Goal: Task Accomplishment & Management: Complete application form

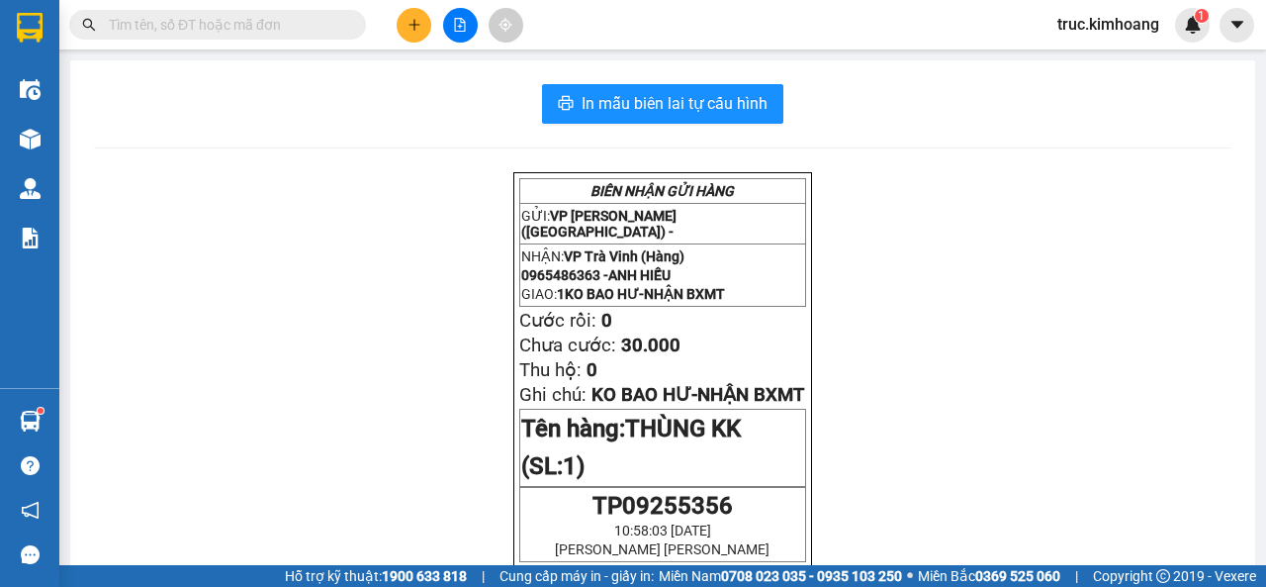
click at [295, 24] on input "text" at bounding box center [225, 25] width 233 height 22
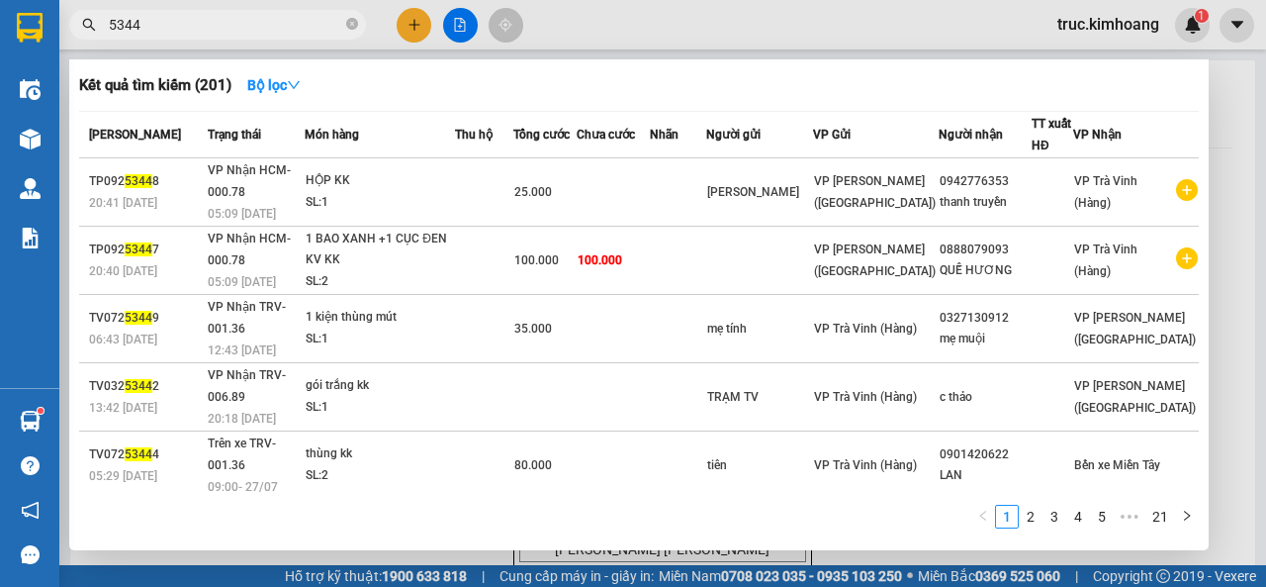
type input "5344"
click at [99, 30] on span "5344" at bounding box center [217, 25] width 297 height 30
click at [103, 21] on span "5344" at bounding box center [217, 25] width 297 height 30
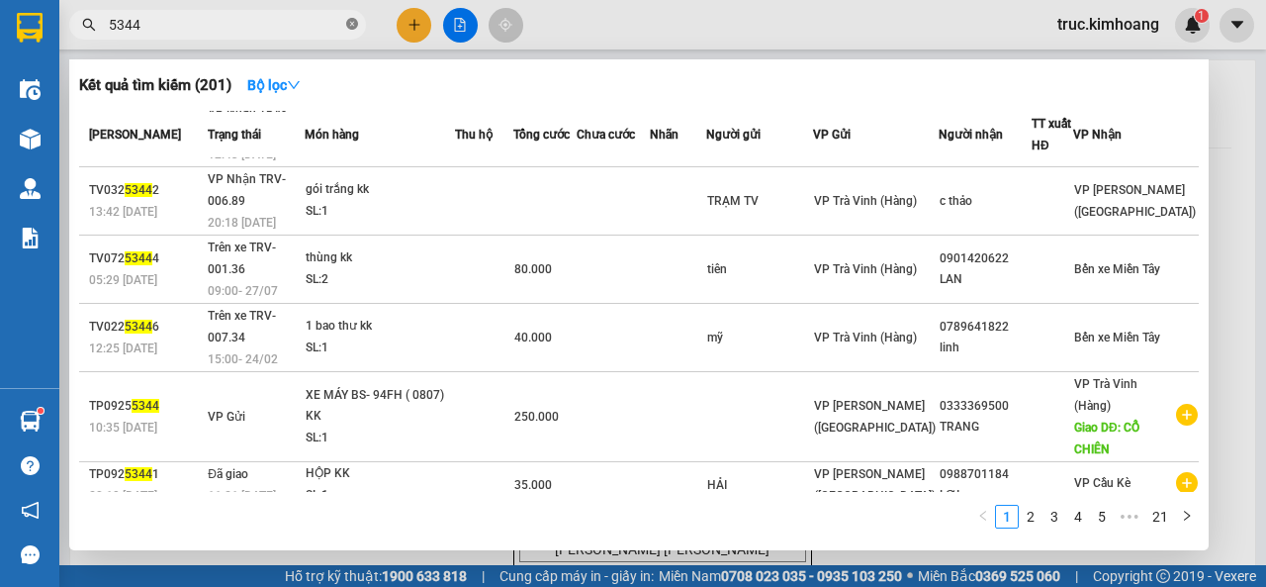
click at [347, 26] on icon "close-circle" at bounding box center [352, 24] width 12 height 12
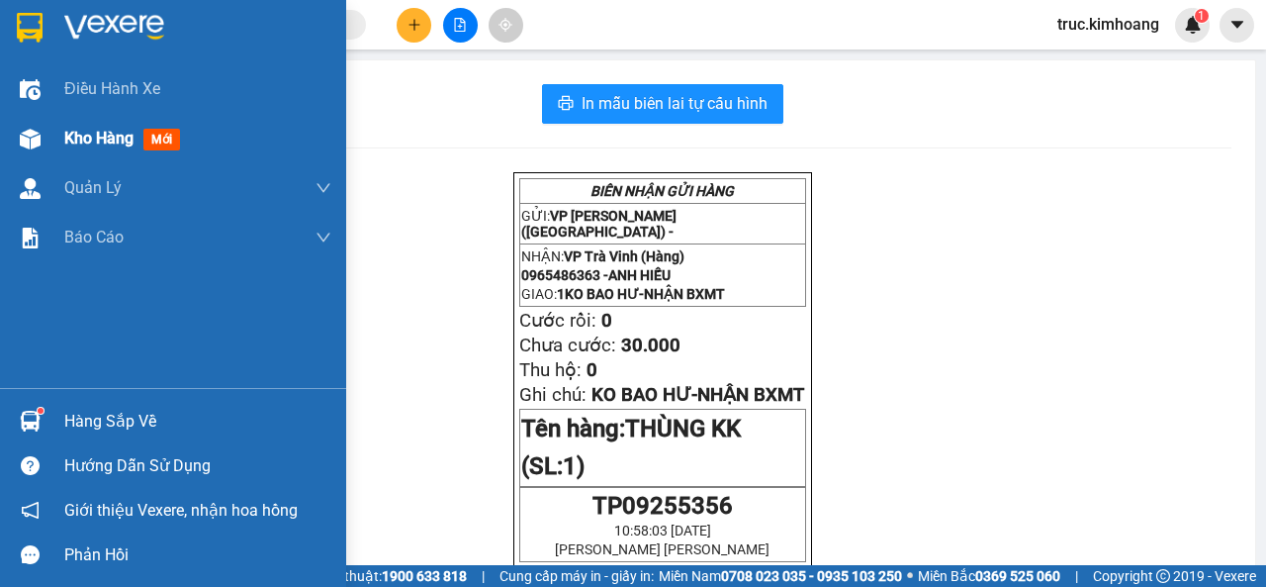
click at [53, 126] on div "Kho hàng mới" at bounding box center [173, 138] width 346 height 49
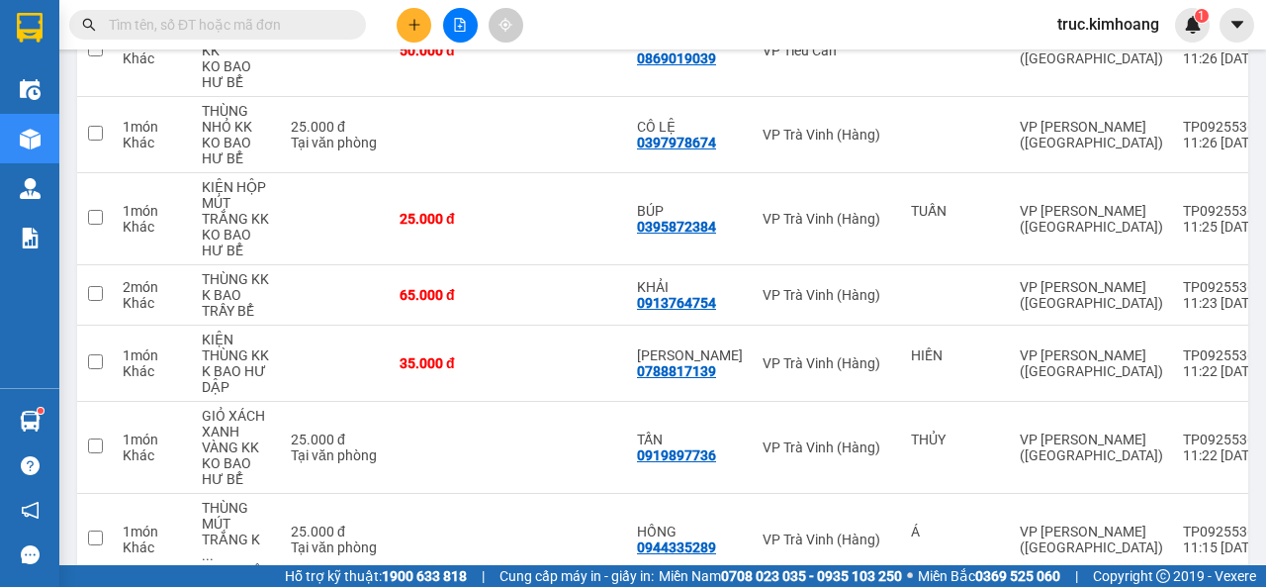
scroll to position [649, 0]
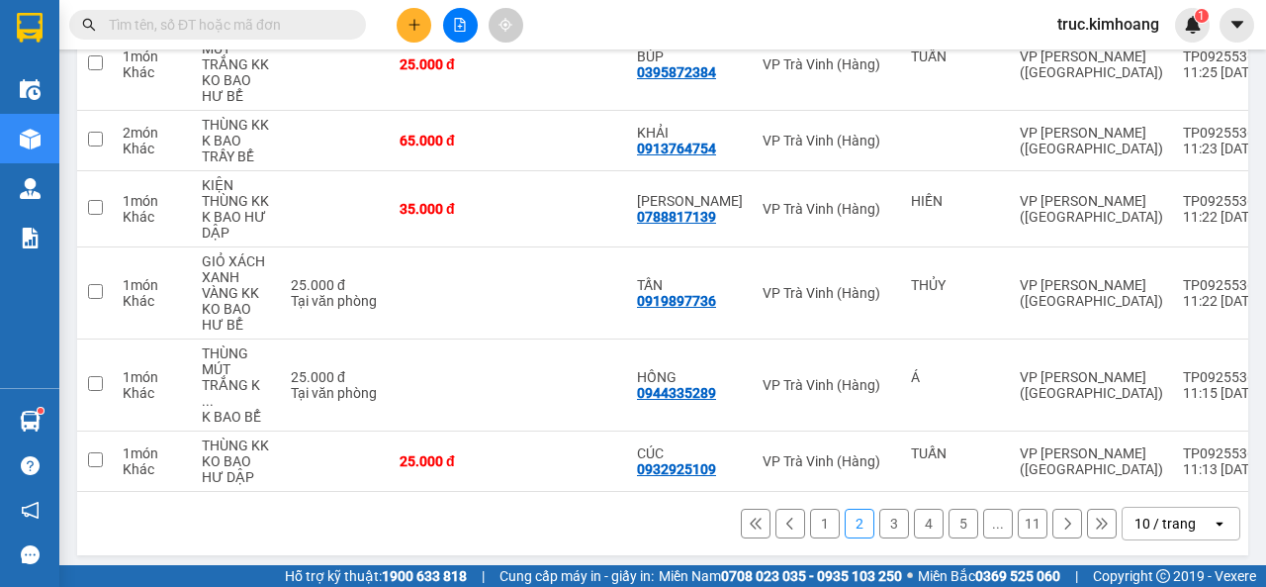
click at [411, 35] on button at bounding box center [414, 25] width 35 height 35
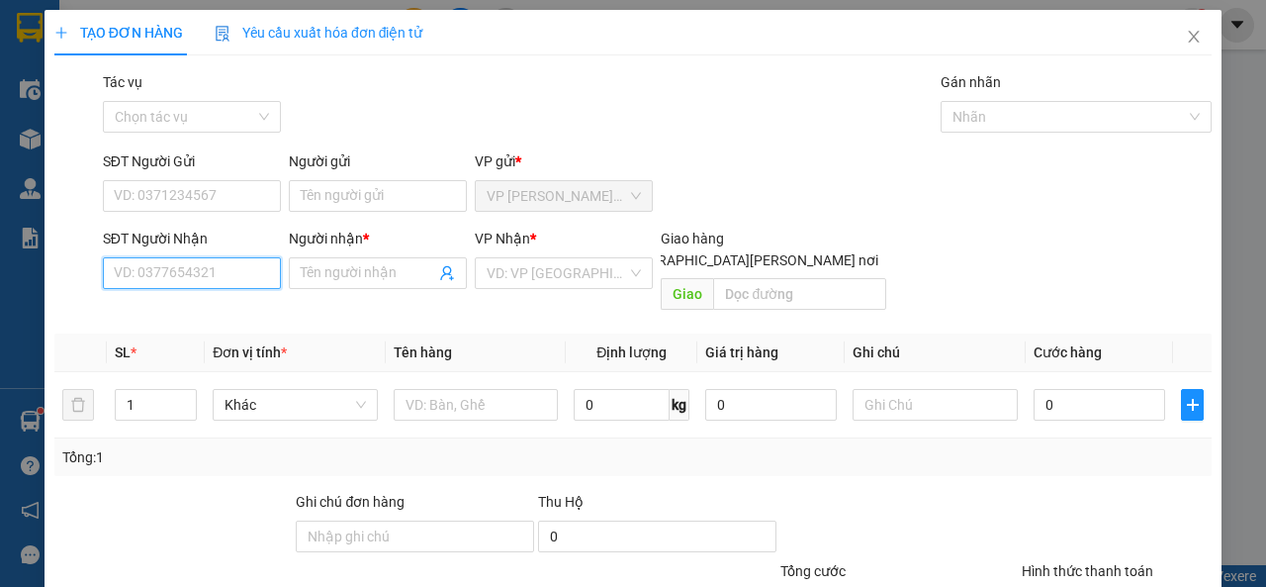
click at [231, 262] on input "SĐT Người Nhận" at bounding box center [192, 273] width 178 height 32
click at [241, 312] on div "0368103315 - THIỆN" at bounding box center [190, 313] width 152 height 22
type input "0368103315"
type input "THIỆN"
type input "40.000"
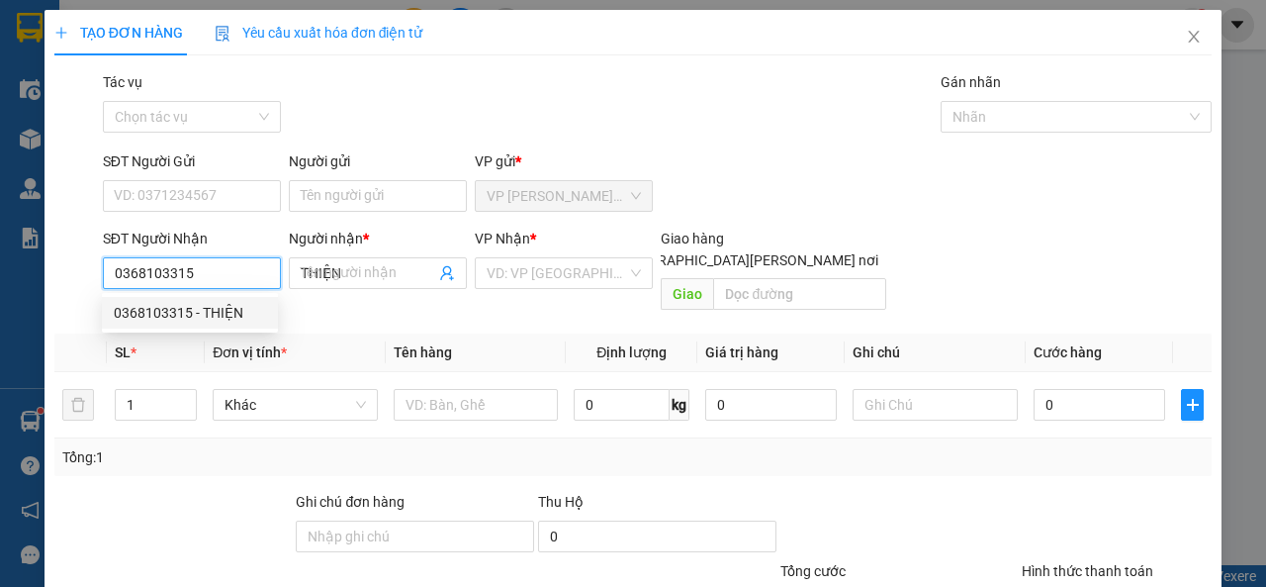
type input "40.000"
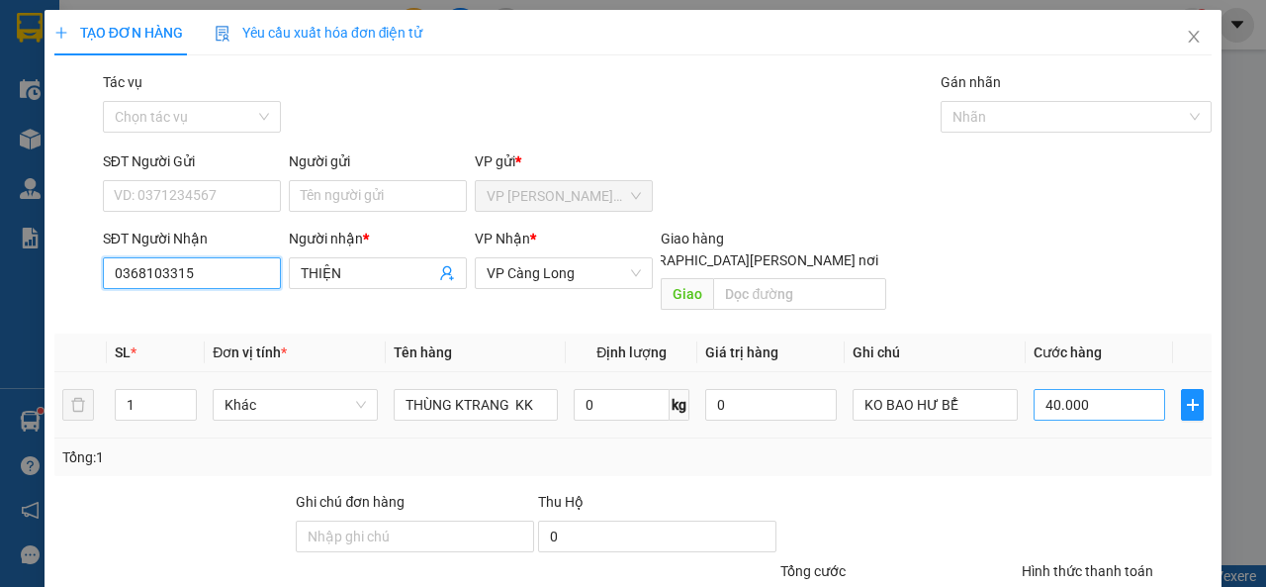
type input "0368103315"
click at [1092, 389] on input "40.000" at bounding box center [1100, 405] width 132 height 32
type input "7"
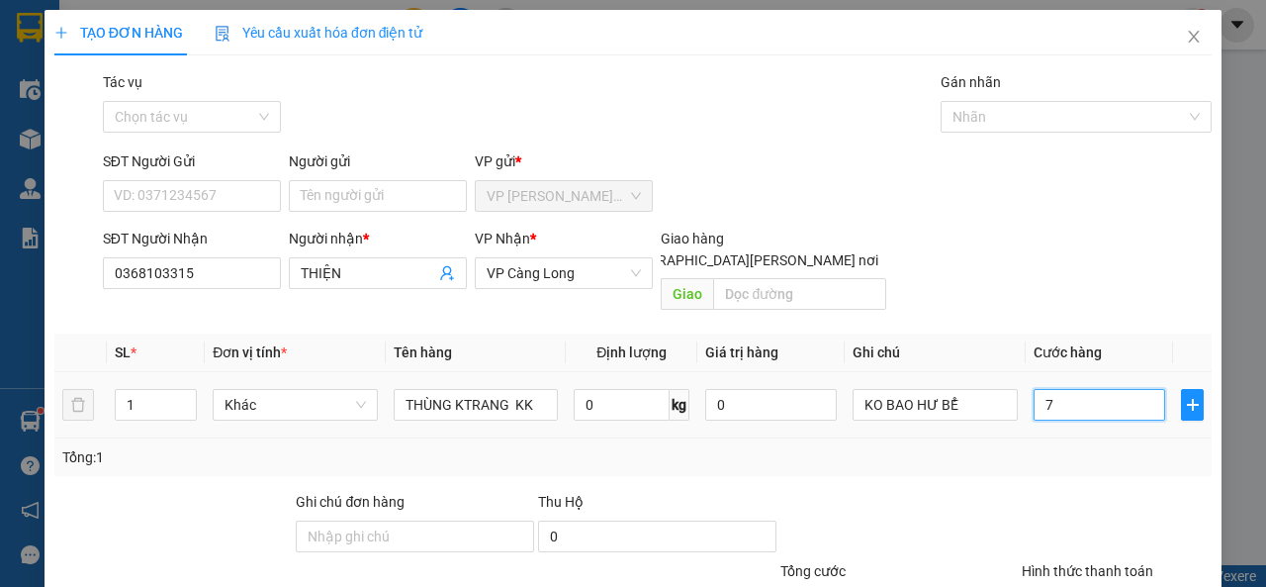
type input "70"
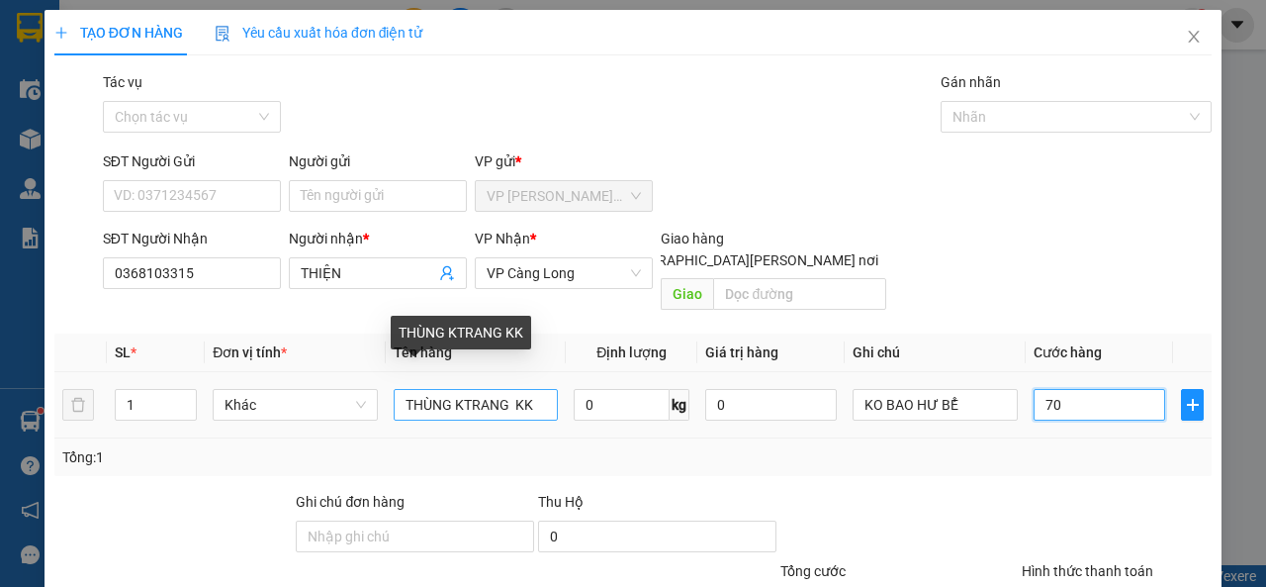
type input "70"
type input "70.000"
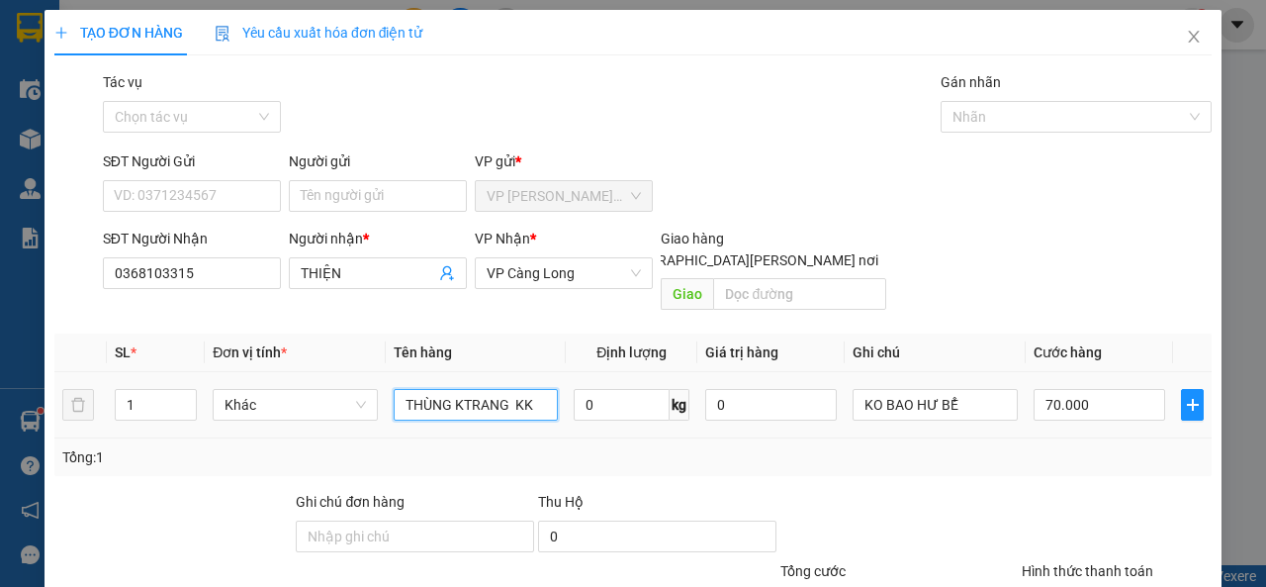
drag, startPoint x: 534, startPoint y: 384, endPoint x: 446, endPoint y: 400, distance: 89.5
click at [446, 400] on div "THÙNG KTRANG KK" at bounding box center [476, 405] width 165 height 40
type input "THÙNG MÚT KK"
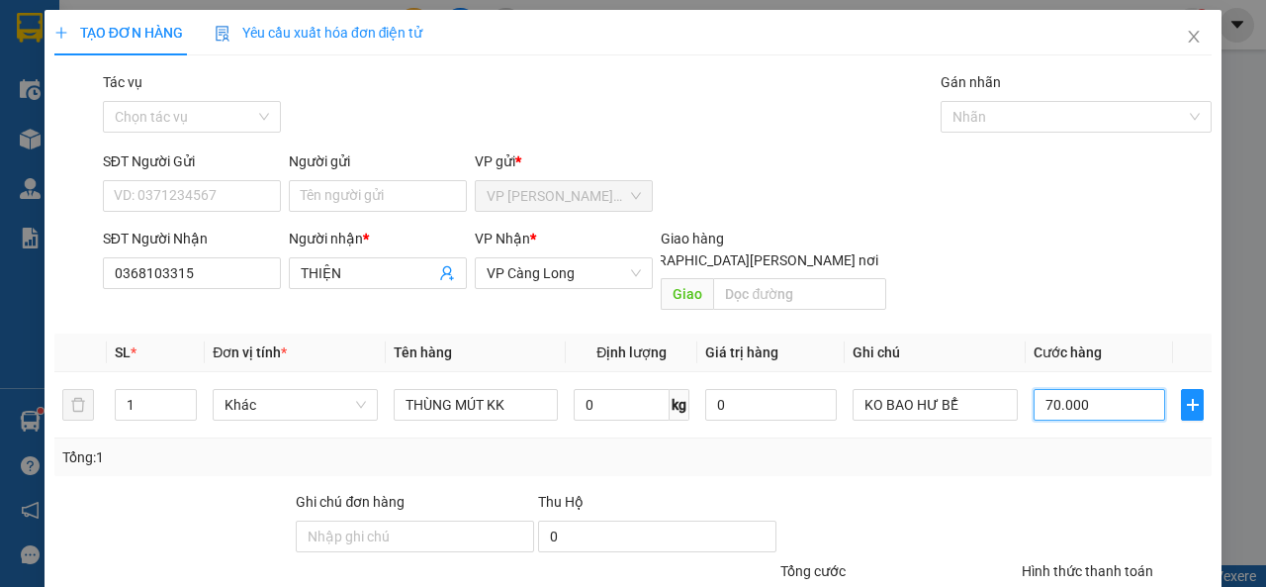
scroll to position [145, 0]
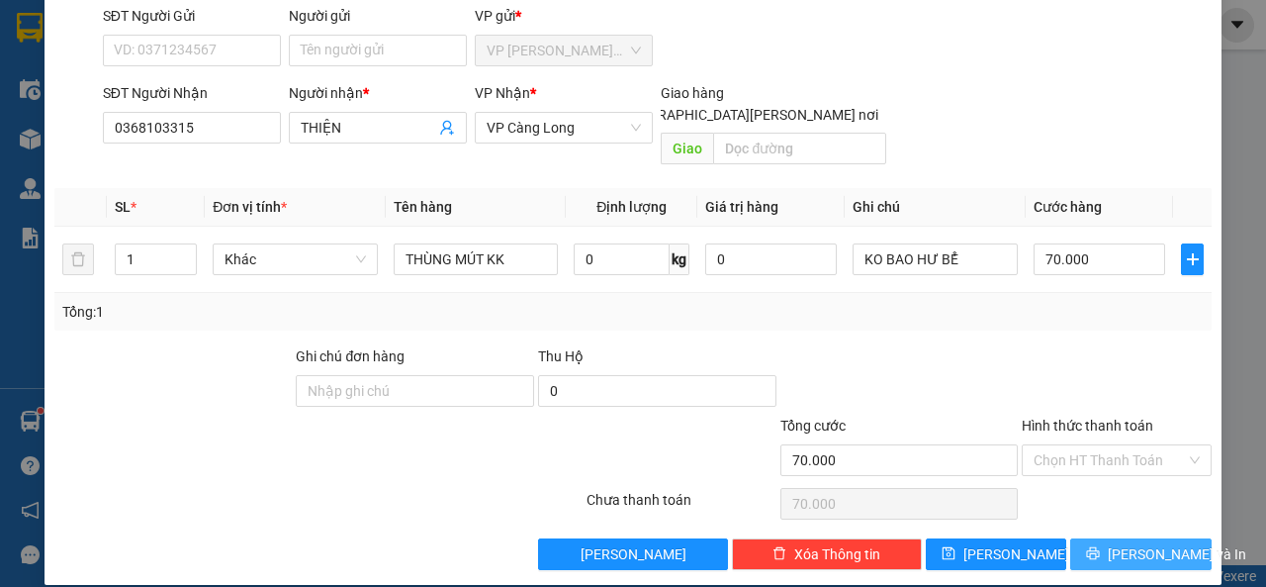
click at [1096, 546] on icon "printer" at bounding box center [1093, 553] width 14 height 14
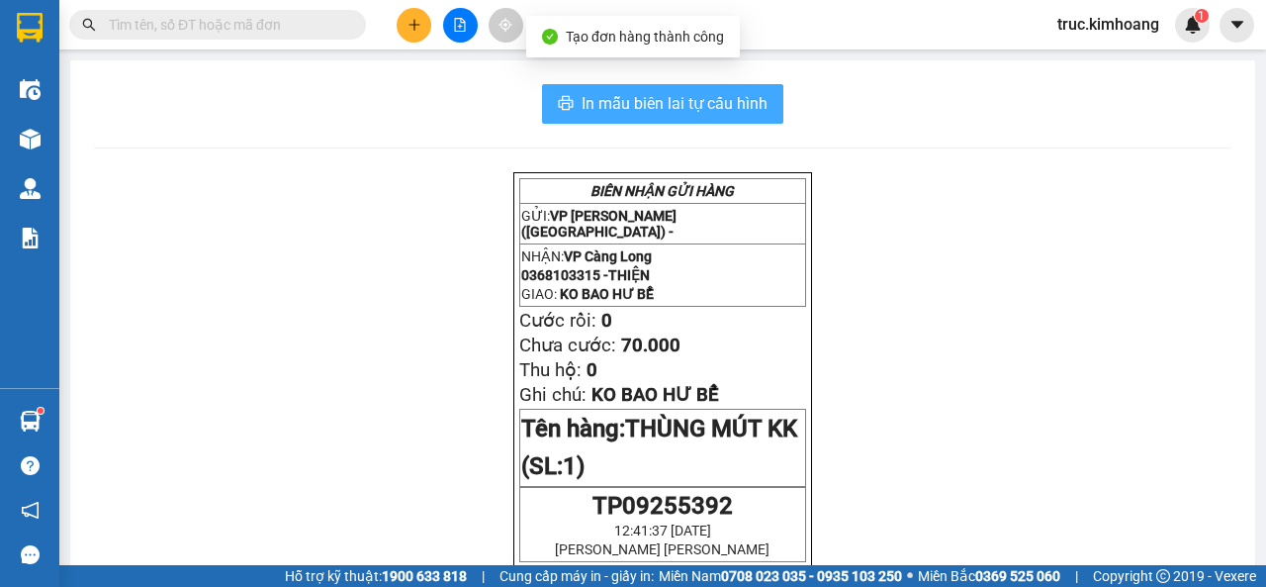
click at [682, 113] on span "In mẫu biên lai tự cấu hình" at bounding box center [675, 103] width 186 height 25
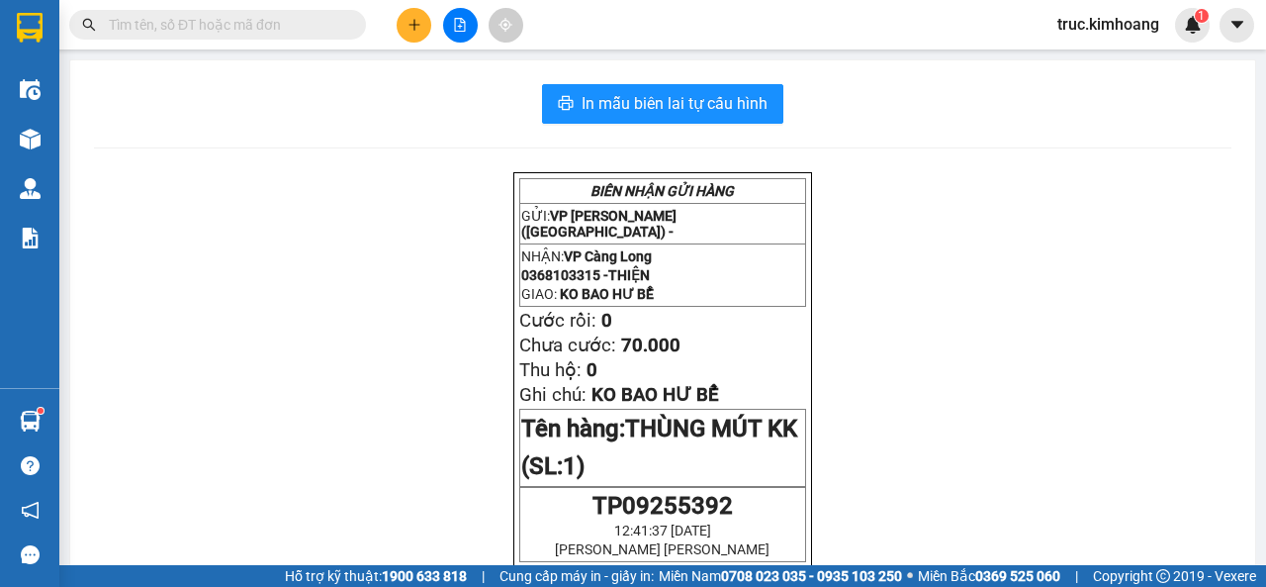
click at [416, 38] on button at bounding box center [414, 25] width 35 height 35
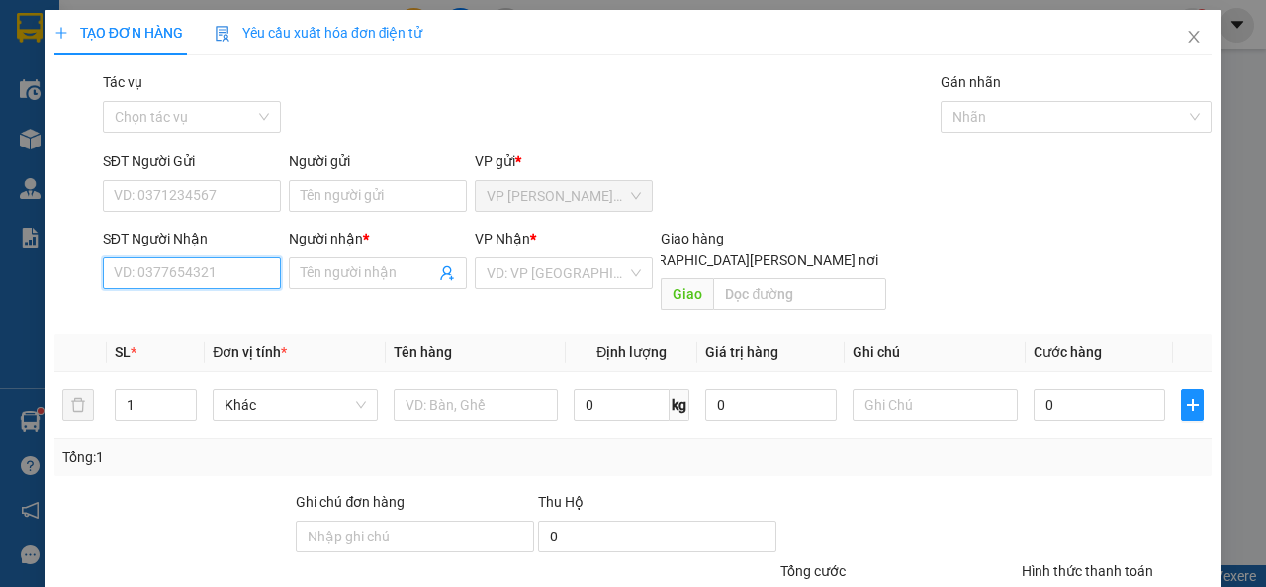
click at [272, 273] on input "SĐT Người Nhận" at bounding box center [192, 273] width 178 height 32
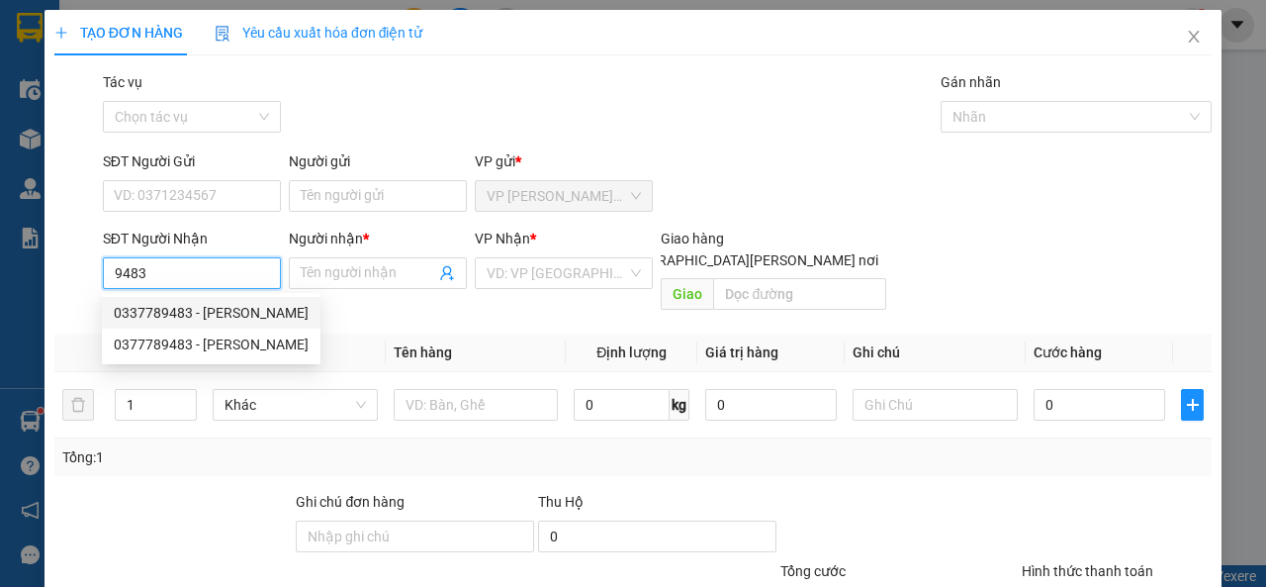
click at [260, 319] on div "0337789483 - [PERSON_NAME]" at bounding box center [211, 313] width 195 height 22
type input "0337789483"
type input "BÍCH VÂN"
type input "100.000"
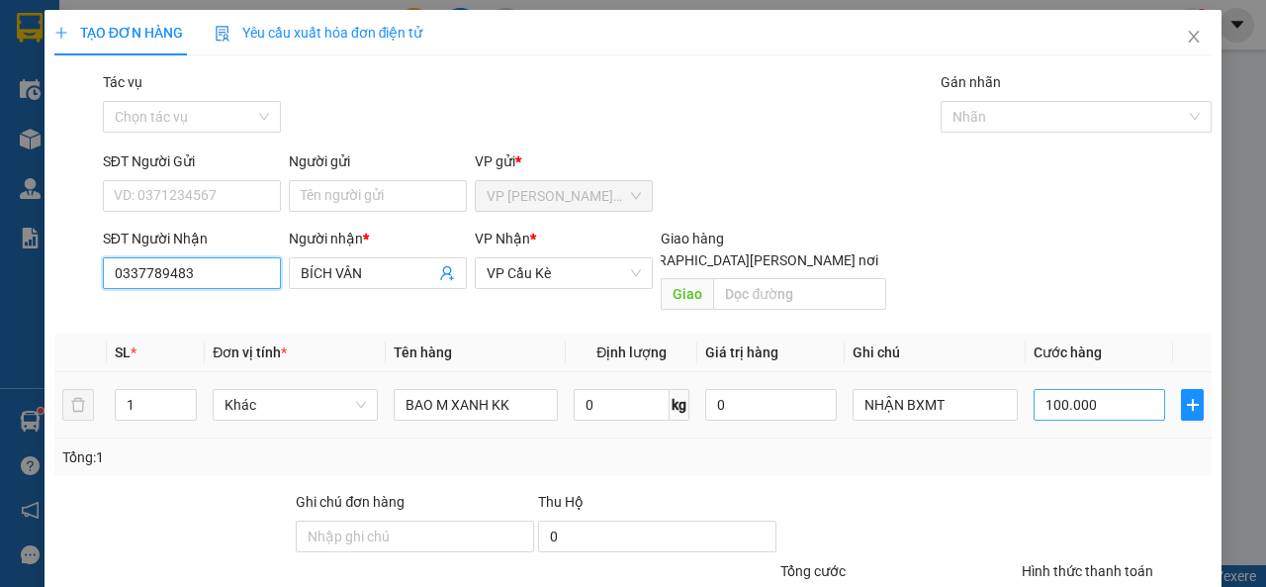
type input "0337789483"
click at [1097, 391] on input "100.000" at bounding box center [1100, 405] width 132 height 32
type input "6"
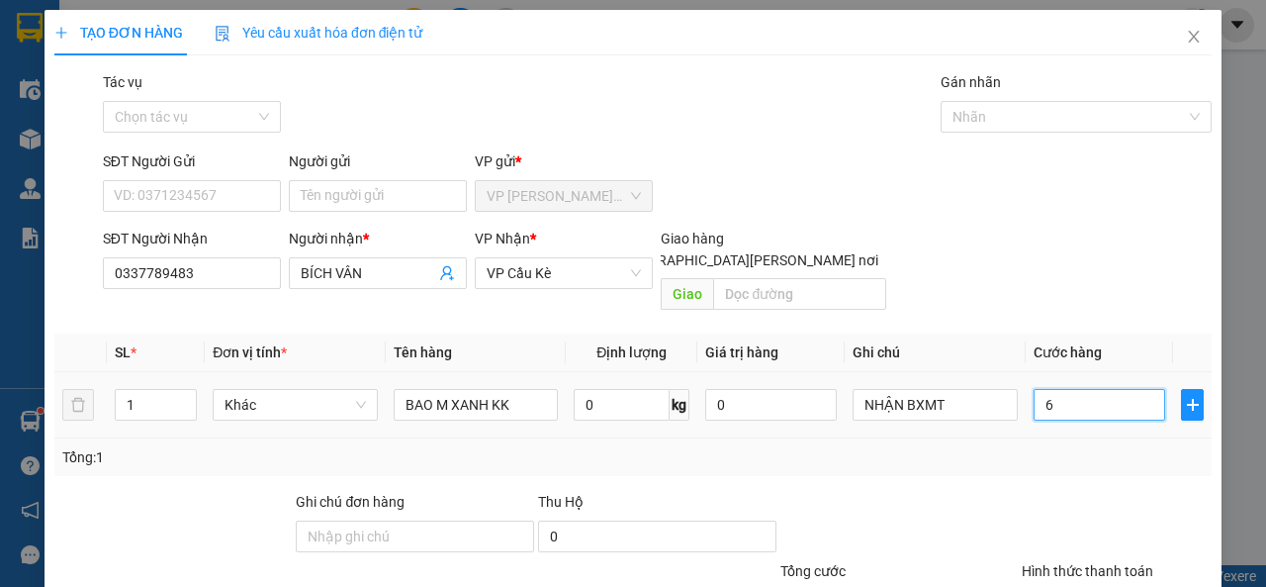
type input "60"
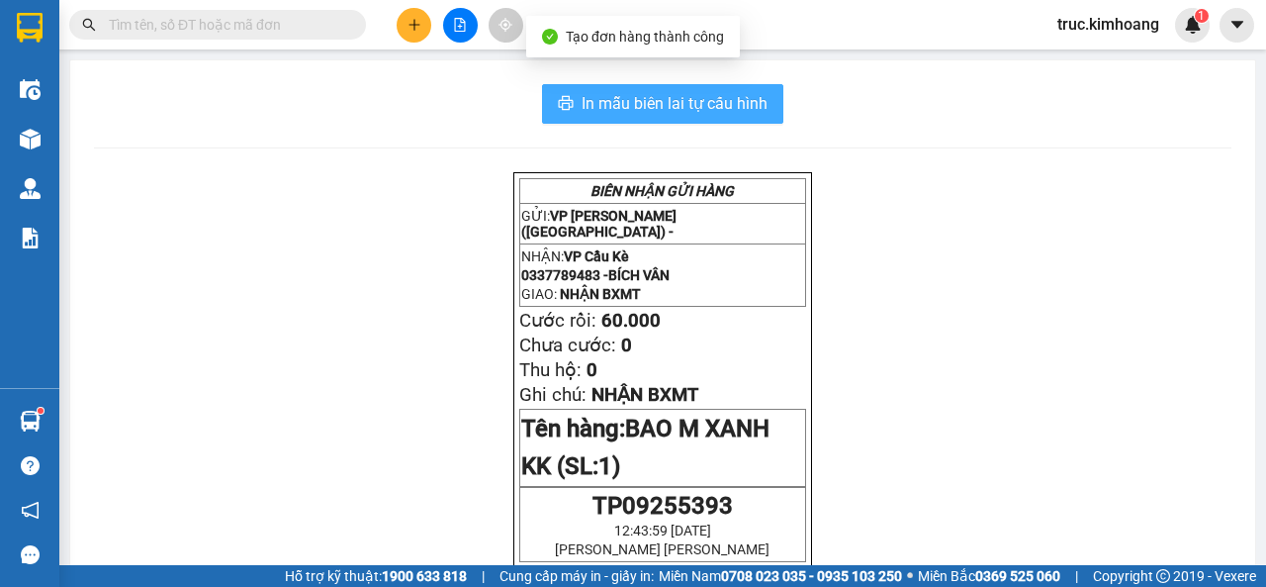
click at [693, 109] on span "In mẫu biên lai tự cấu hình" at bounding box center [675, 103] width 186 height 25
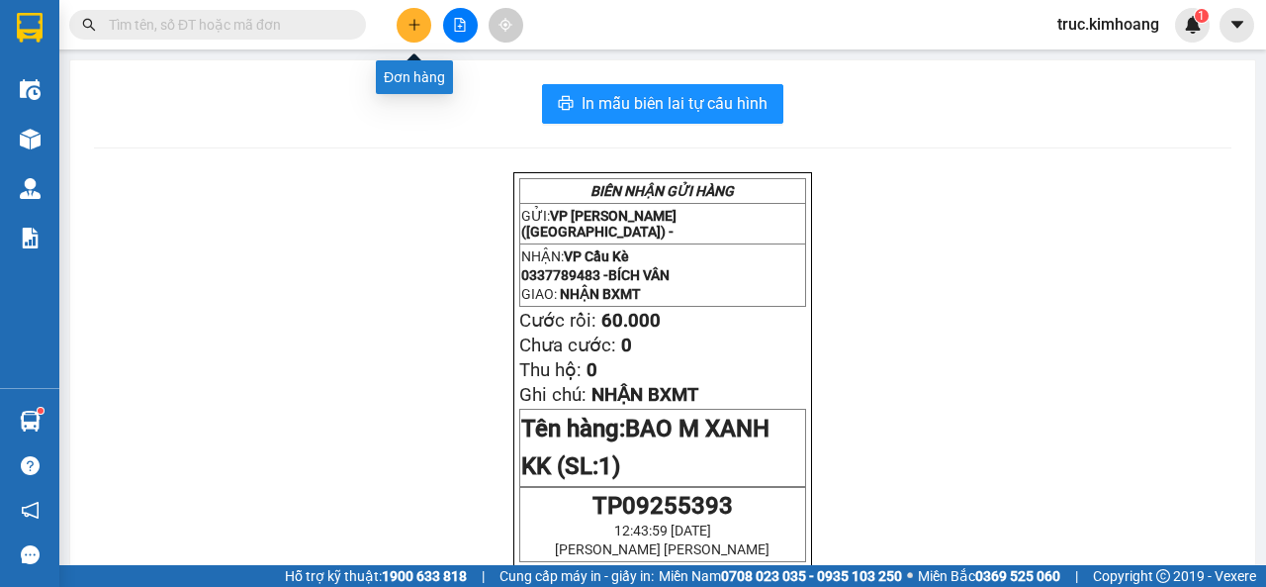
click at [419, 26] on icon "plus" at bounding box center [415, 25] width 14 height 14
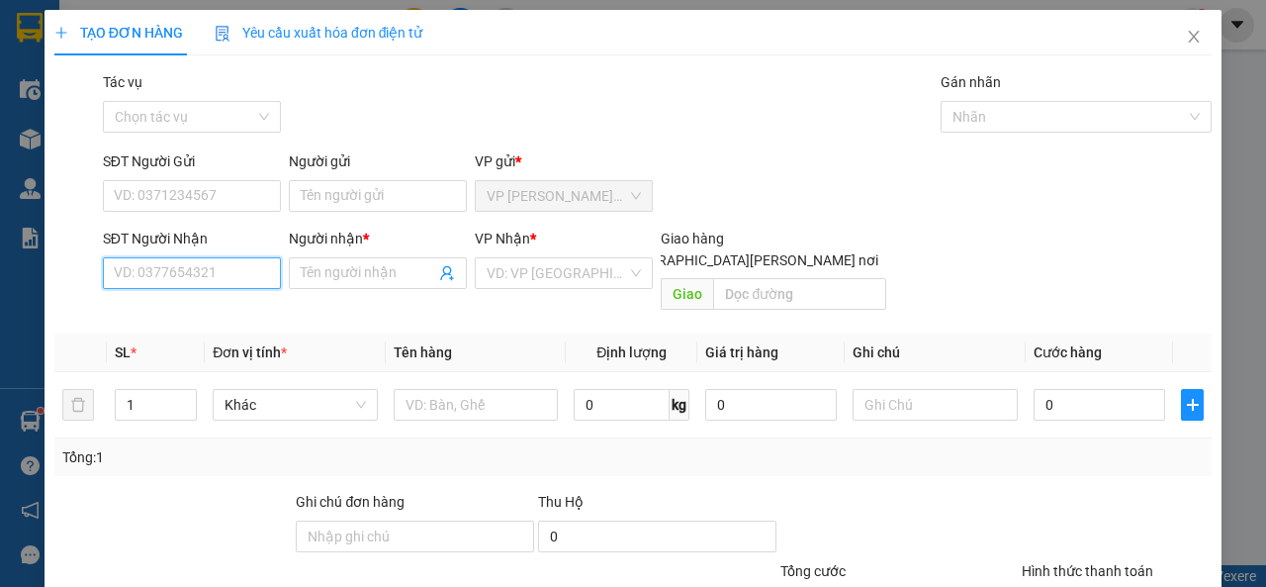
click at [161, 262] on input "SĐT Người Nhận" at bounding box center [192, 273] width 178 height 32
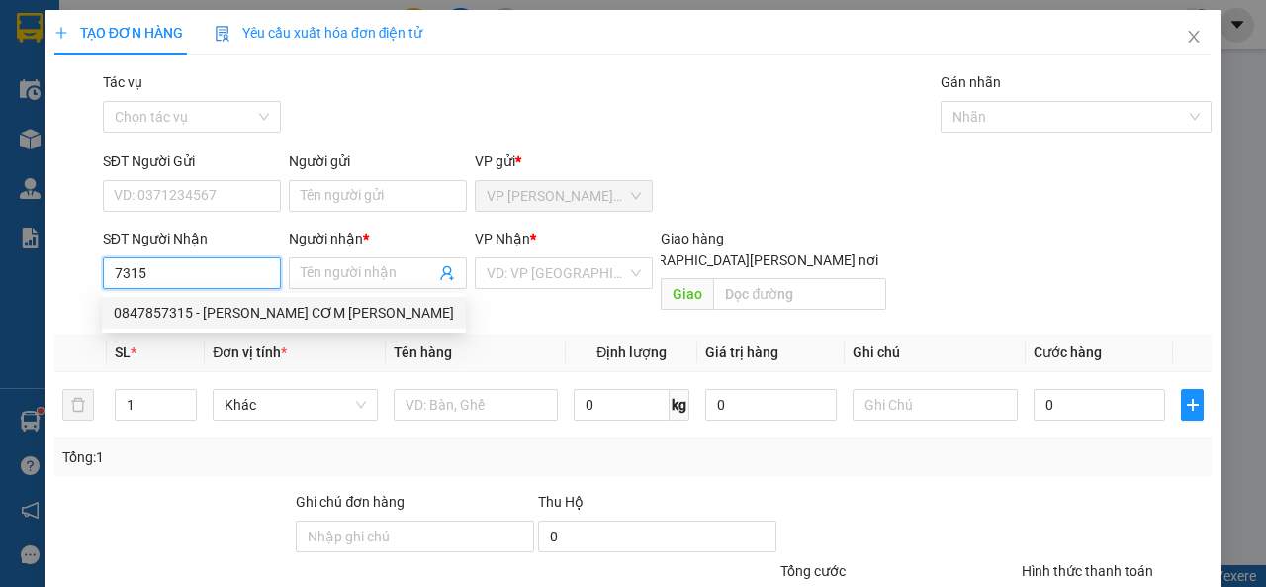
click at [171, 315] on div "0847857315 - [PERSON_NAME] CƠM [PERSON_NAME]" at bounding box center [284, 313] width 340 height 22
type input "0847857315"
type input "QUÁN CƠM MINH"
type input "60.000"
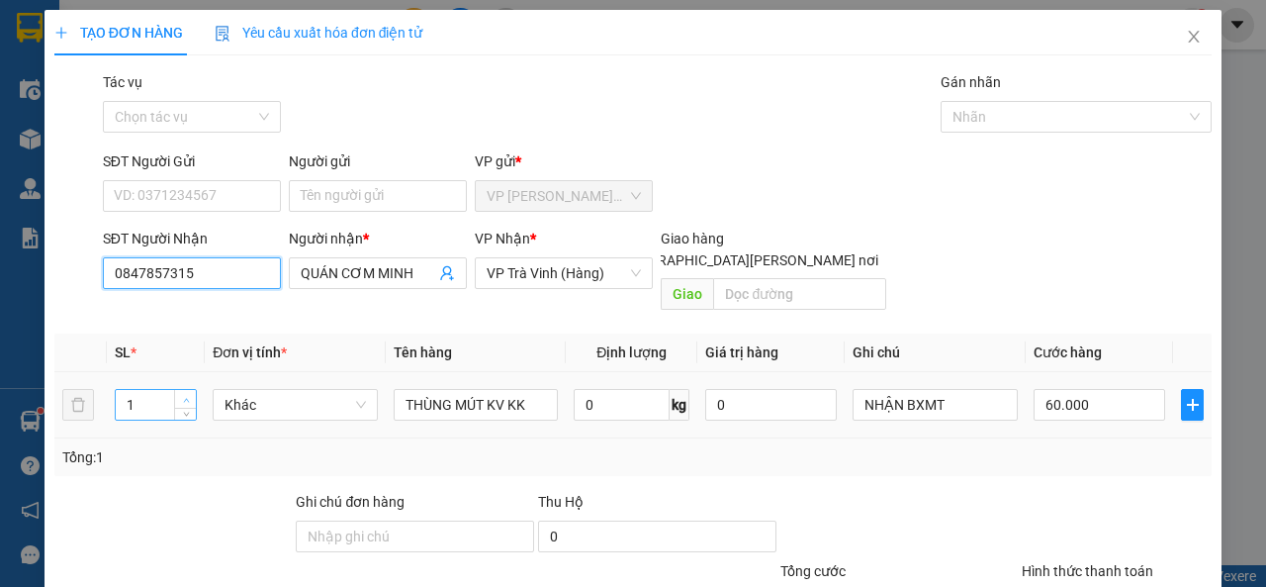
type input "0847857315"
type input "2"
click at [185, 397] on icon "up" at bounding box center [186, 400] width 7 height 7
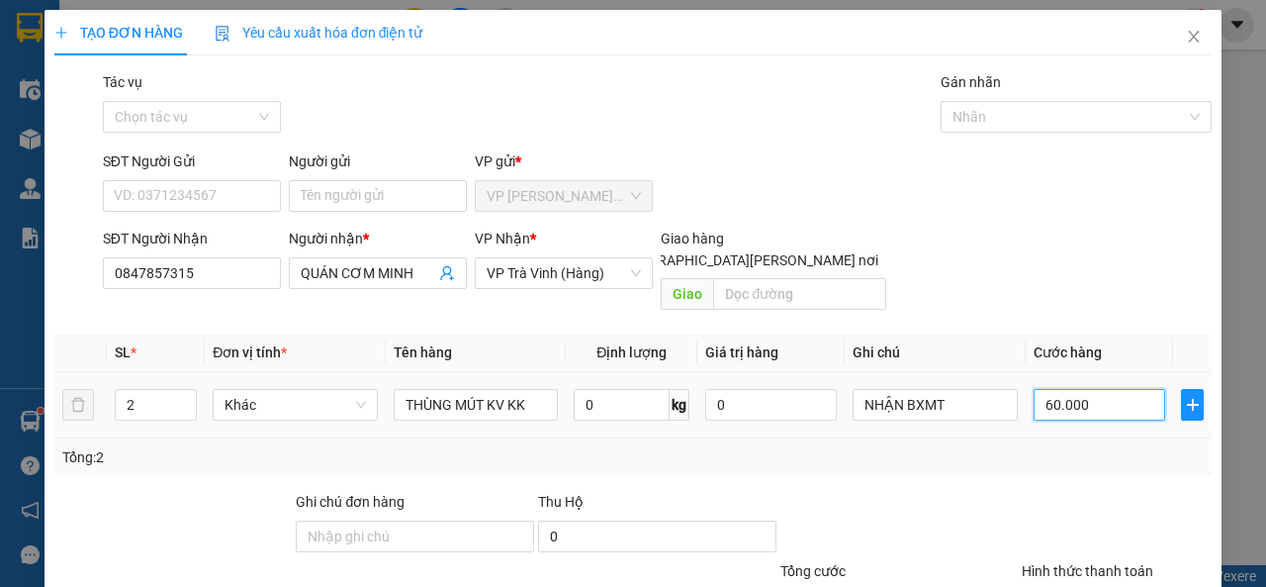
click at [1105, 389] on input "60.000" at bounding box center [1100, 405] width 132 height 32
type input "1"
type input "10"
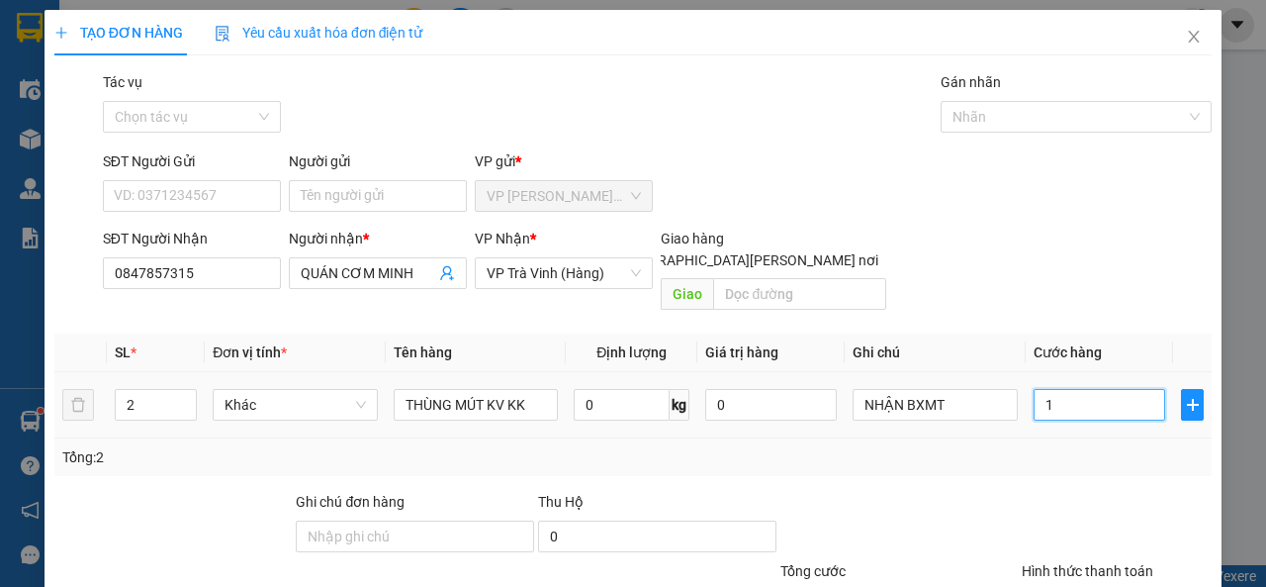
type input "10"
type input "100"
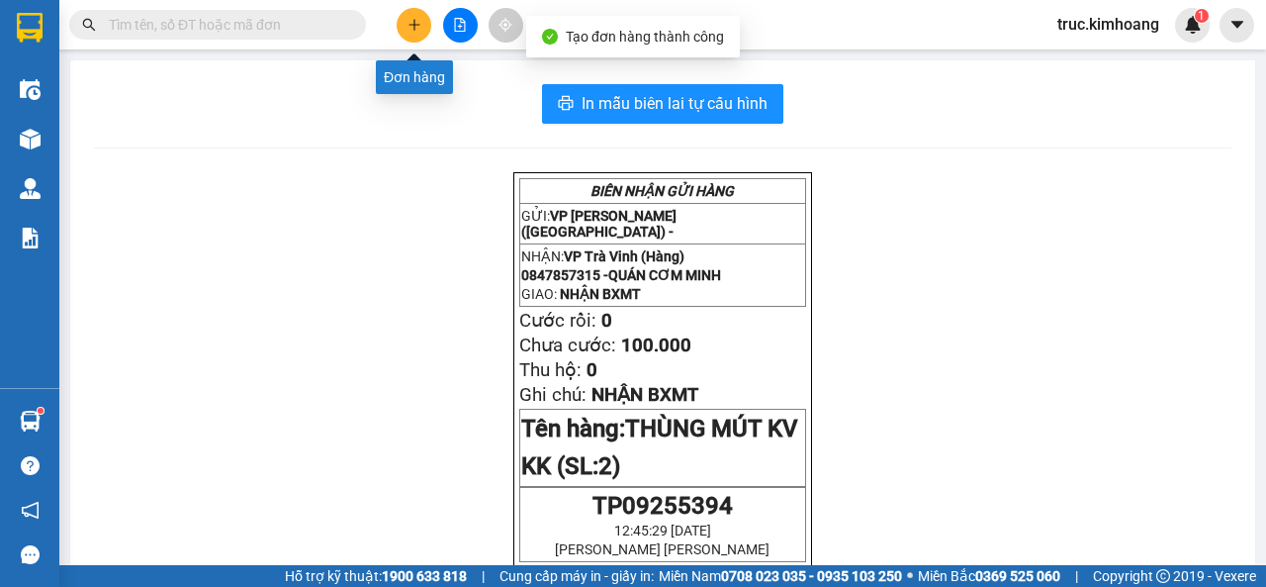
click at [412, 26] on icon "plus" at bounding box center [415, 25] width 14 height 14
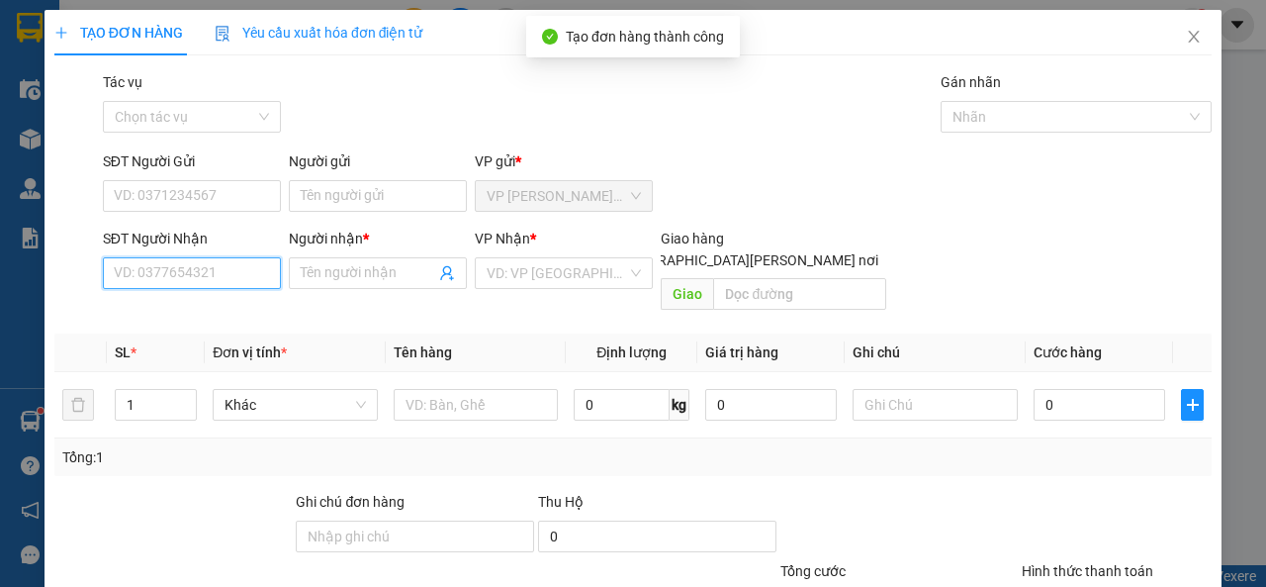
click at [251, 279] on input "SĐT Người Nhận" at bounding box center [192, 273] width 178 height 32
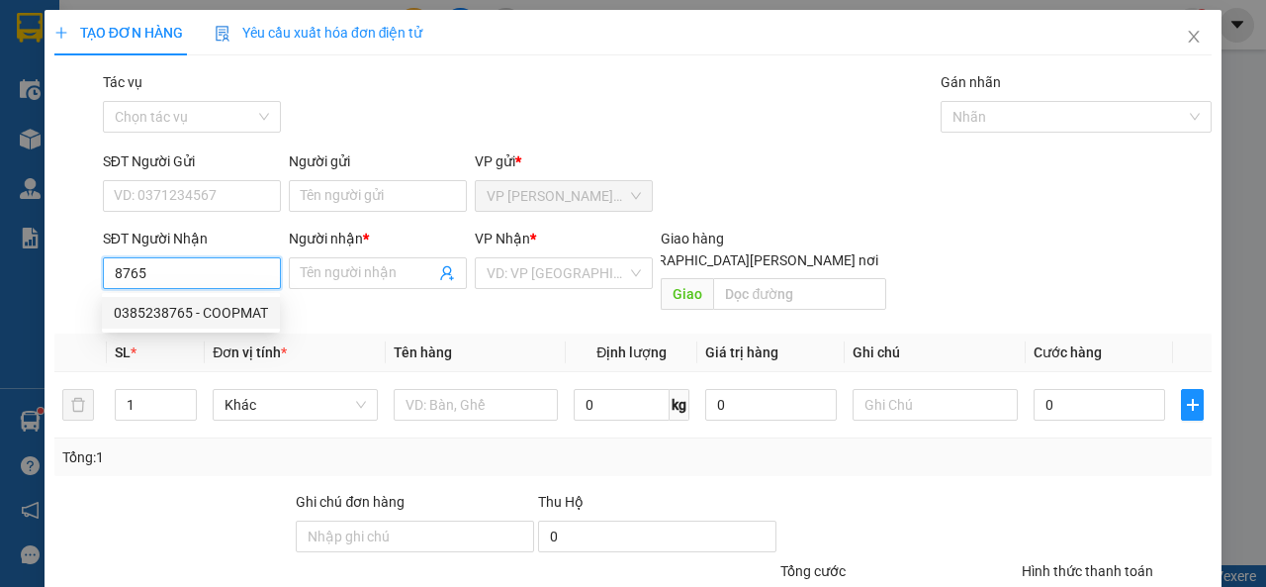
click at [261, 305] on div "0385238765 - COOPMAT" at bounding box center [191, 313] width 154 height 22
type input "0385238765"
type input "COOPMAT"
type input "50.000"
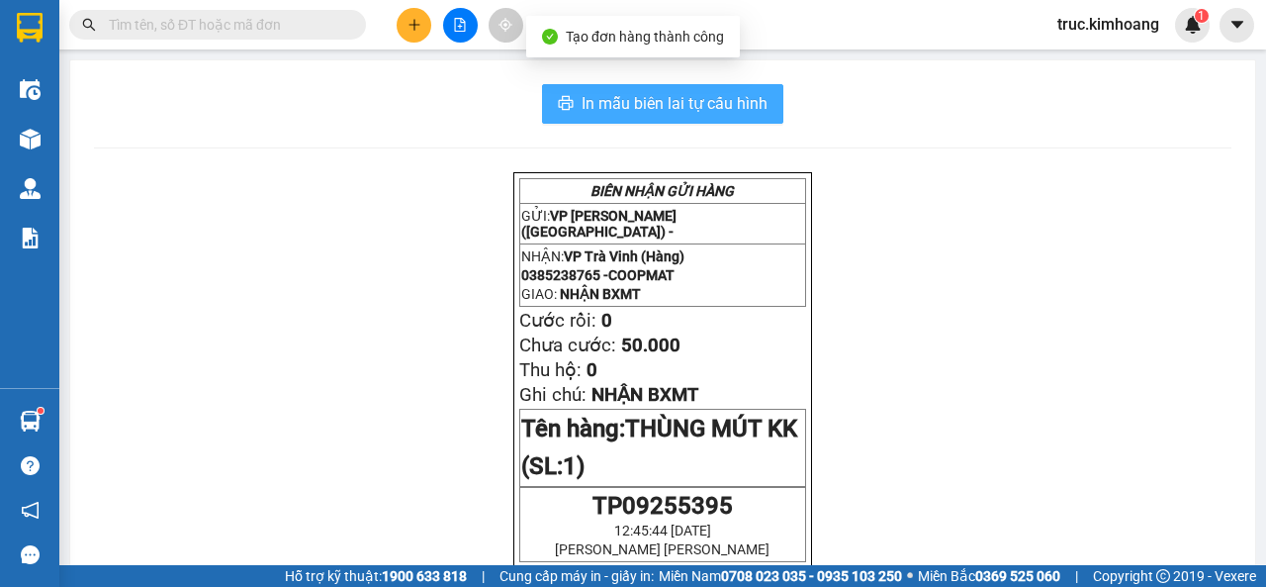
click at [652, 115] on span "In mẫu biên lai tự cấu hình" at bounding box center [675, 103] width 186 height 25
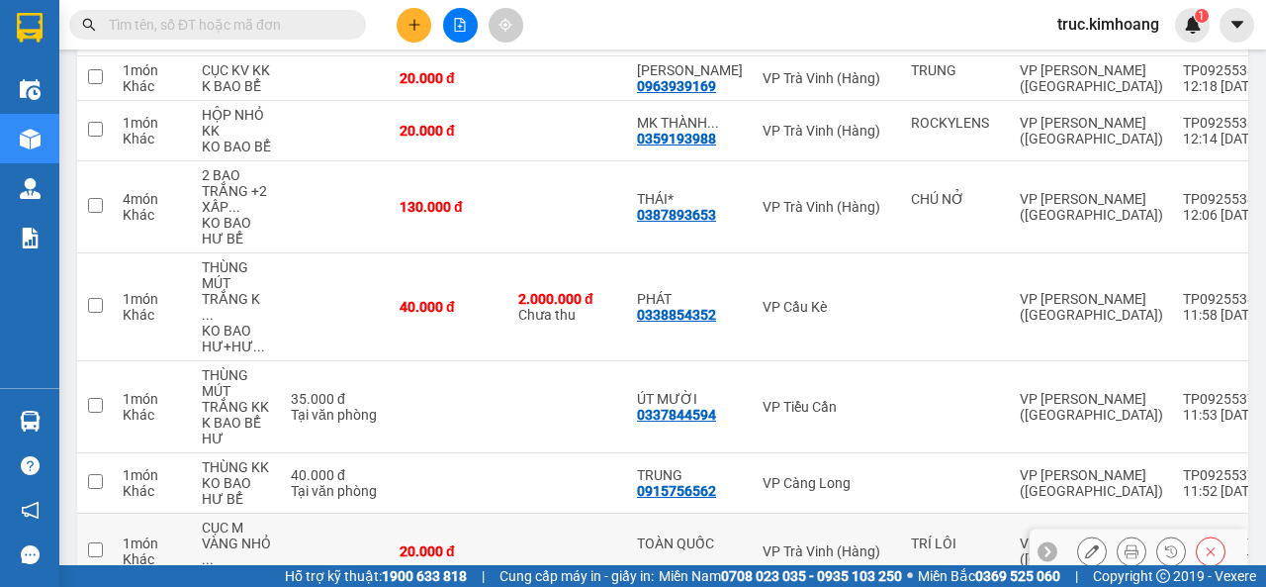
scroll to position [570, 0]
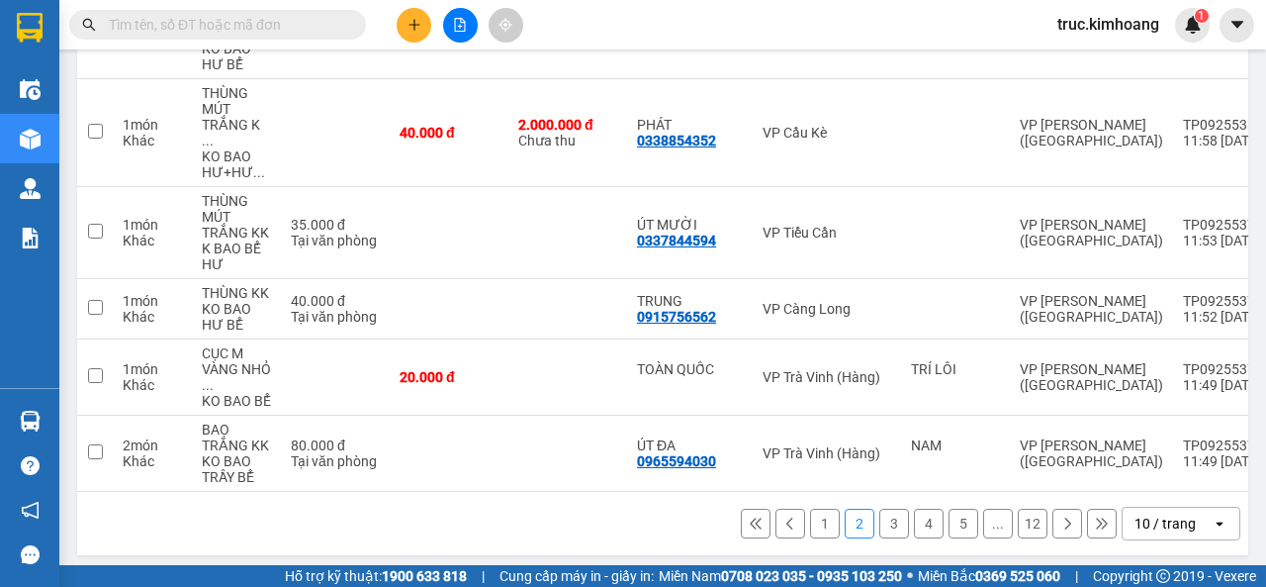
click at [819, 508] on button "1" at bounding box center [825, 523] width 30 height 30
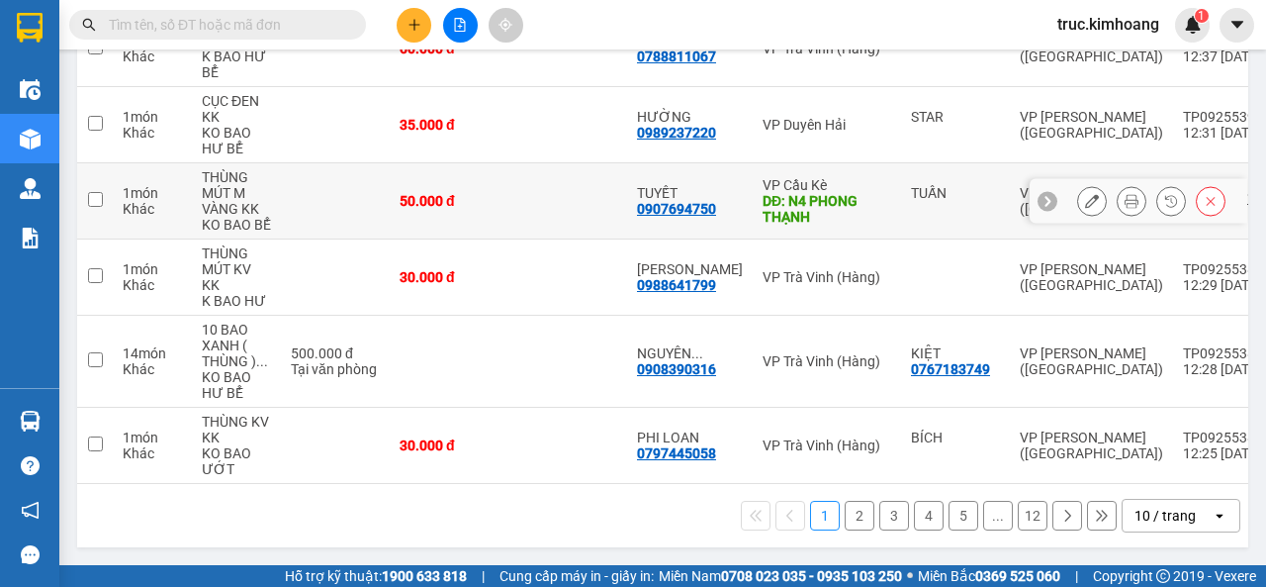
scroll to position [154, 0]
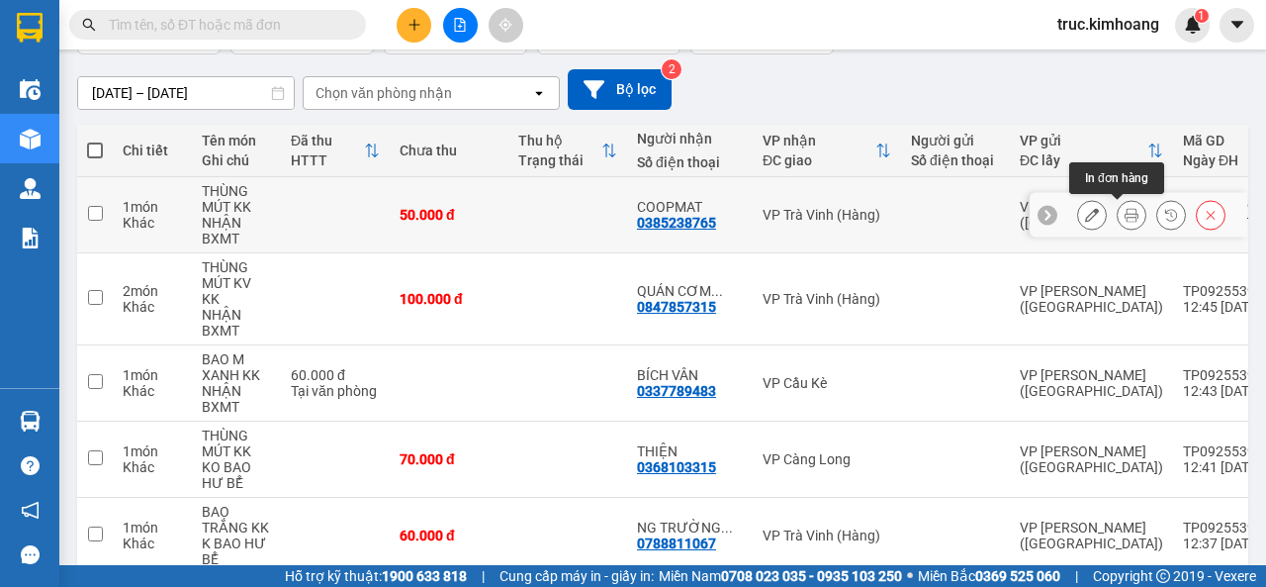
click at [1118, 204] on button at bounding box center [1132, 215] width 28 height 35
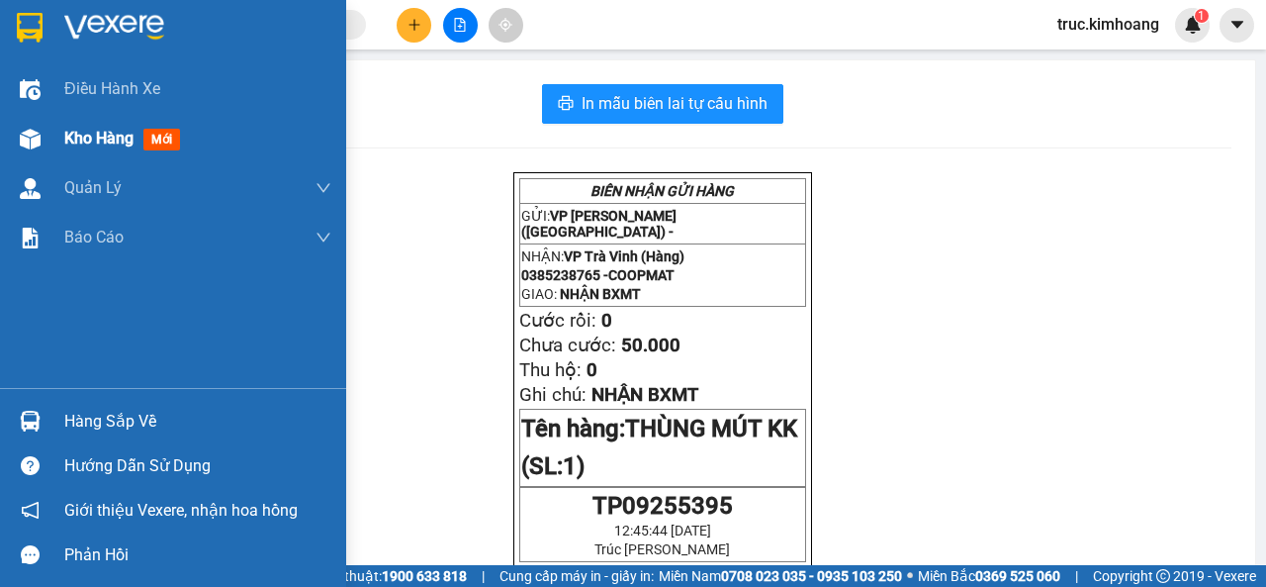
click at [51, 131] on div "Kho hàng mới" at bounding box center [173, 138] width 346 height 49
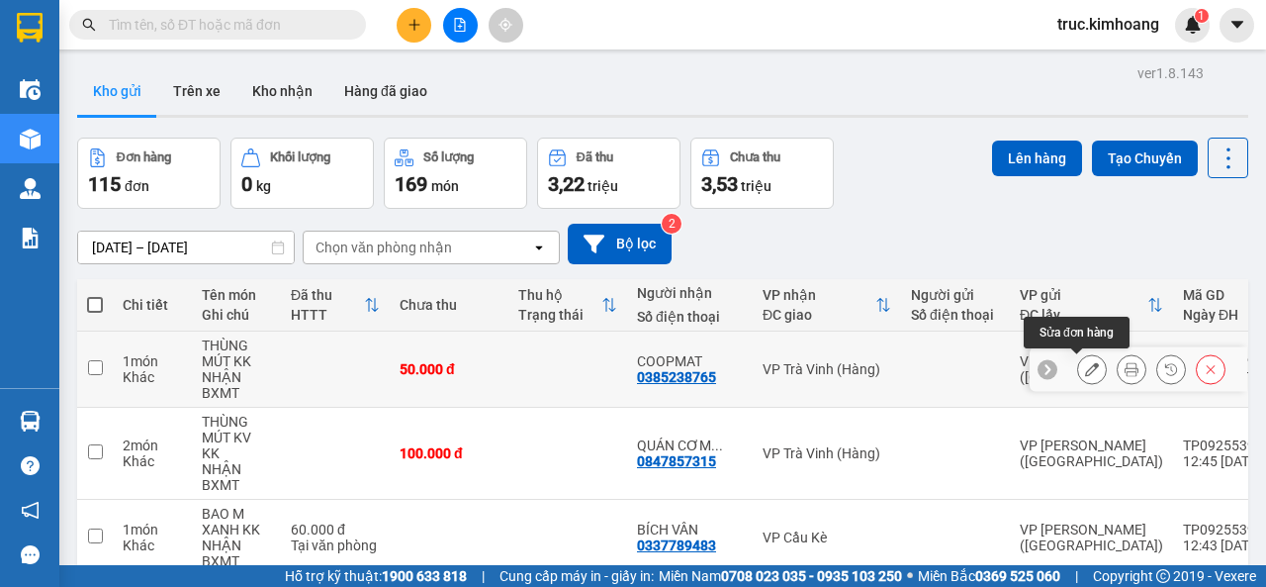
click at [1085, 368] on icon at bounding box center [1092, 369] width 14 height 14
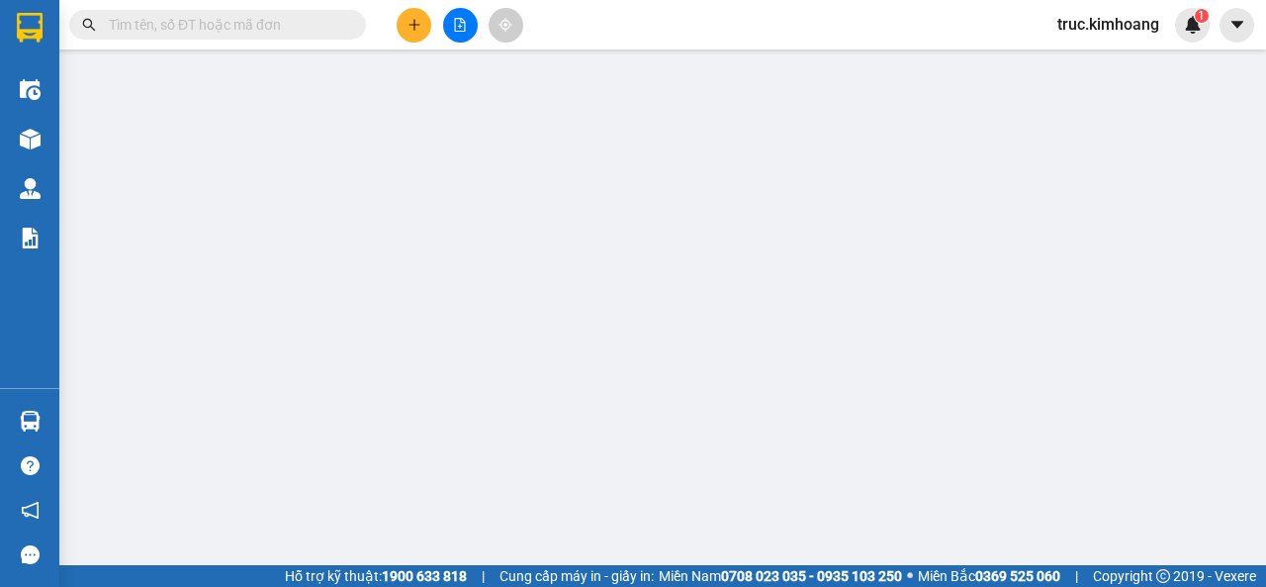
type input "0385238765"
type input "COOPMAT"
type input "50.000"
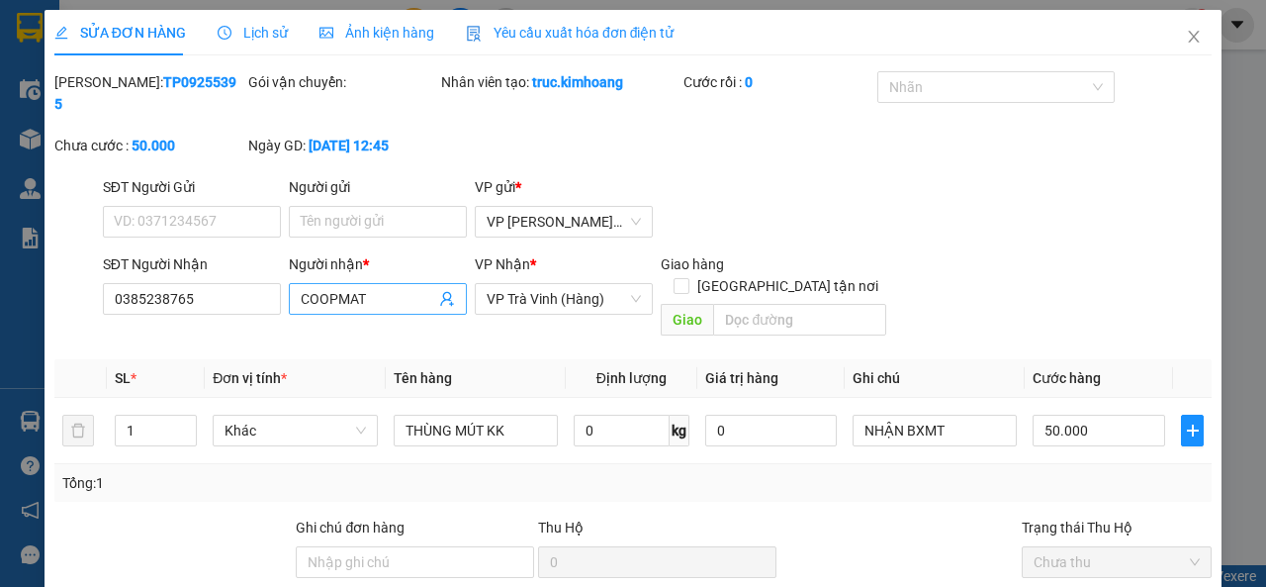
click at [378, 300] on input "COOPMAT" at bounding box center [368, 299] width 135 height 22
type input "C"
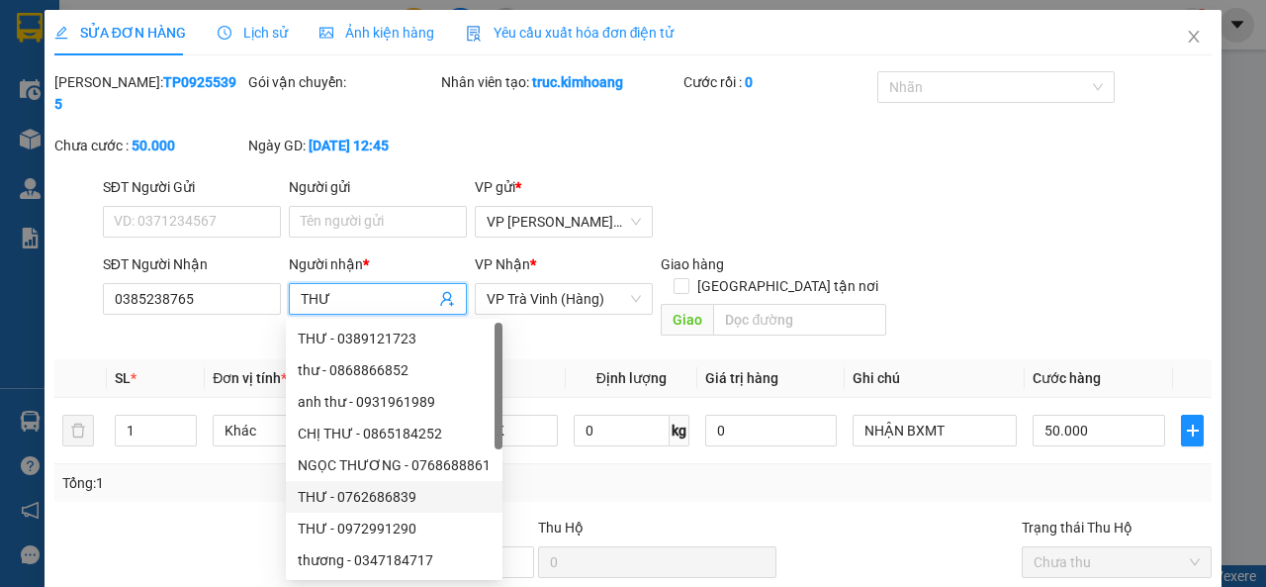
scroll to position [171, 0]
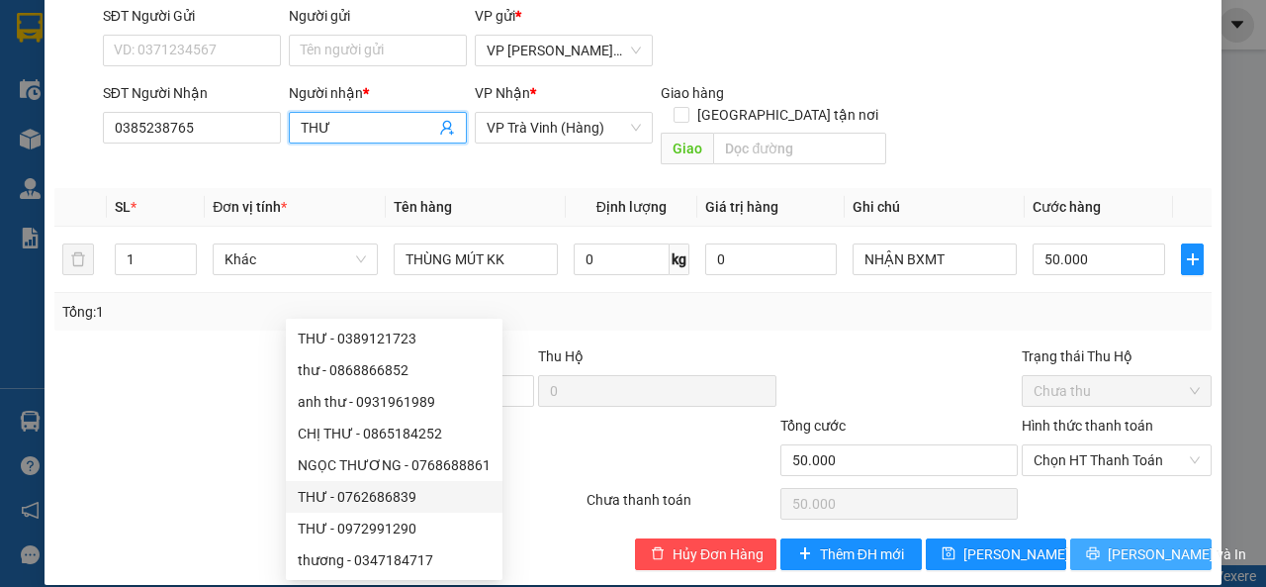
type input "THƯ"
click at [1121, 543] on span "[PERSON_NAME] và In" at bounding box center [1177, 554] width 139 height 22
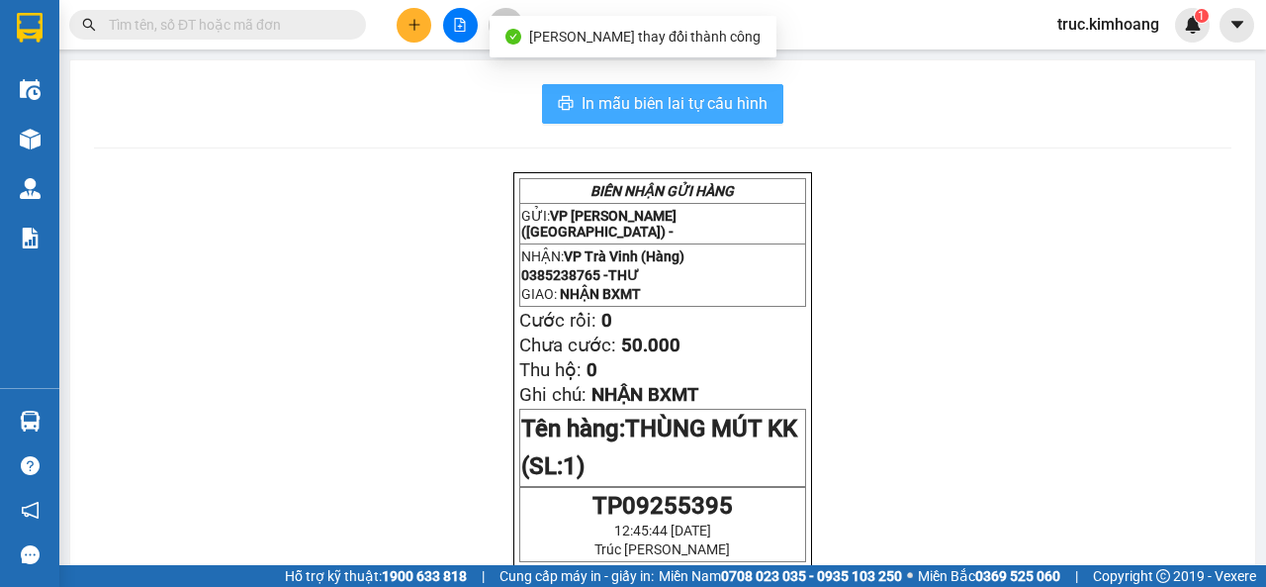
click at [651, 104] on span "In mẫu biên lai tự cấu hình" at bounding box center [675, 103] width 186 height 25
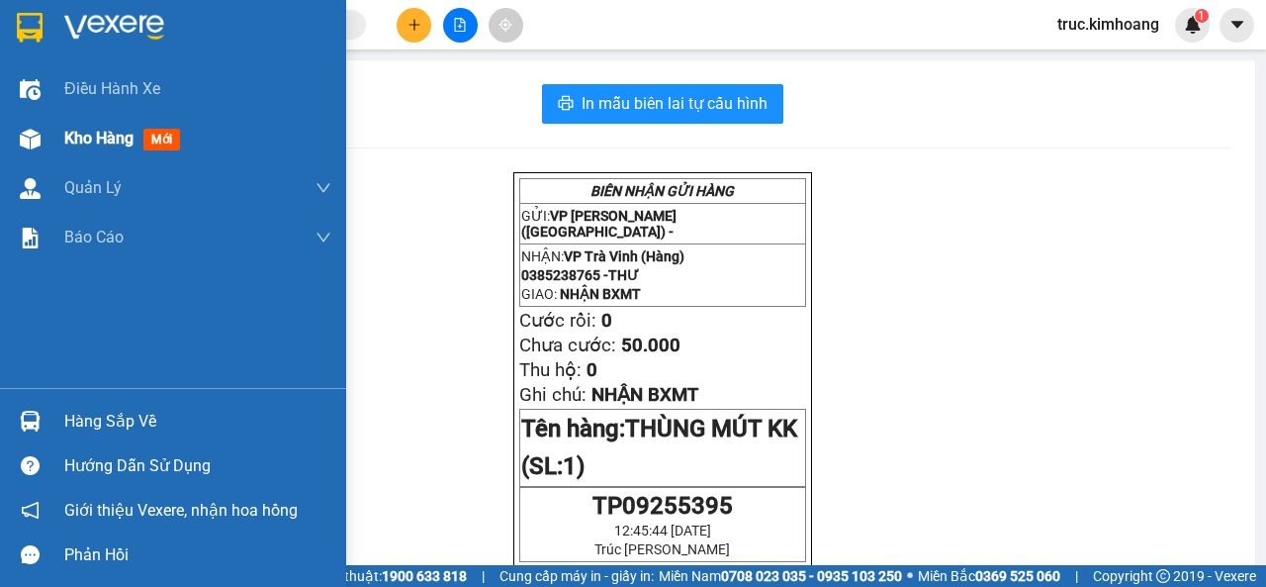
click at [74, 139] on span "Kho hàng" at bounding box center [98, 138] width 69 height 19
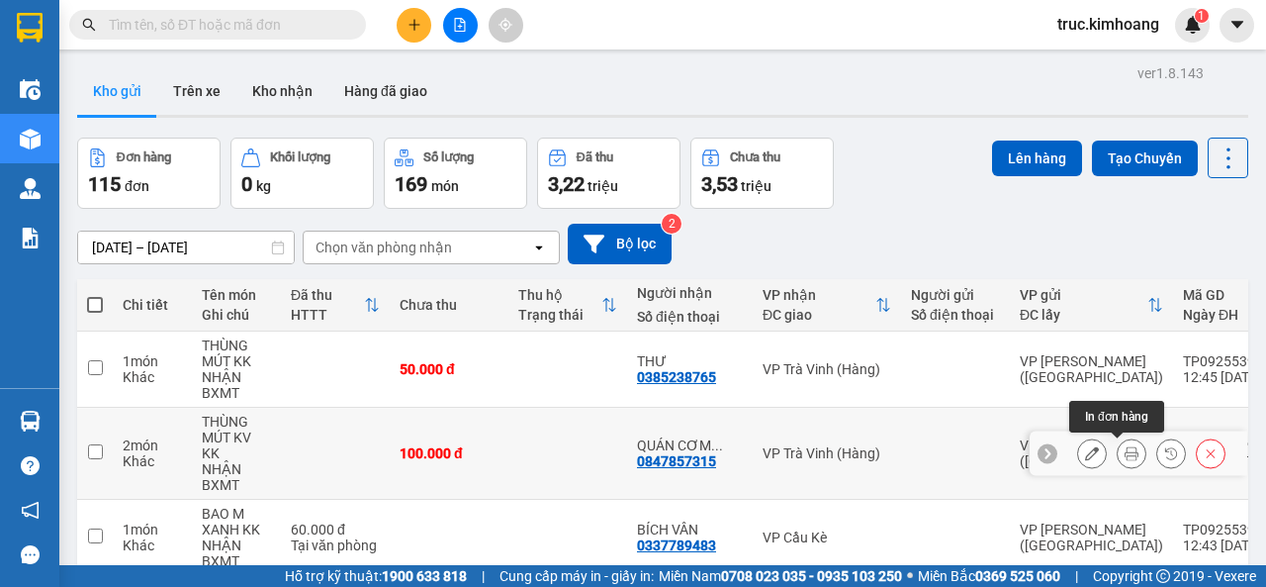
click at [1125, 454] on button at bounding box center [1132, 453] width 28 height 35
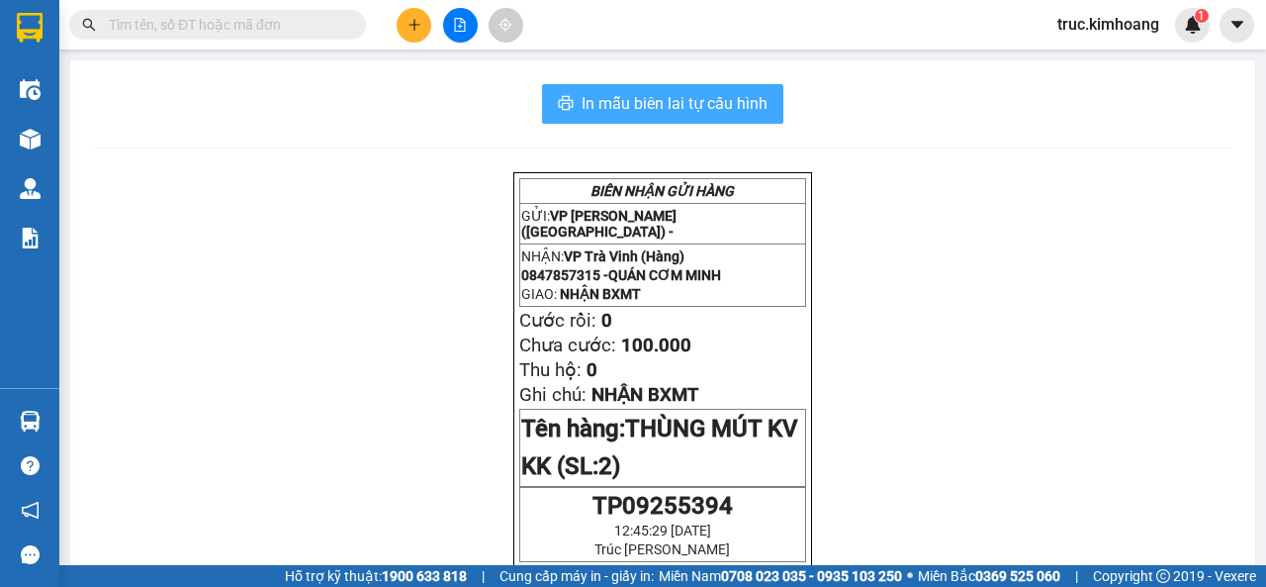
click at [665, 103] on span "In mẫu biên lai tự cấu hình" at bounding box center [675, 103] width 186 height 25
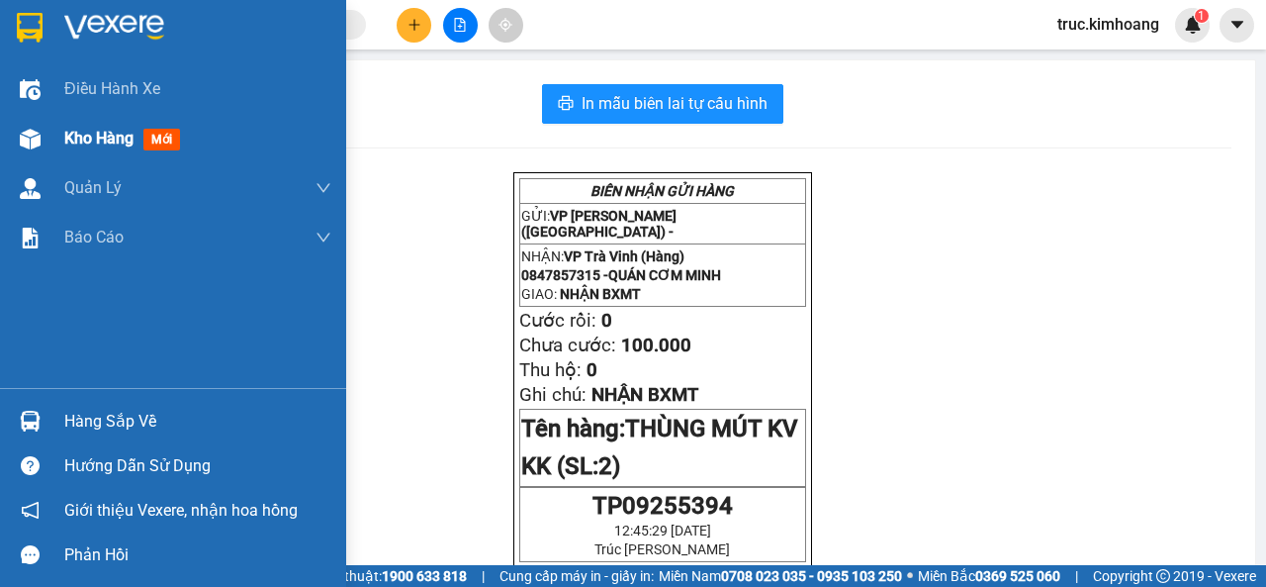
click at [68, 137] on span "Kho hàng" at bounding box center [98, 138] width 69 height 19
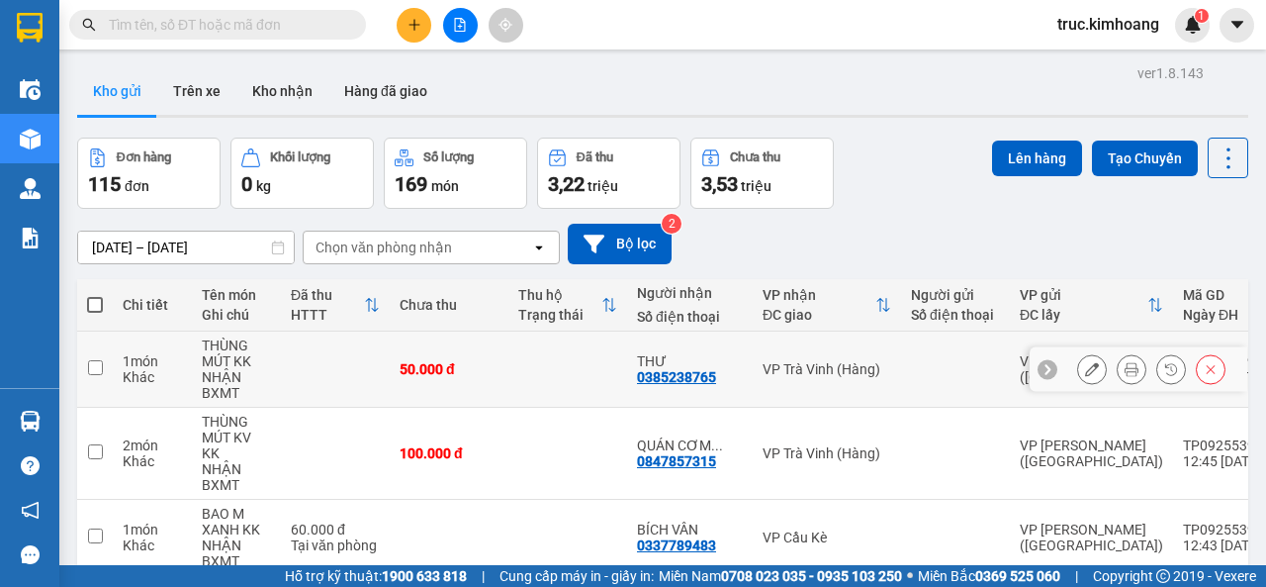
scroll to position [297, 0]
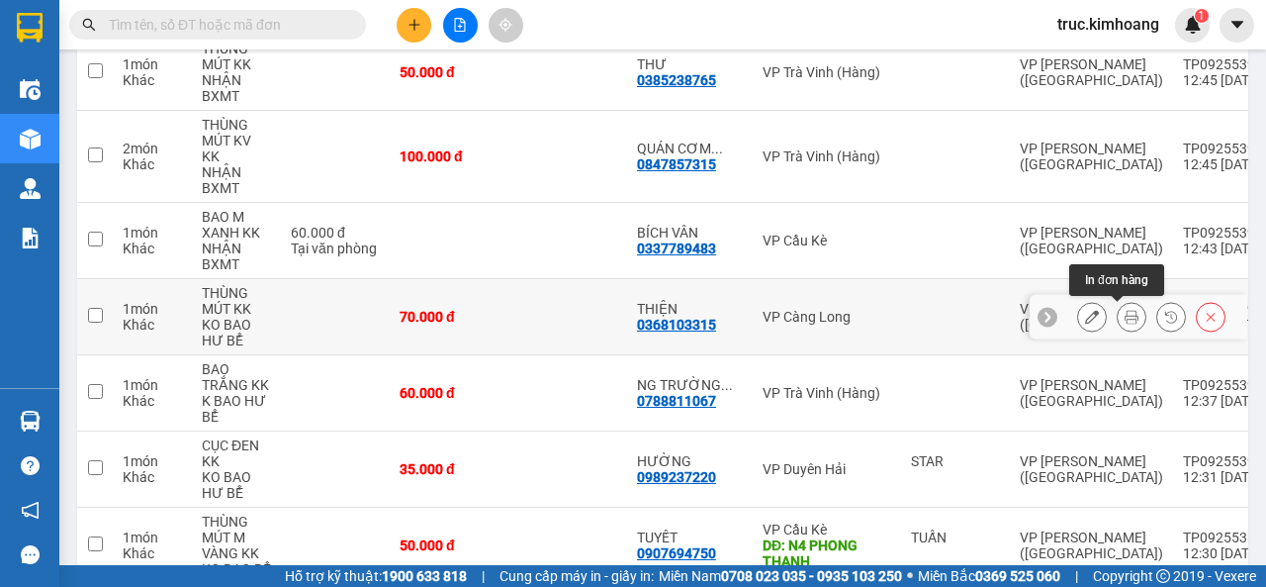
click at [1118, 320] on button at bounding box center [1132, 317] width 28 height 35
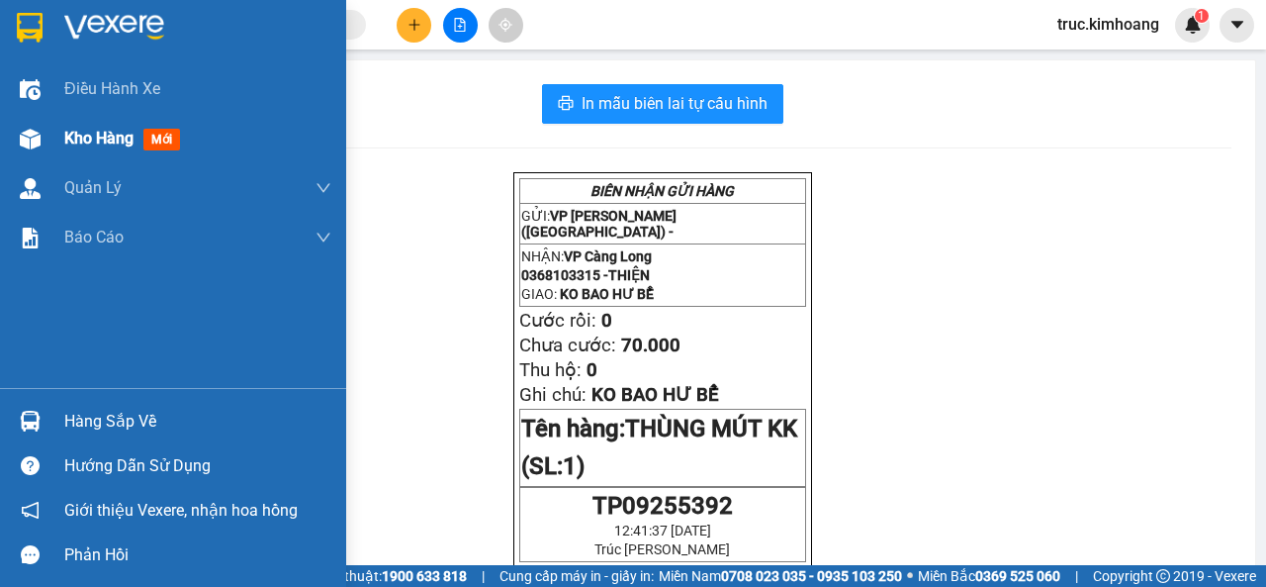
click at [53, 140] on div "Kho hàng mới" at bounding box center [173, 138] width 346 height 49
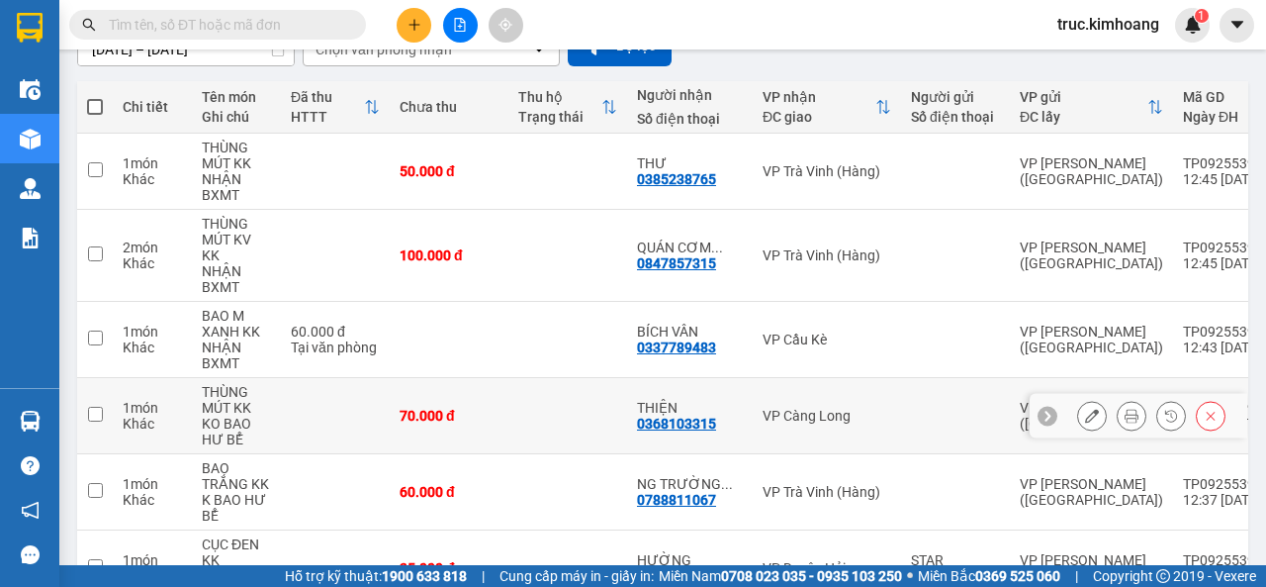
scroll to position [495, 0]
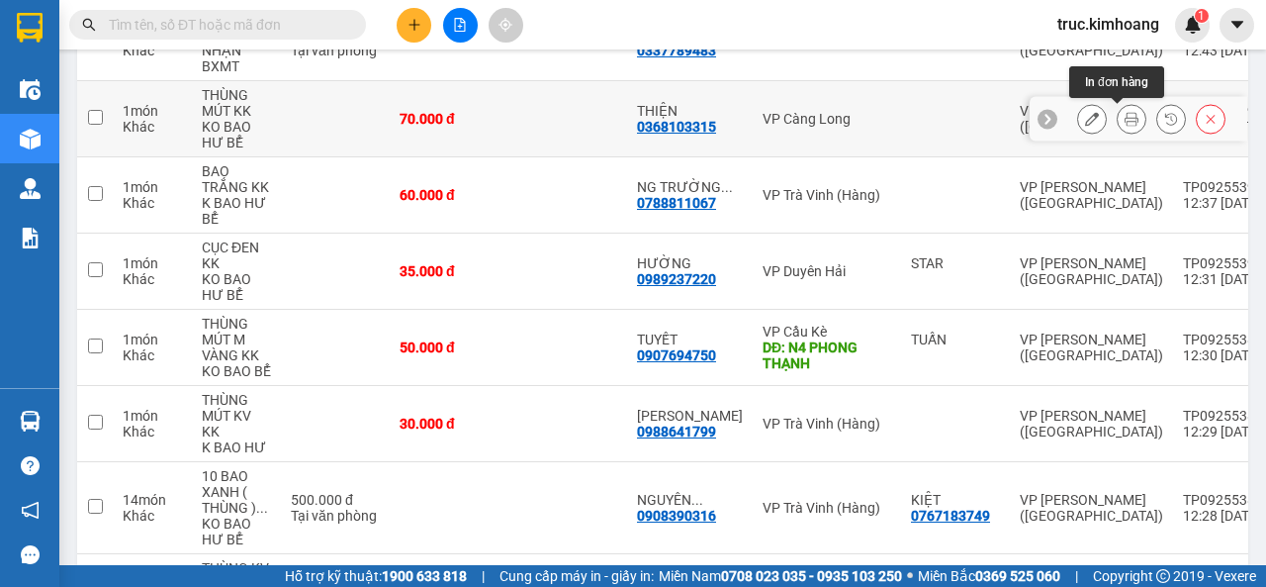
click at [1118, 115] on button at bounding box center [1132, 119] width 28 height 35
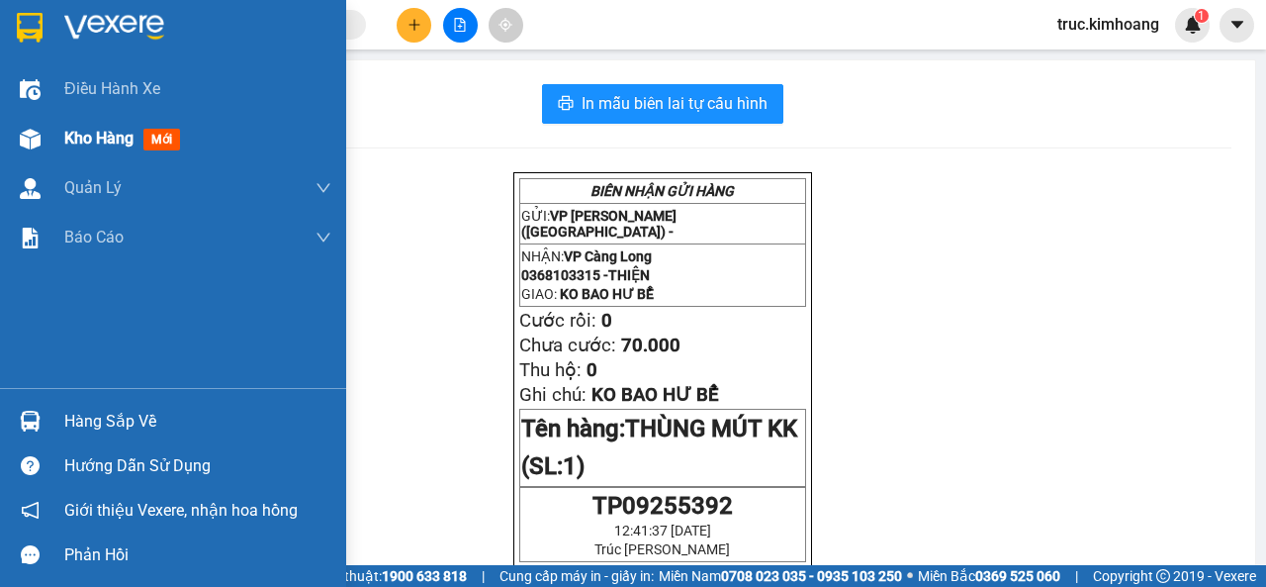
click at [61, 134] on div "Kho hàng mới" at bounding box center [173, 138] width 346 height 49
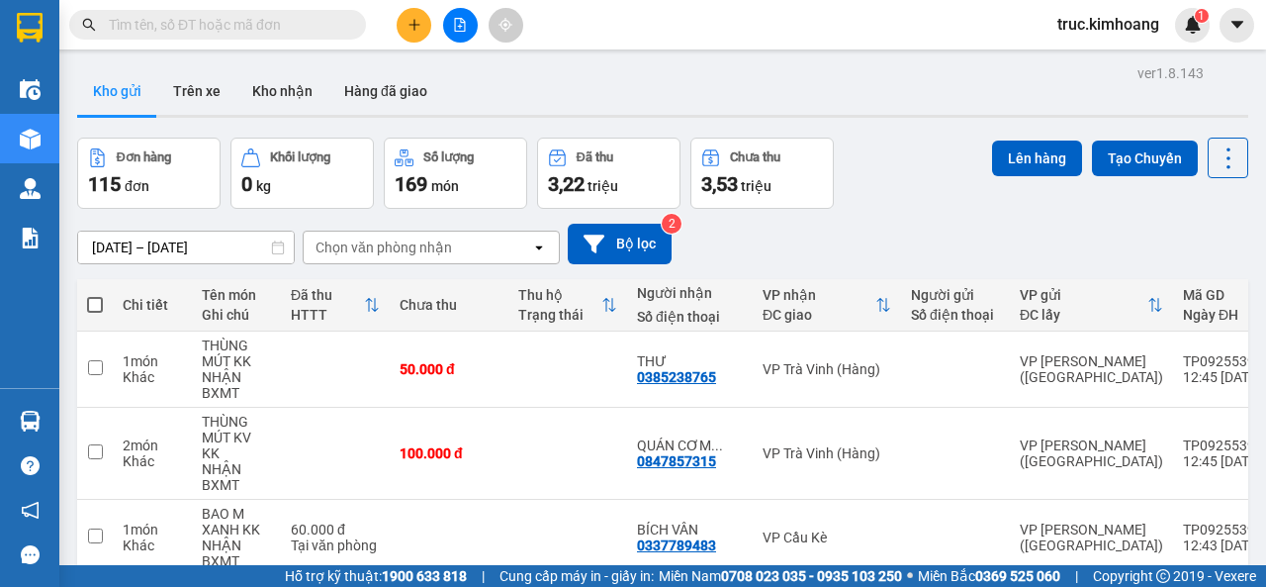
scroll to position [396, 0]
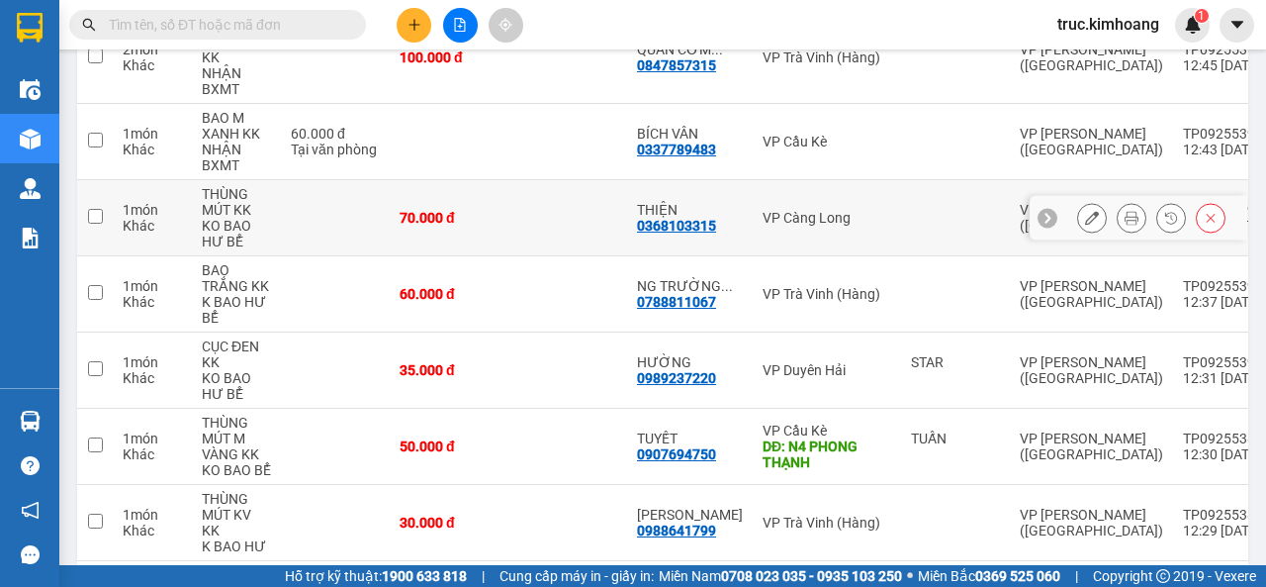
click at [1077, 207] on div at bounding box center [1092, 218] width 30 height 30
click at [1085, 223] on icon at bounding box center [1092, 218] width 14 height 14
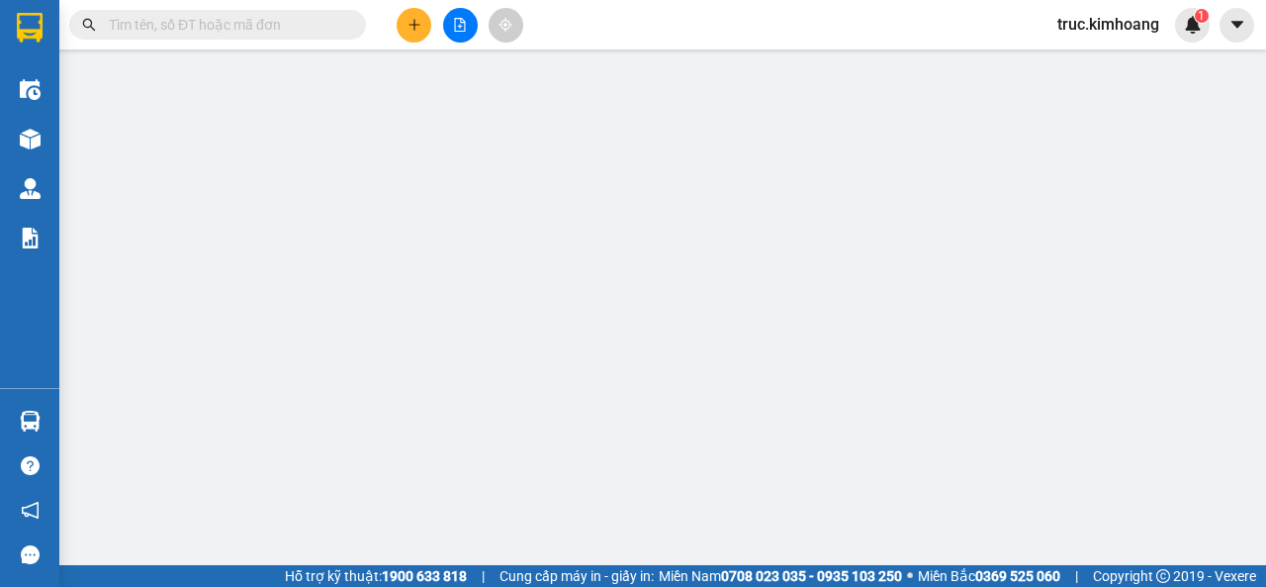
type input "0368103315"
type input "THIỆN"
type input "70.000"
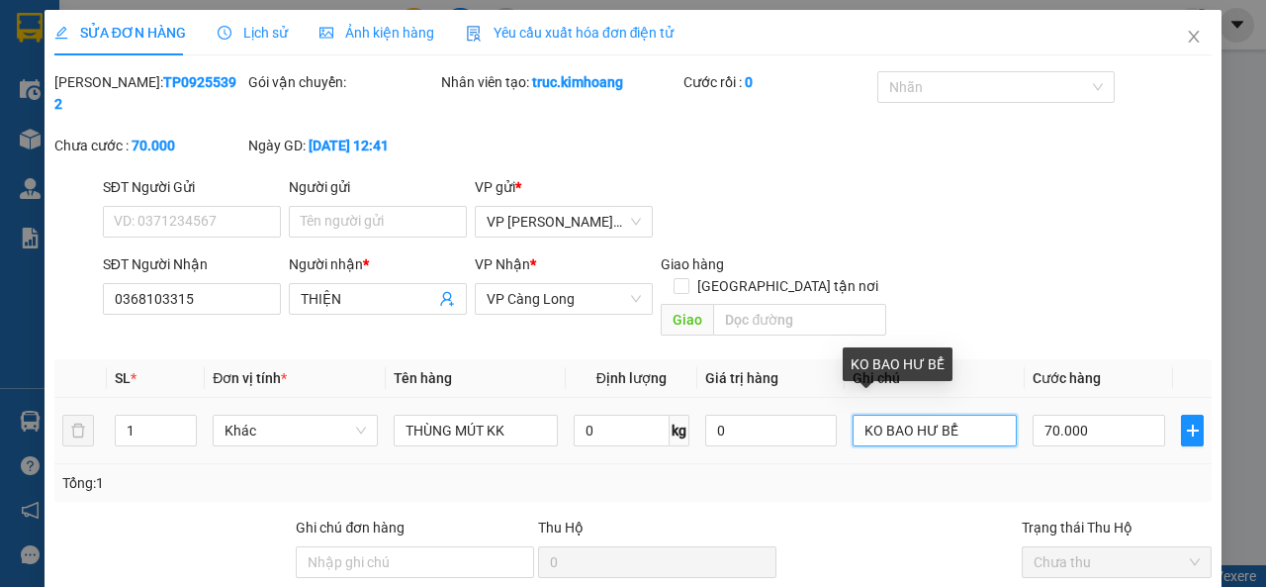
click at [957, 415] on input "KO BAO HƯ BỂ" at bounding box center [935, 431] width 164 height 32
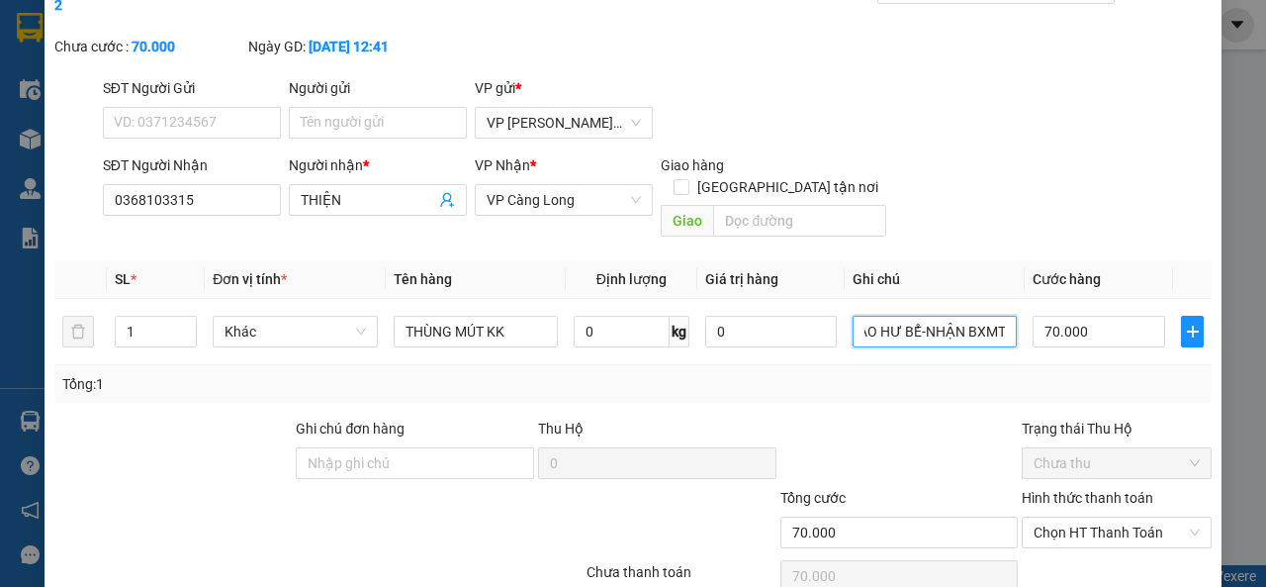
scroll to position [171, 0]
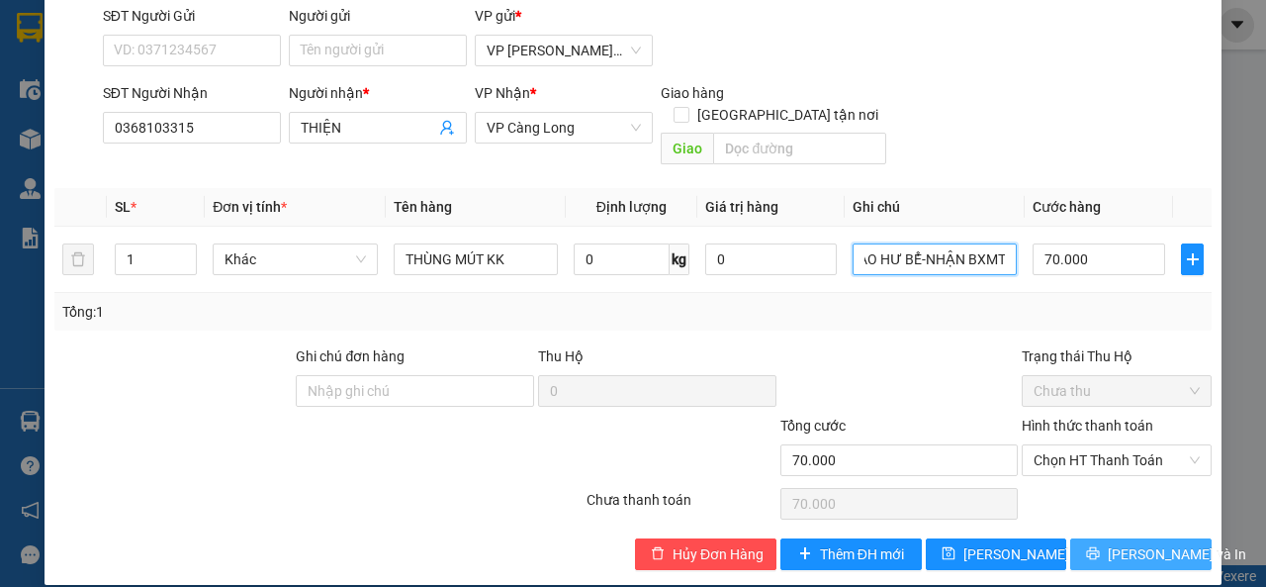
type input "KO BAO HƯ BỂ-NHẬN BXMT"
click at [1109, 538] on button "[PERSON_NAME] và In" at bounding box center [1140, 554] width 141 height 32
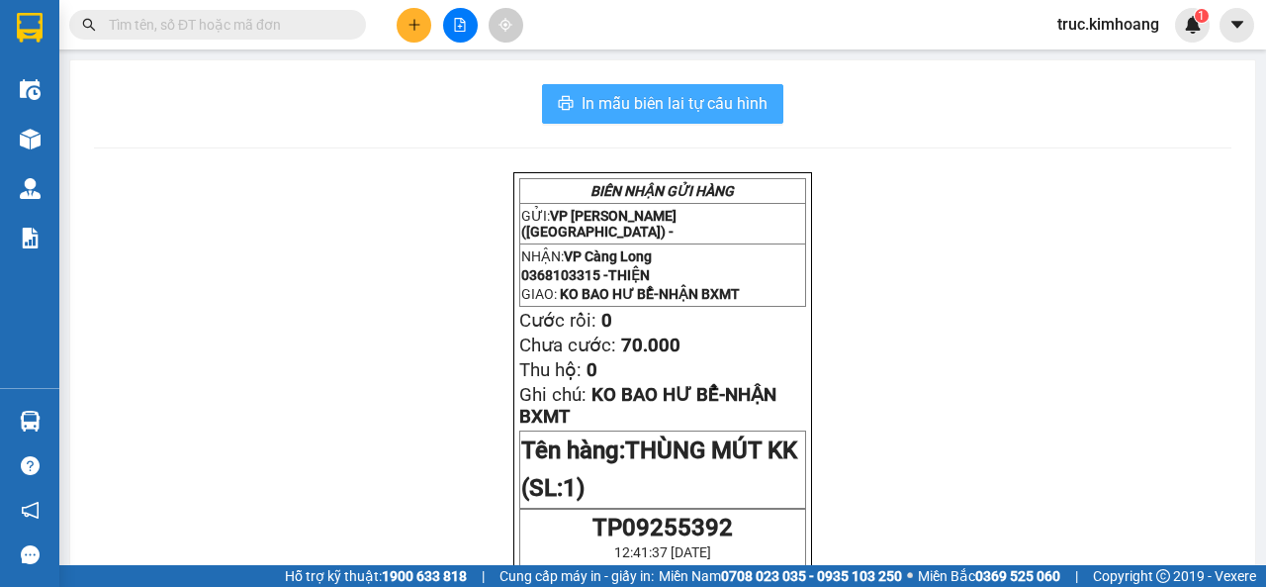
click at [723, 112] on span "In mẫu biên lai tự cấu hình" at bounding box center [675, 103] width 186 height 25
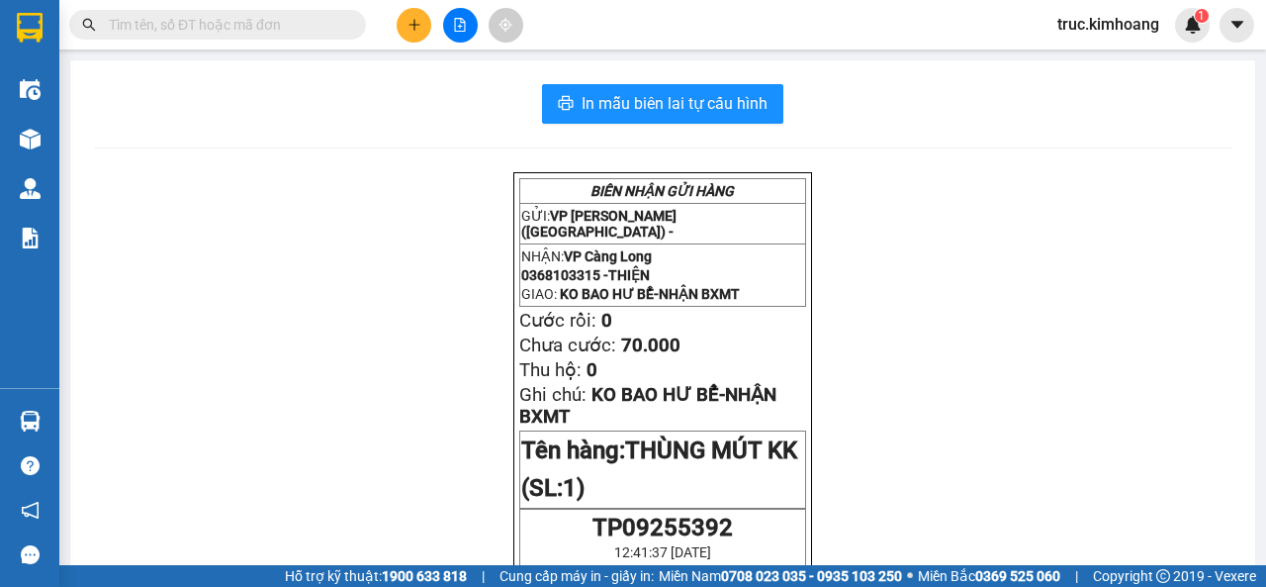
click at [113, 24] on input "text" at bounding box center [225, 25] width 233 height 22
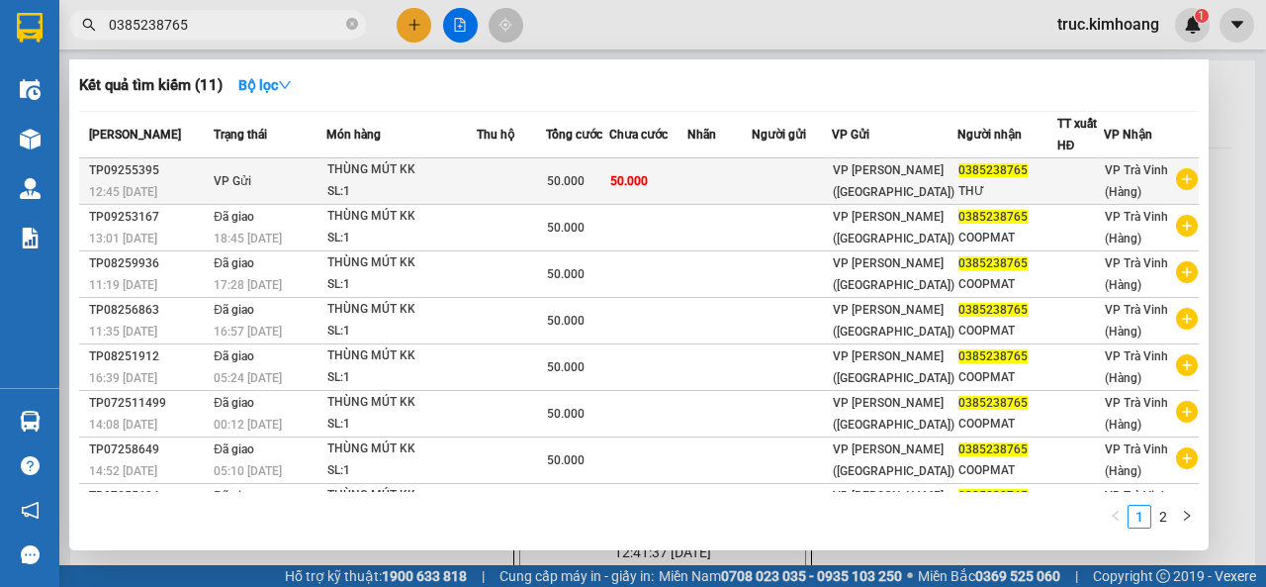
type input "0385238765"
click at [743, 168] on td at bounding box center [719, 181] width 63 height 46
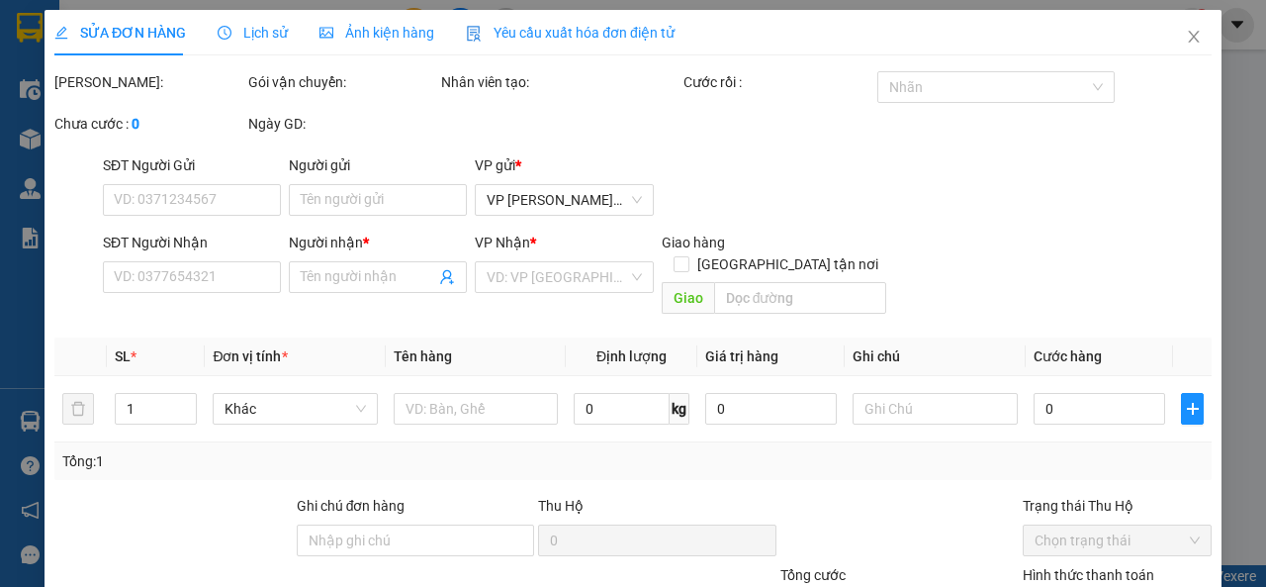
type input "0385238765"
type input "THƯ"
type input "50.000"
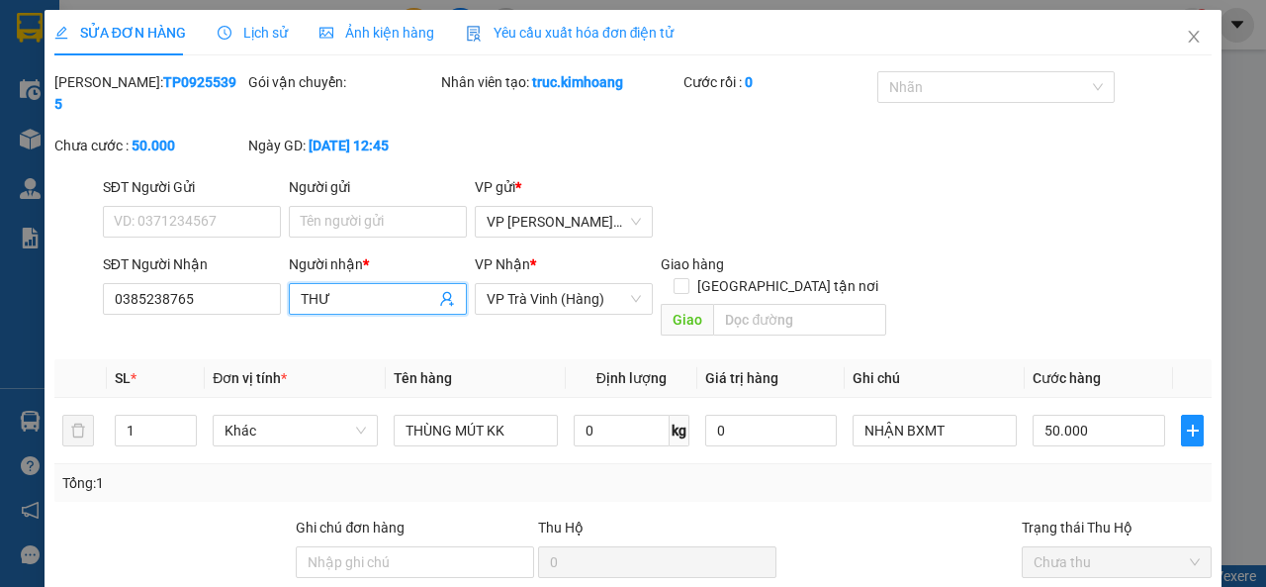
click at [411, 292] on input "THƯ" at bounding box center [368, 299] width 135 height 22
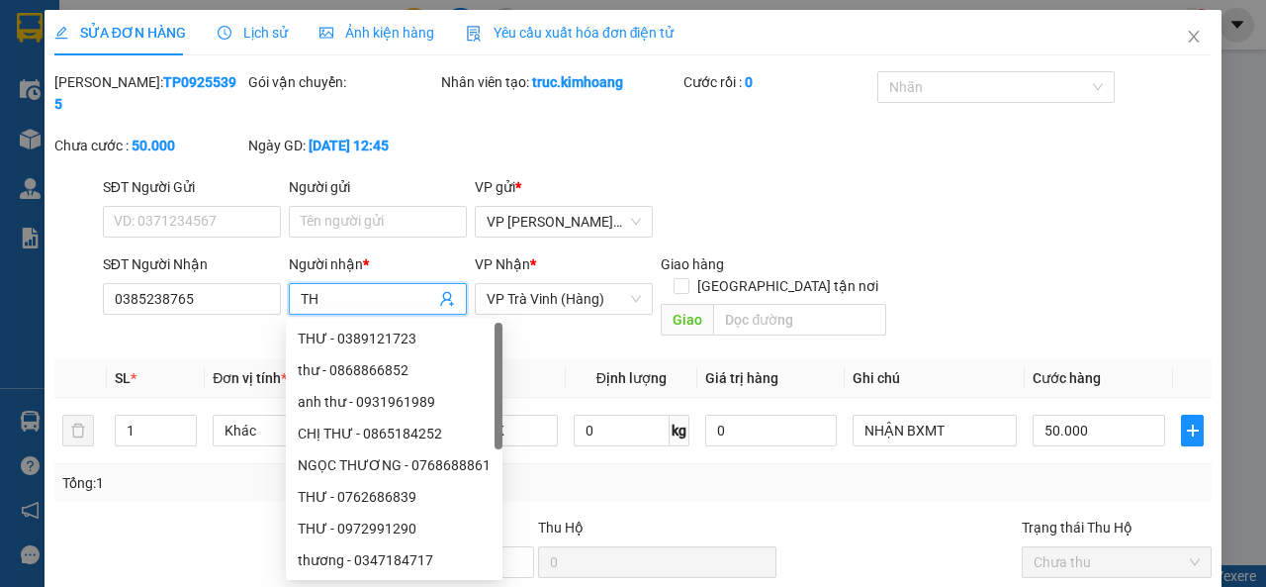
type input "T"
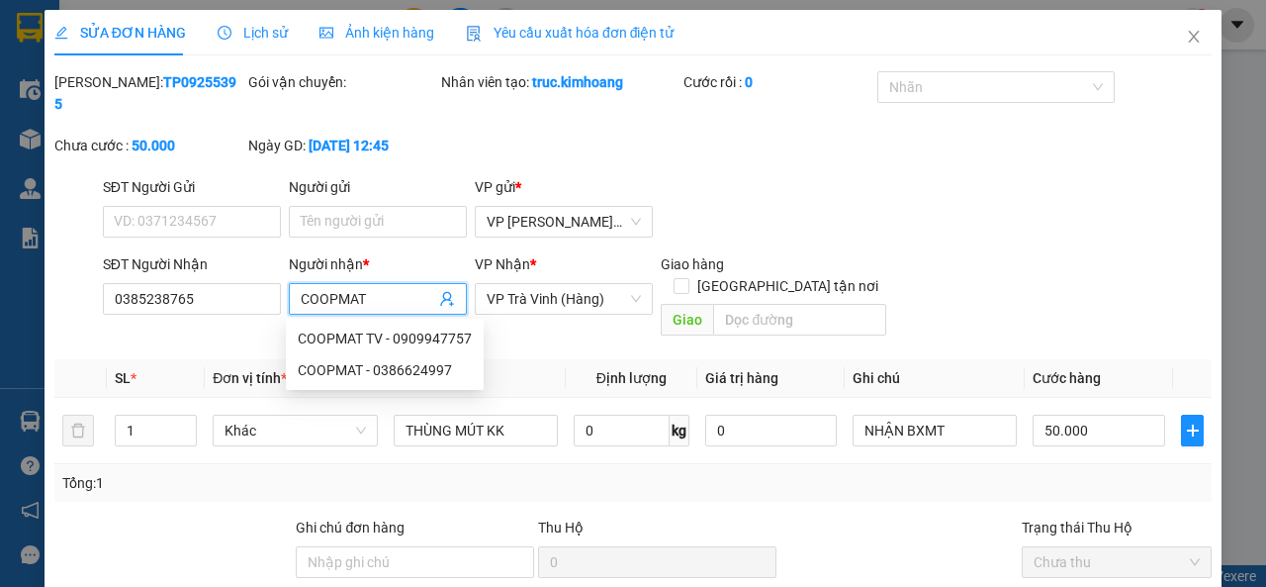
scroll to position [171, 0]
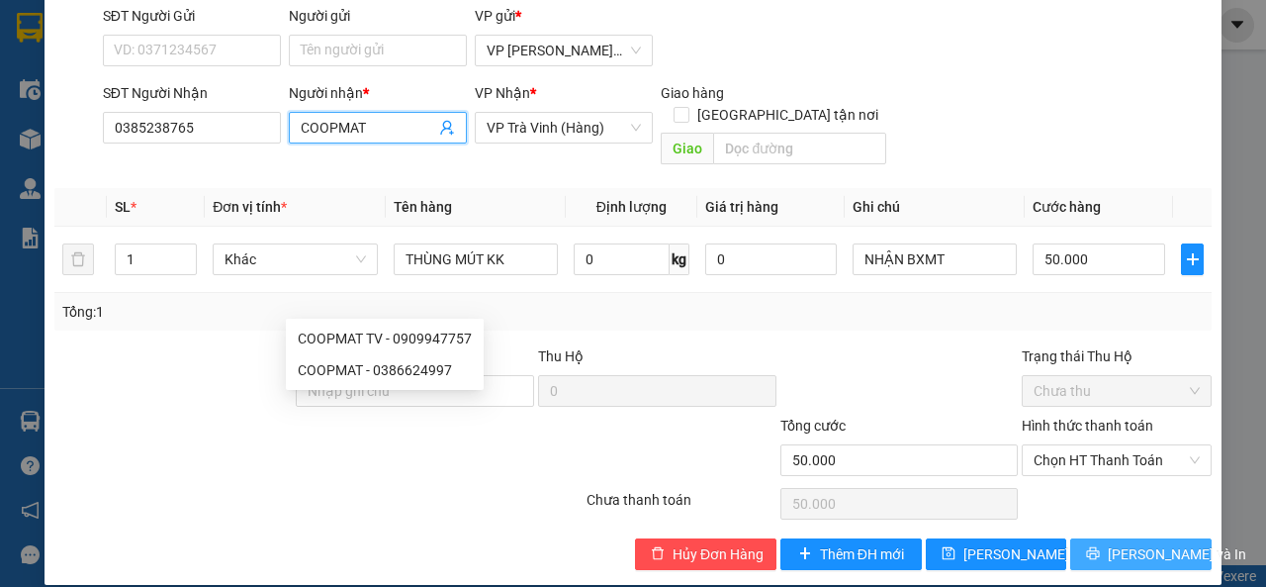
type input "COOPMAT"
click at [1089, 546] on icon "printer" at bounding box center [1093, 553] width 14 height 14
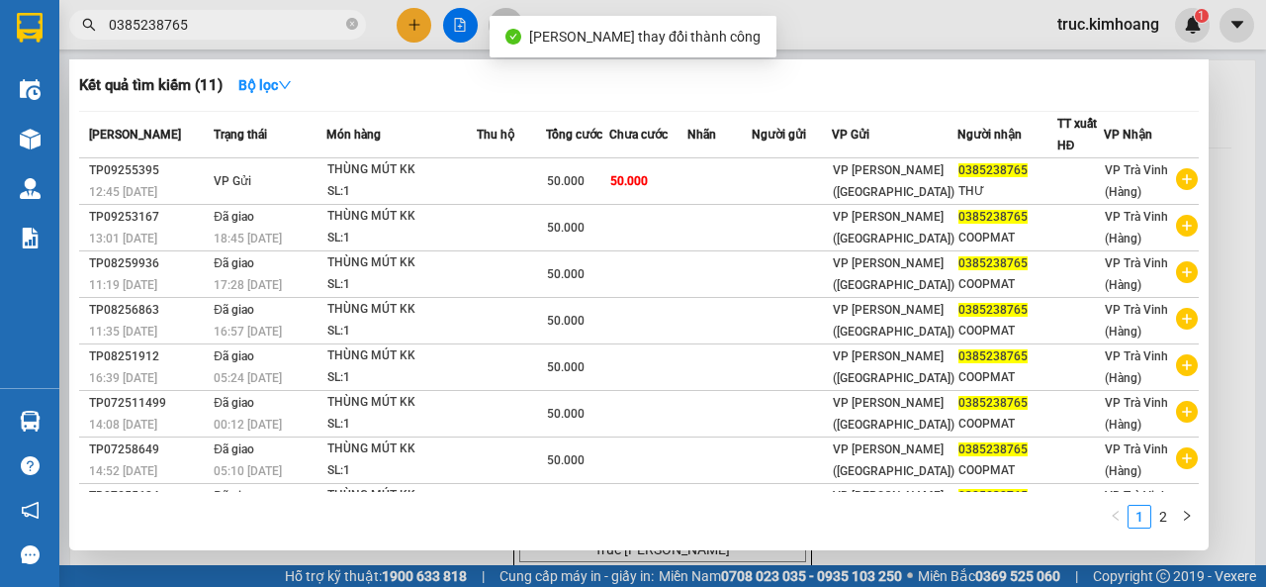
click at [238, 29] on input "0385238765" at bounding box center [225, 25] width 233 height 22
click at [350, 25] on icon "close-circle" at bounding box center [352, 24] width 12 height 12
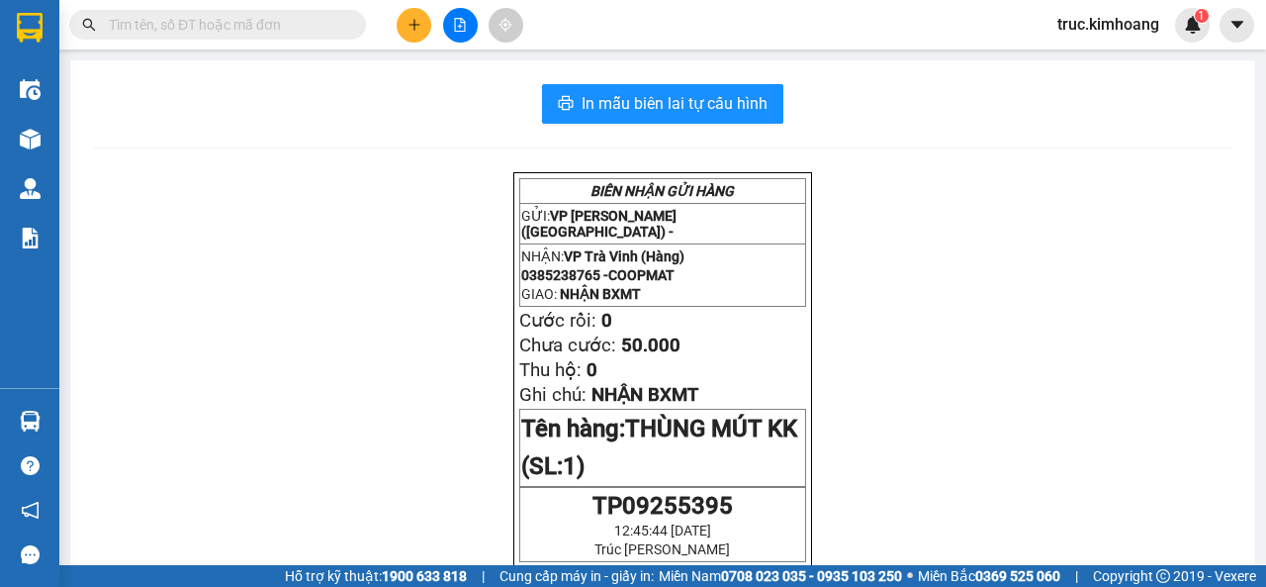
click at [328, 26] on input "text" at bounding box center [225, 25] width 233 height 22
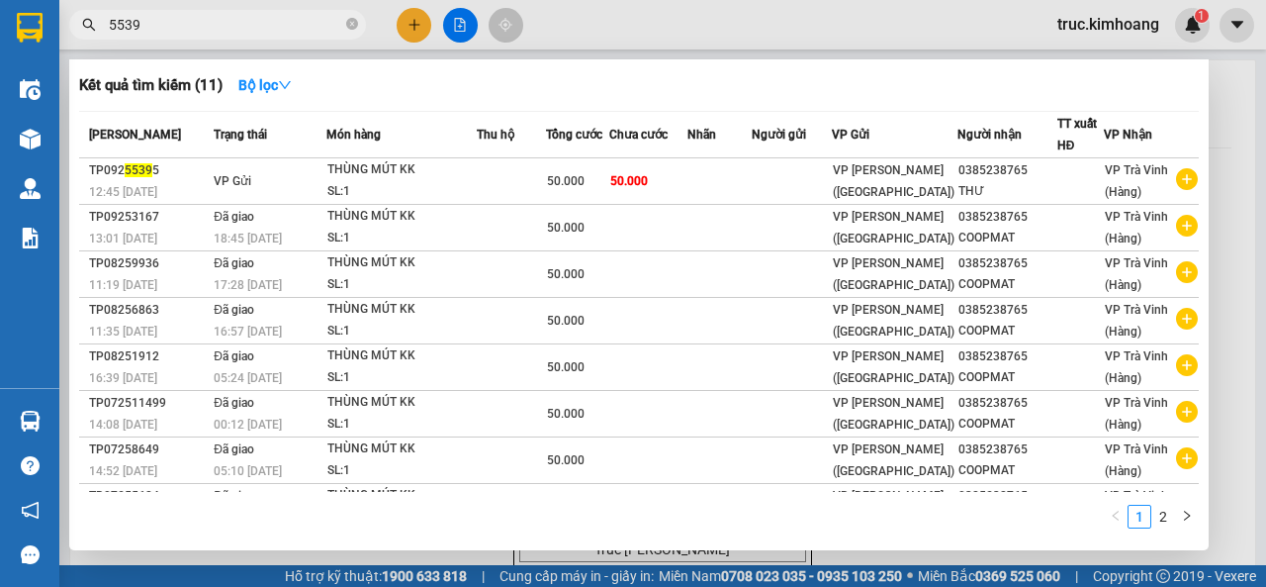
type input "55395"
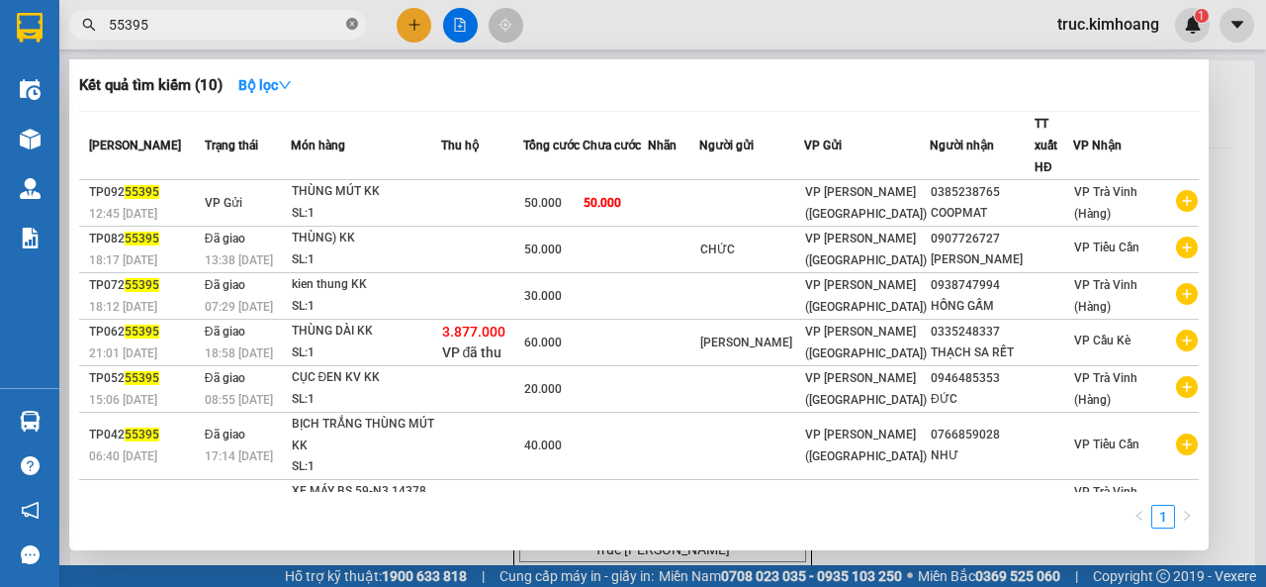
click at [352, 18] on span at bounding box center [352, 25] width 12 height 19
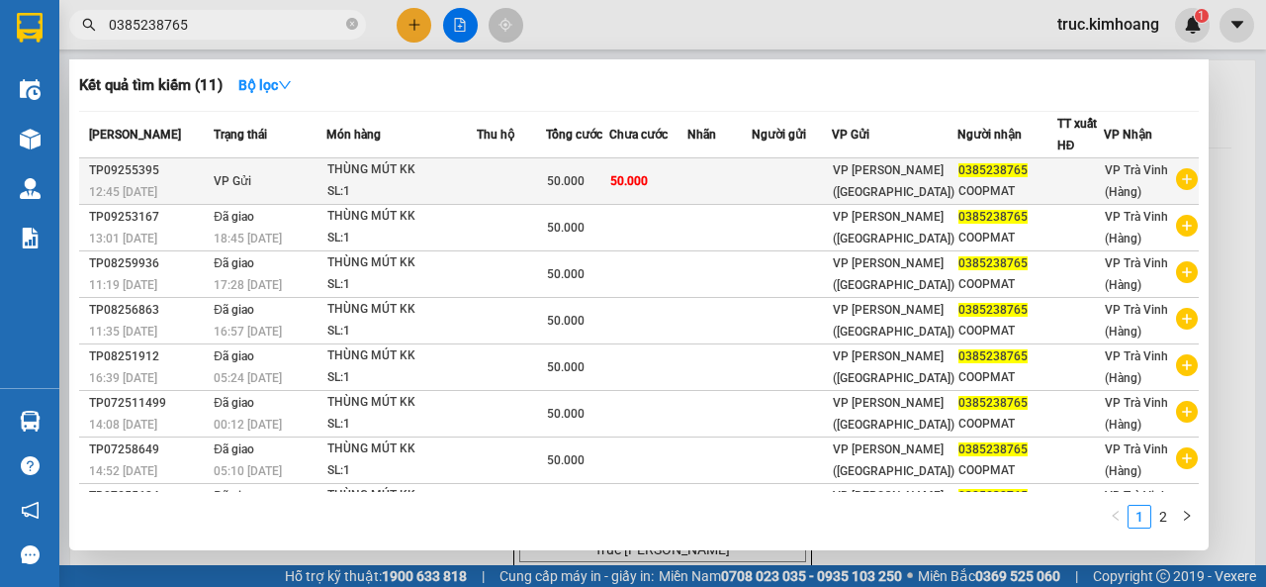
type input "0385238765"
click at [768, 174] on td at bounding box center [792, 181] width 80 height 46
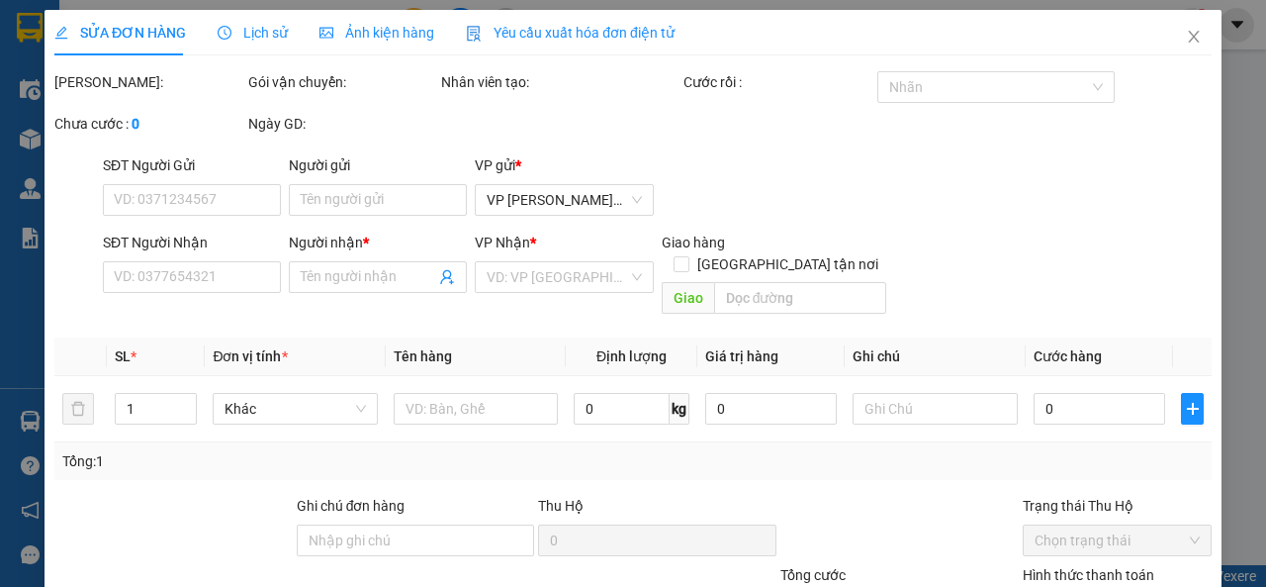
type input "0385238765"
type input "COOPMAT"
type input "50.000"
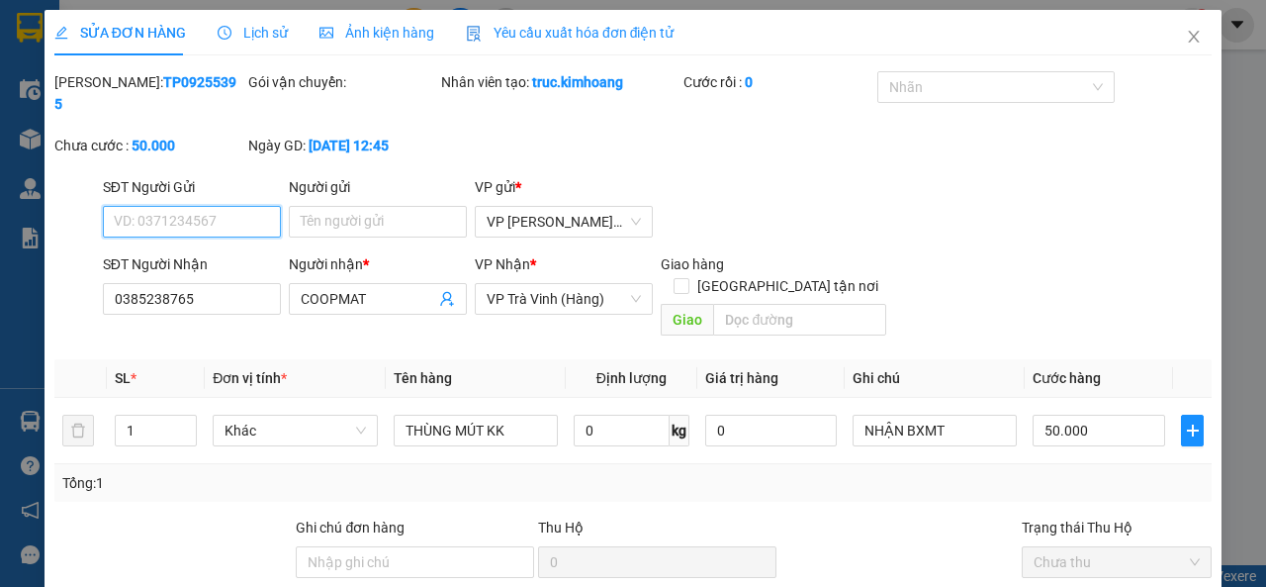
scroll to position [171, 0]
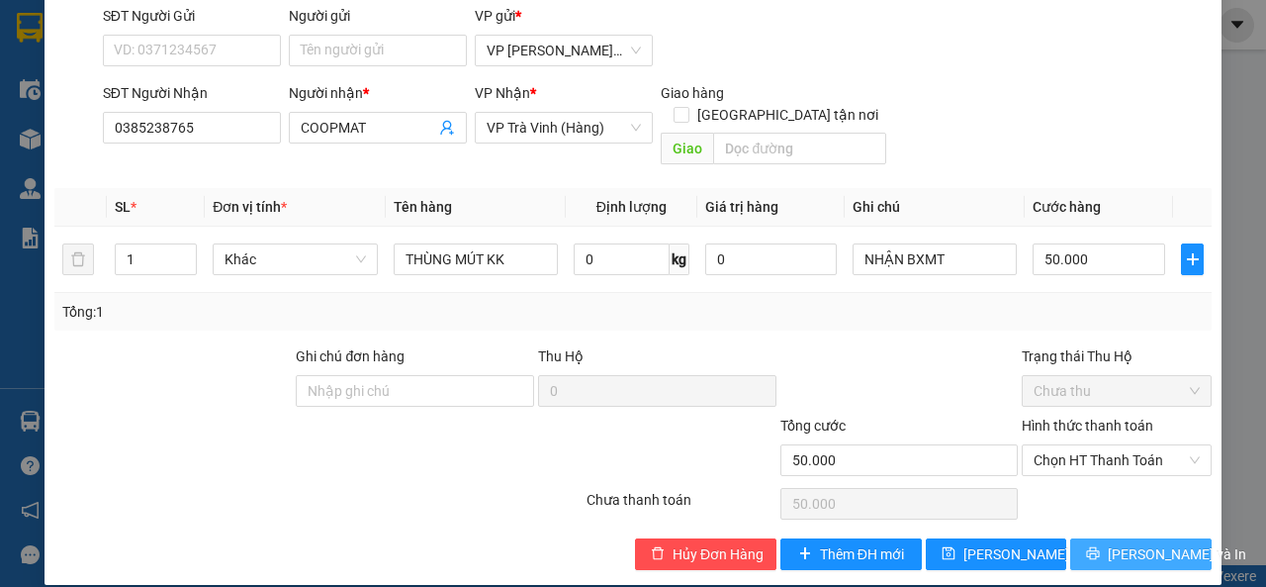
click at [1093, 547] on icon "printer" at bounding box center [1093, 553] width 13 height 13
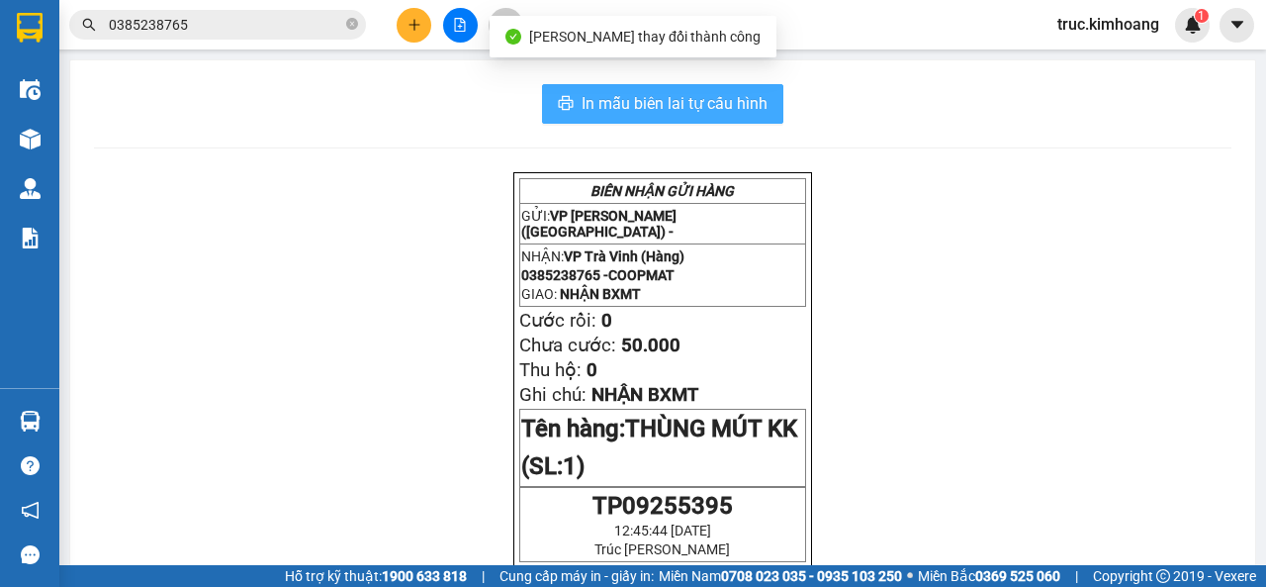
click at [685, 113] on span "In mẫu biên lai tự cấu hình" at bounding box center [675, 103] width 186 height 25
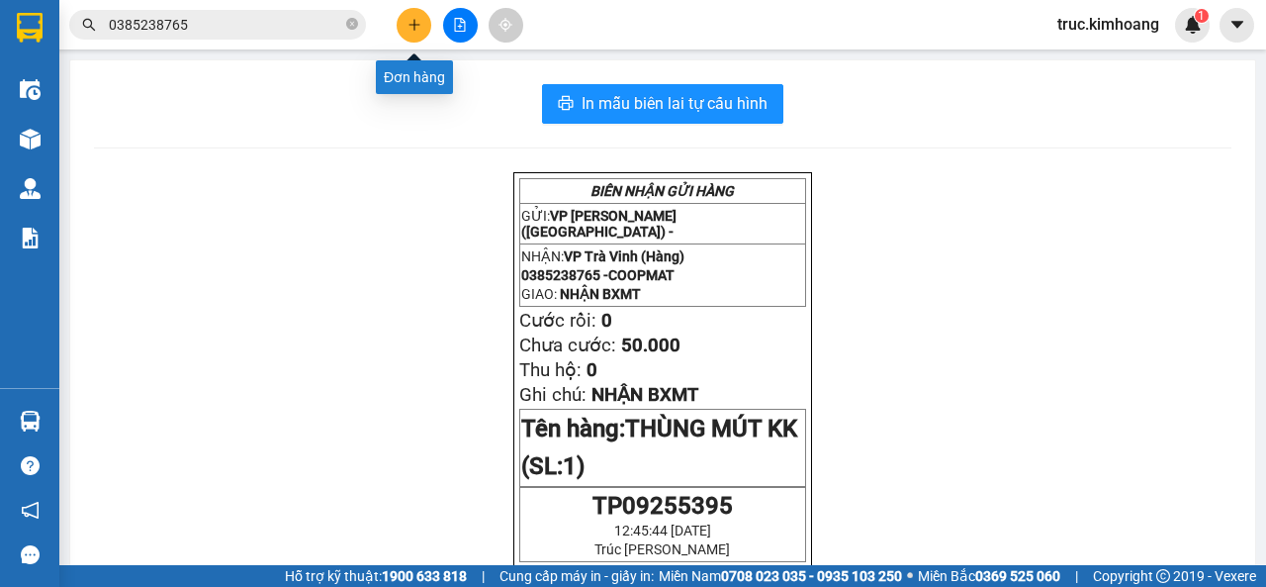
click at [423, 22] on button at bounding box center [414, 25] width 35 height 35
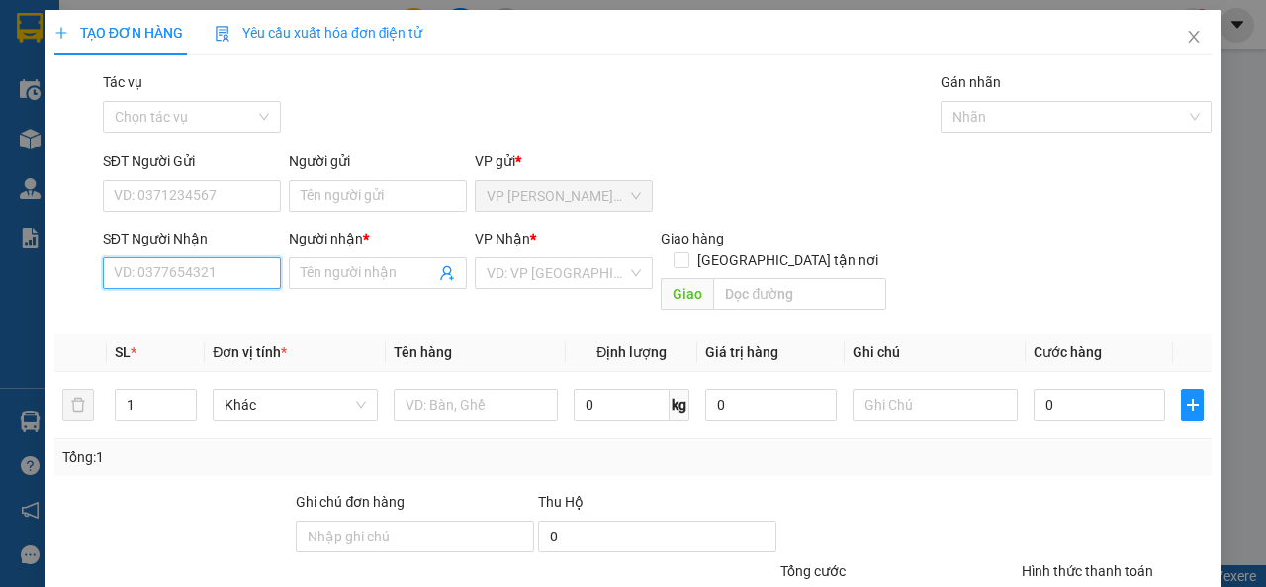
click at [198, 260] on input "SĐT Người Nhận" at bounding box center [192, 273] width 178 height 32
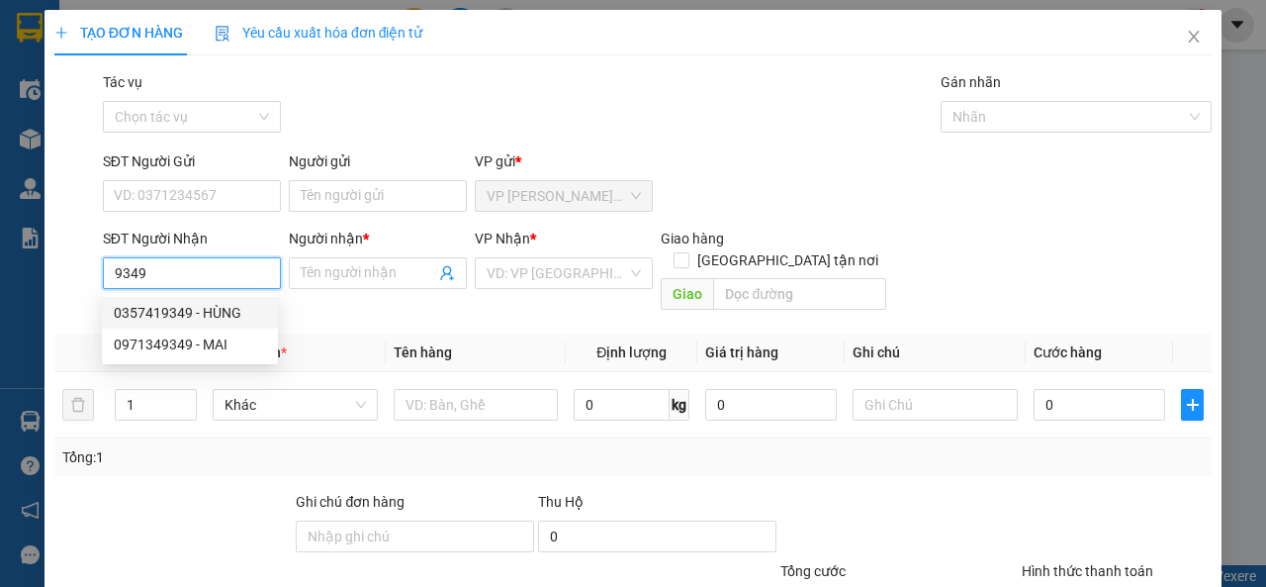
click at [233, 306] on div "0357419349 - HÙNG" at bounding box center [190, 313] width 152 height 22
type input "0357419349"
type input "HÙNG"
type input "70.000"
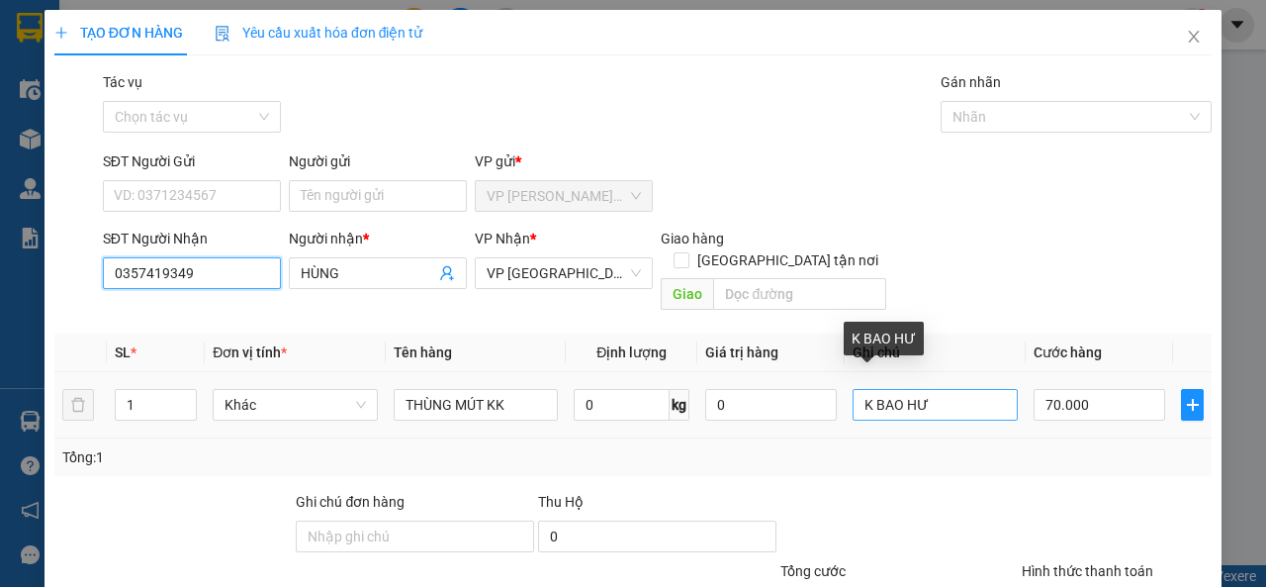
type input "0357419349"
click at [936, 389] on input "K BAO HƯ" at bounding box center [935, 405] width 165 height 32
type input "K"
type input "NHẬN BXMT"
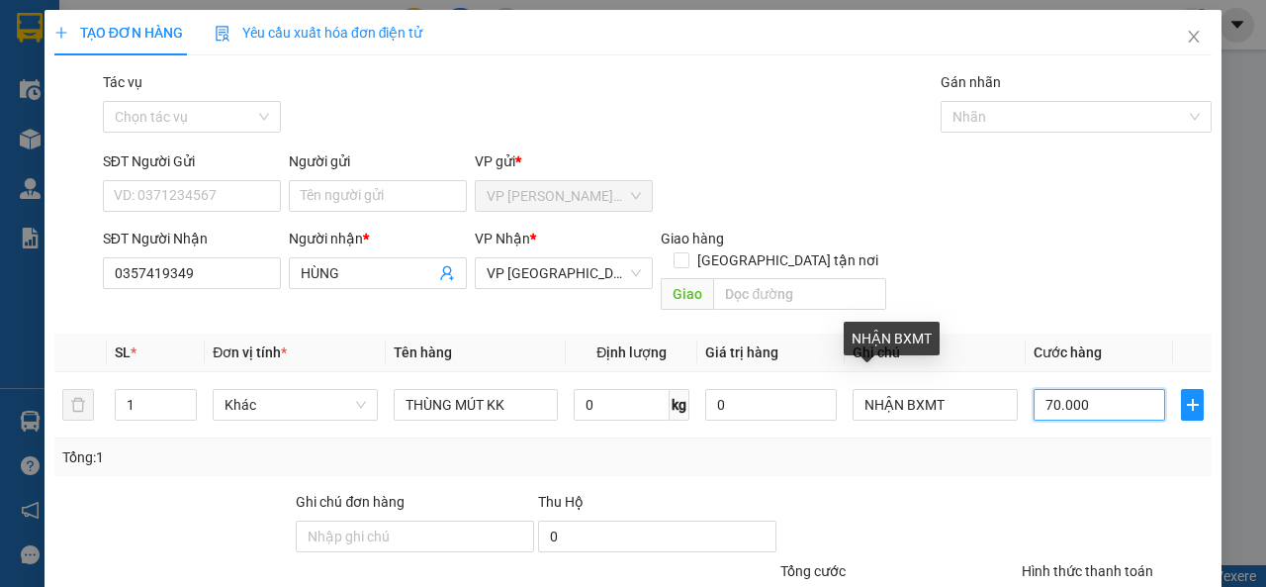
type input "5"
type input "50"
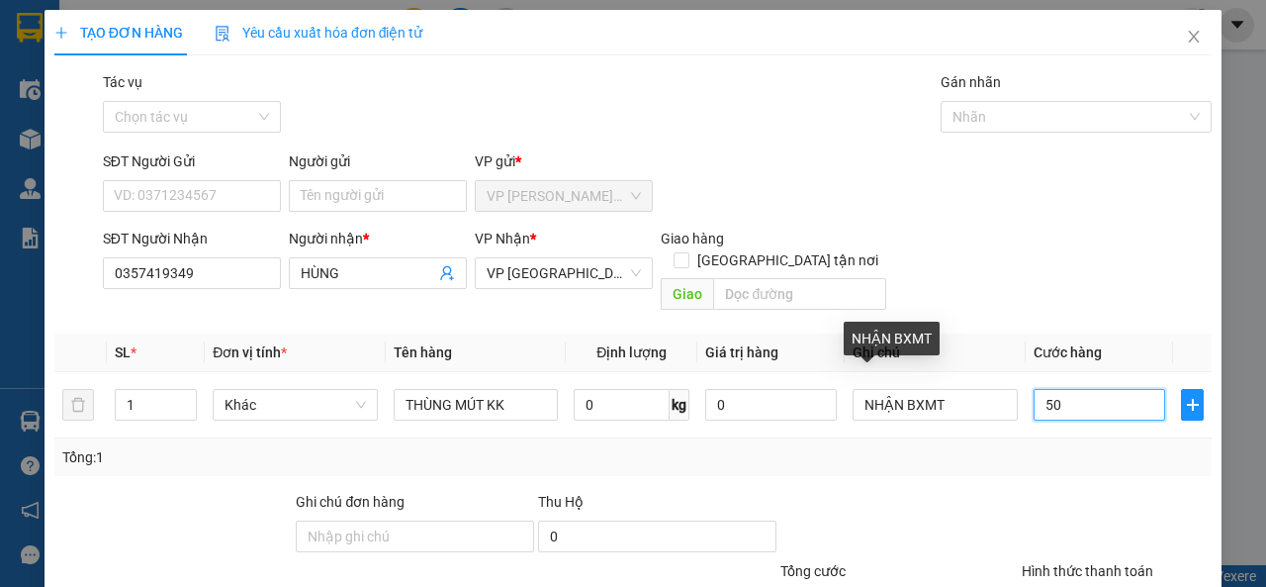
scroll to position [145, 0]
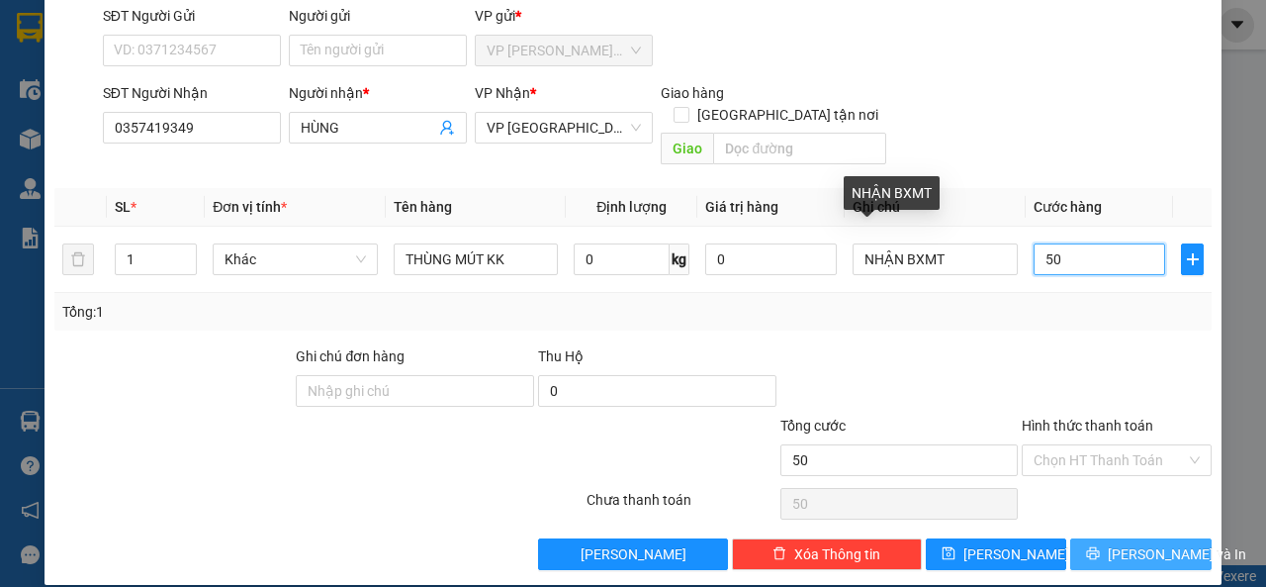
type input "50"
type input "50.000"
click at [1136, 543] on span "[PERSON_NAME] và In" at bounding box center [1177, 554] width 139 height 22
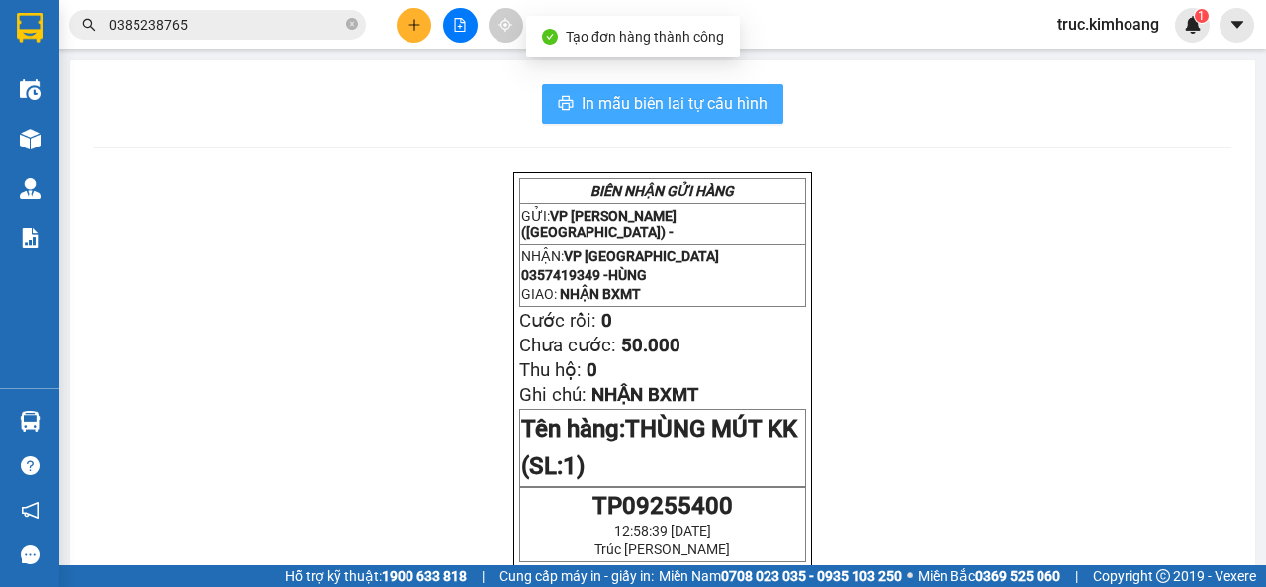
click at [744, 100] on span "In mẫu biên lai tự cấu hình" at bounding box center [675, 103] width 186 height 25
click at [676, 93] on span "In mẫu biên lai tự cấu hình" at bounding box center [675, 103] width 186 height 25
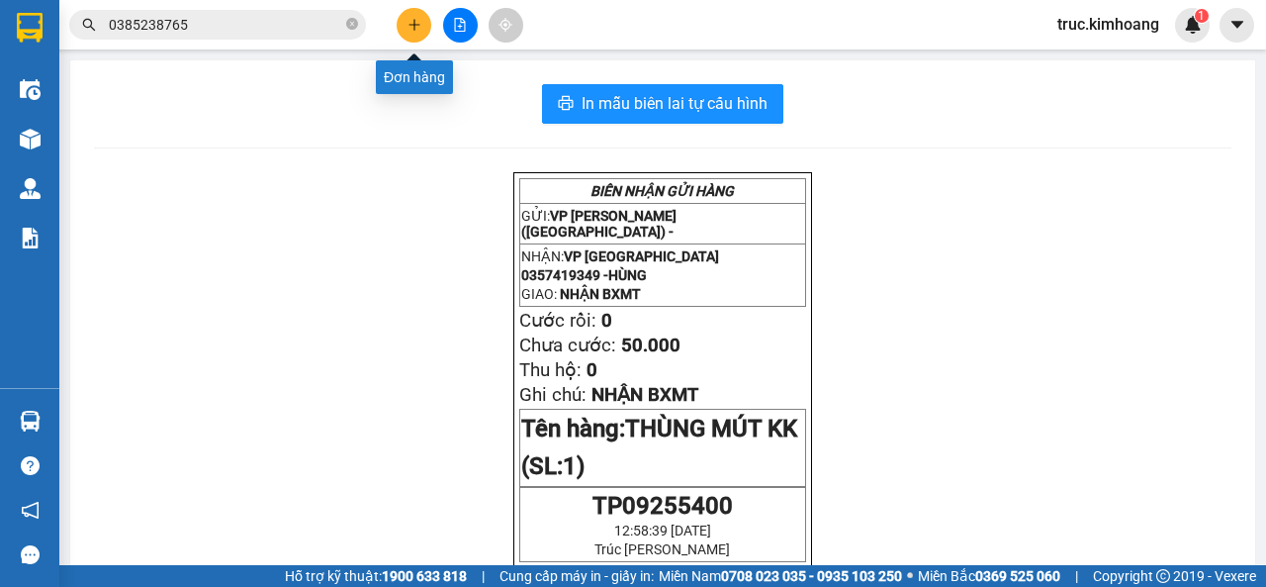
click at [418, 19] on icon "plus" at bounding box center [415, 25] width 14 height 14
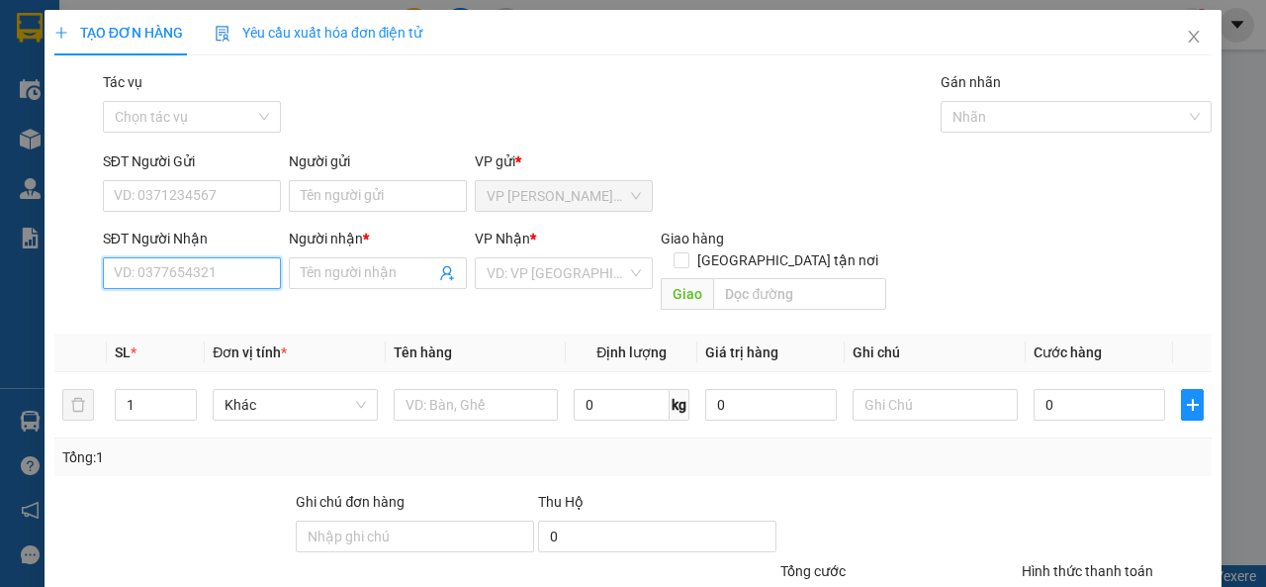
click at [260, 265] on input "SĐT Người Nhận" at bounding box center [192, 273] width 178 height 32
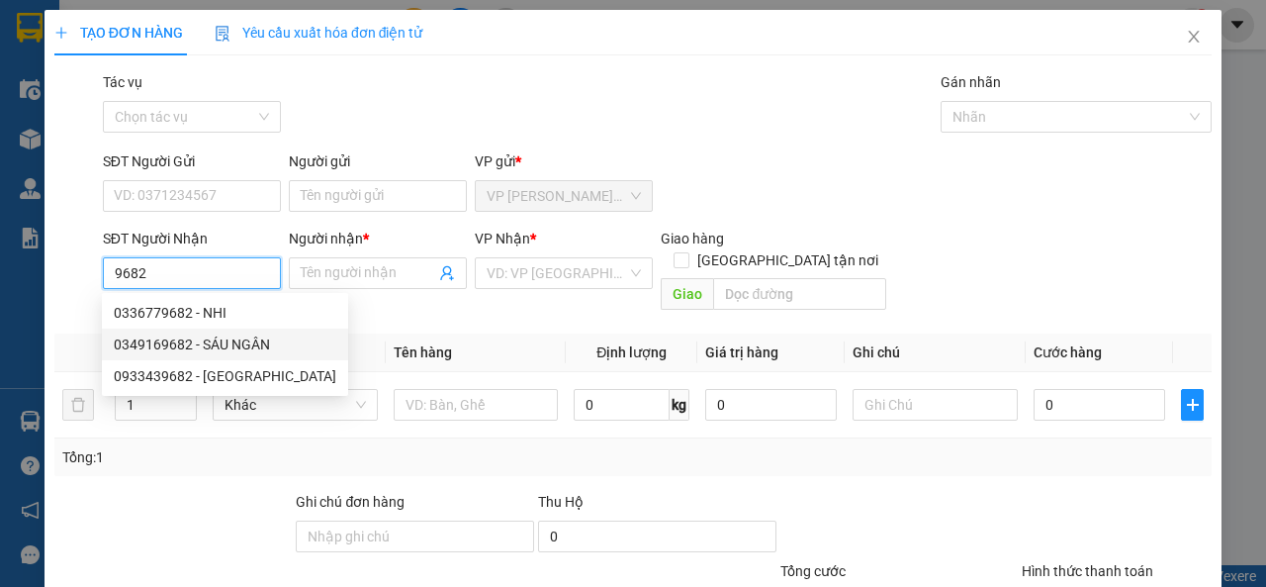
click at [246, 345] on div "0349169682 - SÁU NGÂN" at bounding box center [225, 344] width 223 height 22
type input "0349169682"
type input "SÁU NGÂN"
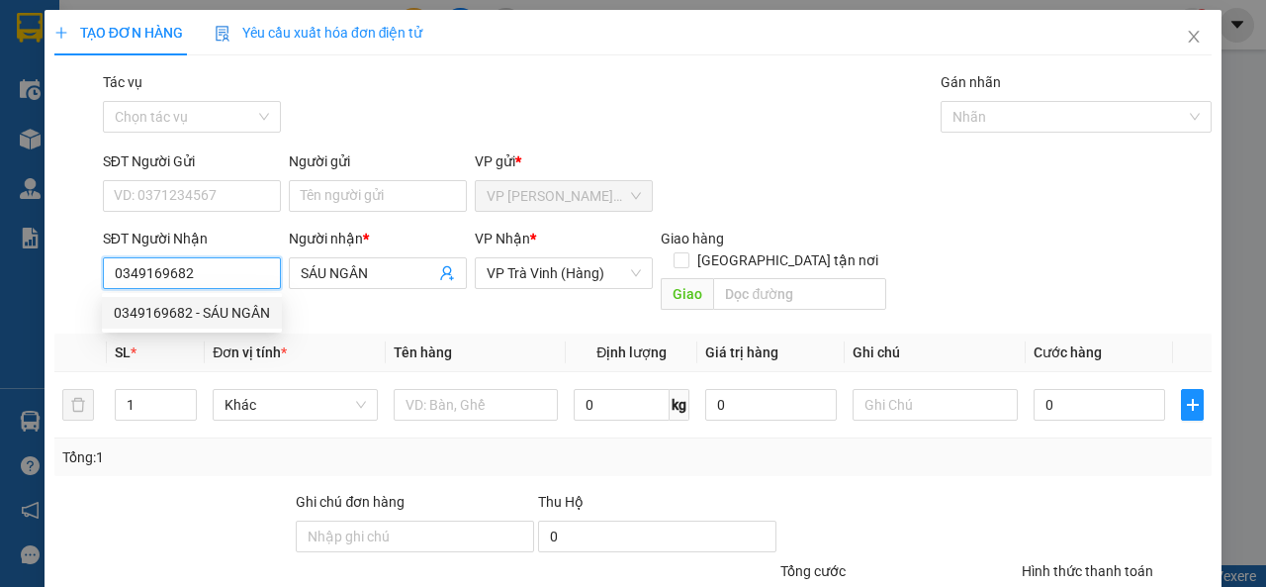
type input "50.000"
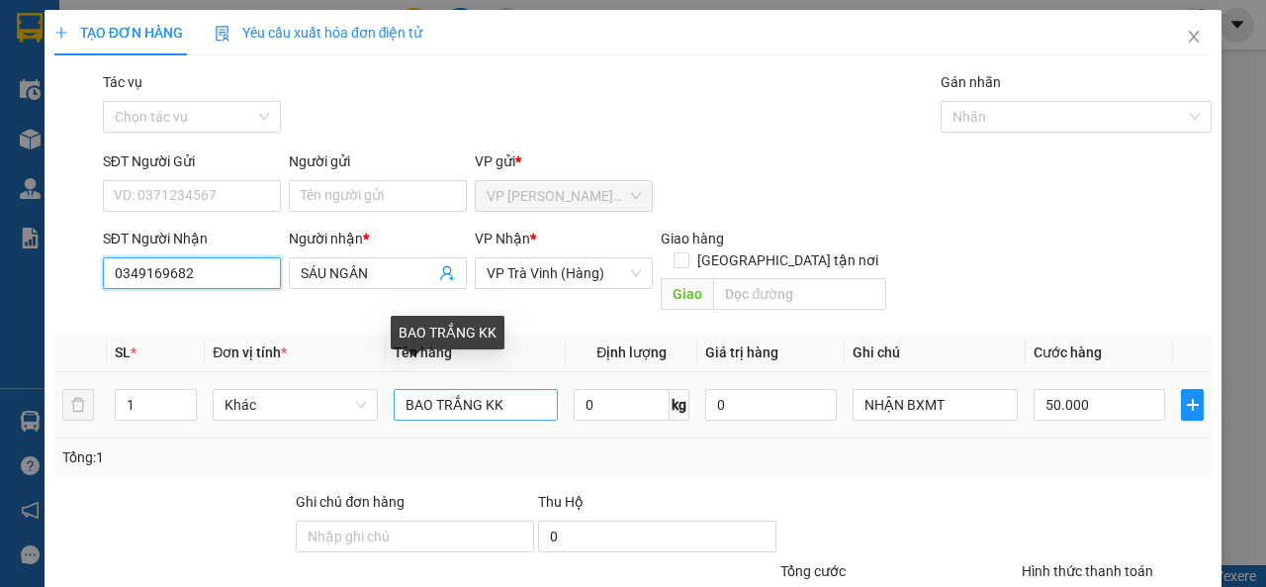
type input "0349169682"
drag, startPoint x: 514, startPoint y: 386, endPoint x: 397, endPoint y: 390, distance: 117.8
click at [397, 390] on input "BAO TRẮNG KK" at bounding box center [476, 405] width 165 height 32
type input "BAO XANH KK"
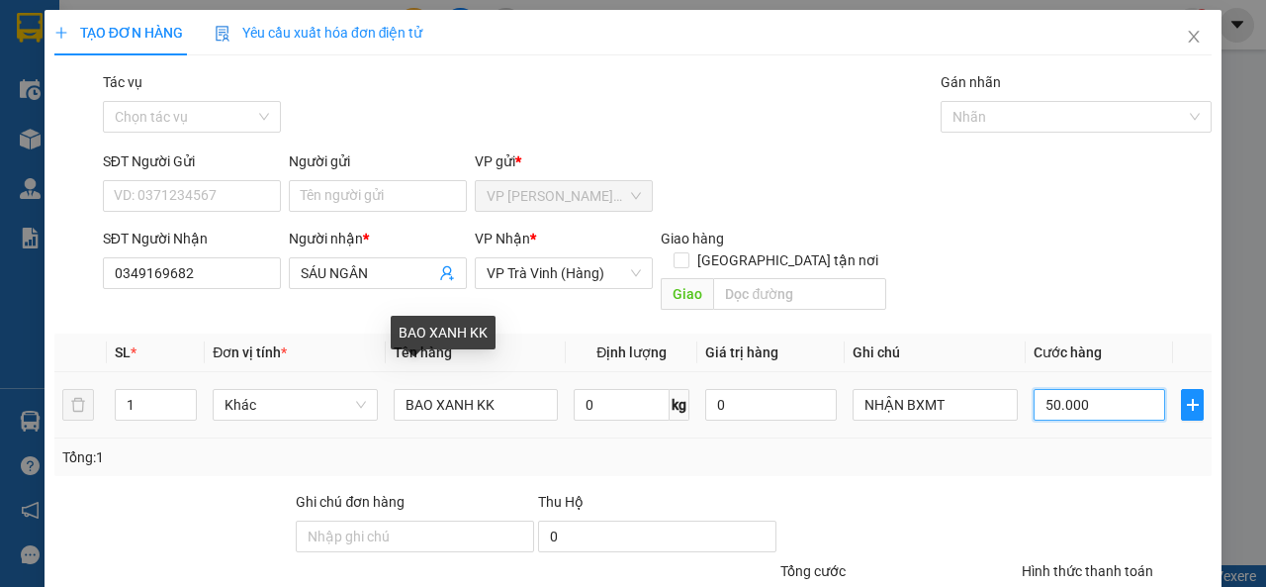
type input "6"
type input "60"
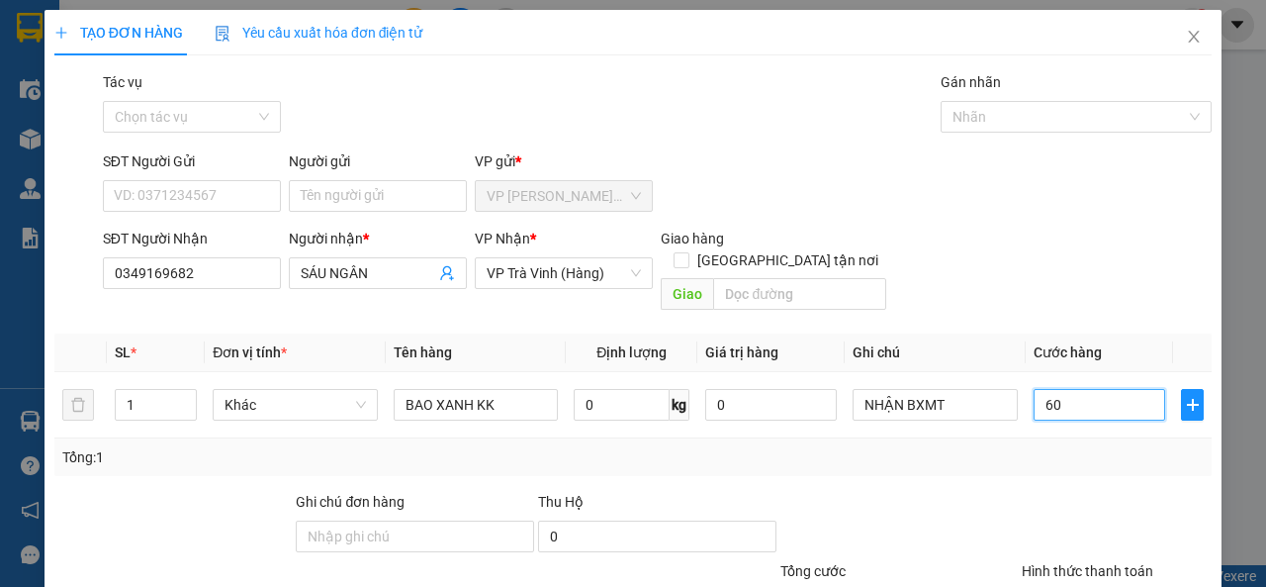
scroll to position [145, 0]
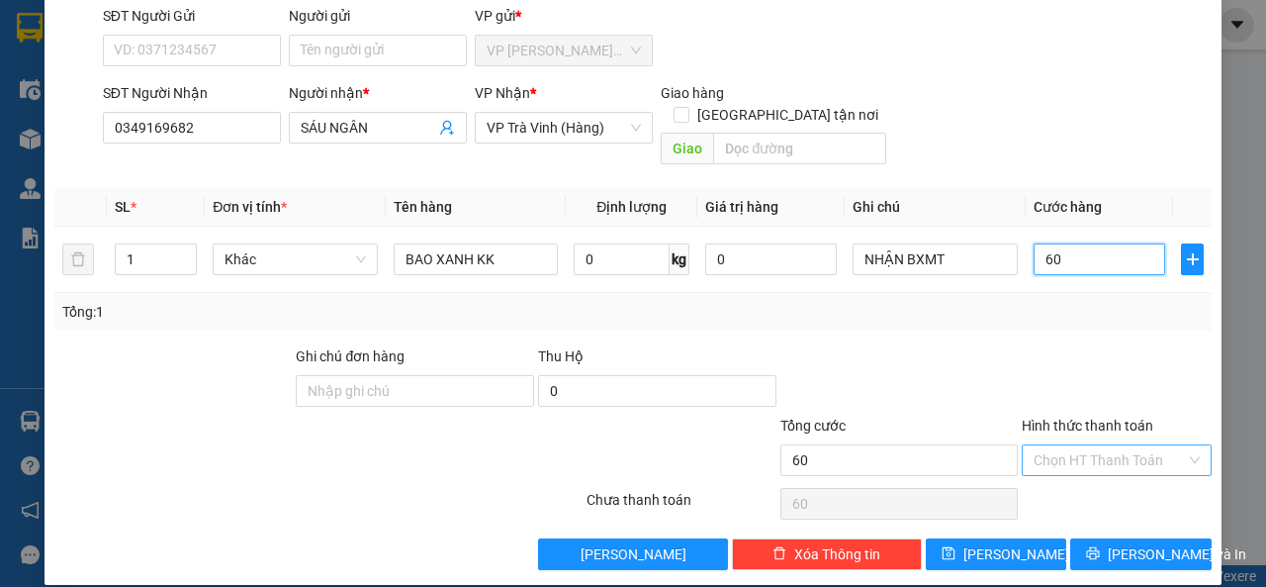
type input "60"
click at [1062, 445] on input "Hình thức thanh toán" at bounding box center [1110, 460] width 152 height 30
type input "60.000"
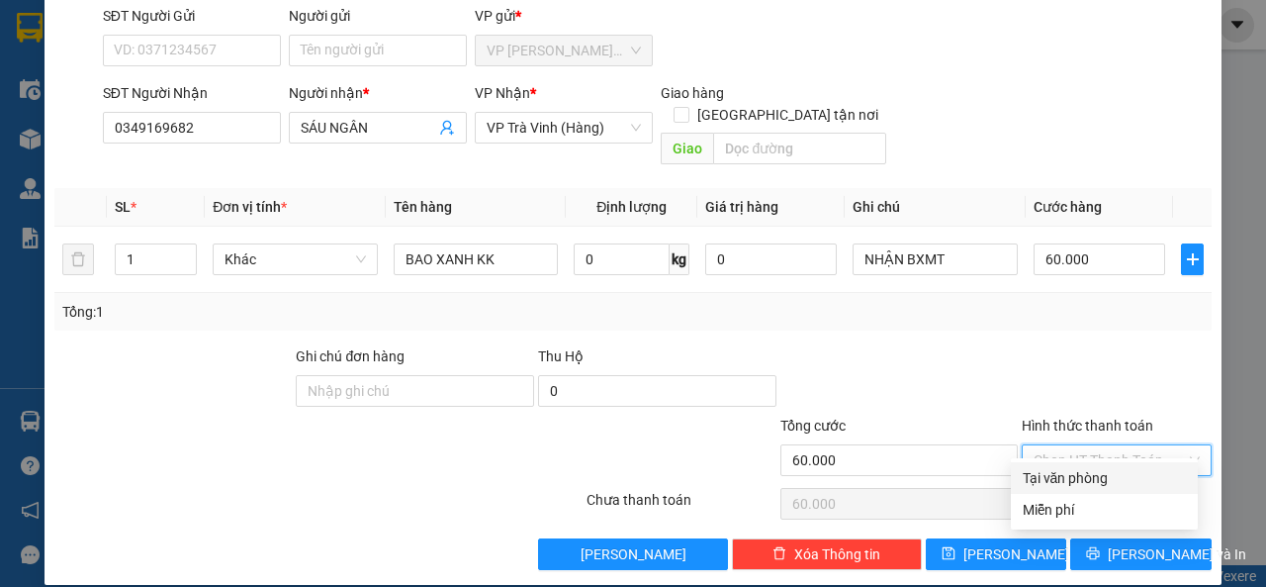
click at [1062, 471] on div "Tại văn phòng" at bounding box center [1104, 478] width 163 height 22
type input "0"
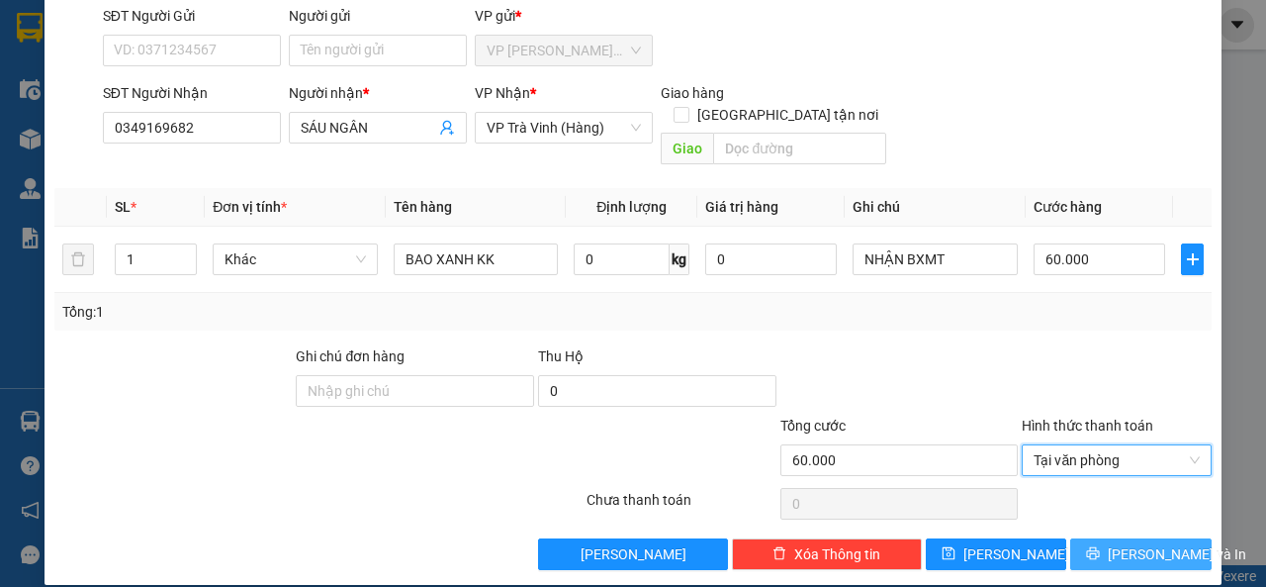
click at [1086, 538] on button "[PERSON_NAME] và In" at bounding box center [1140, 554] width 141 height 32
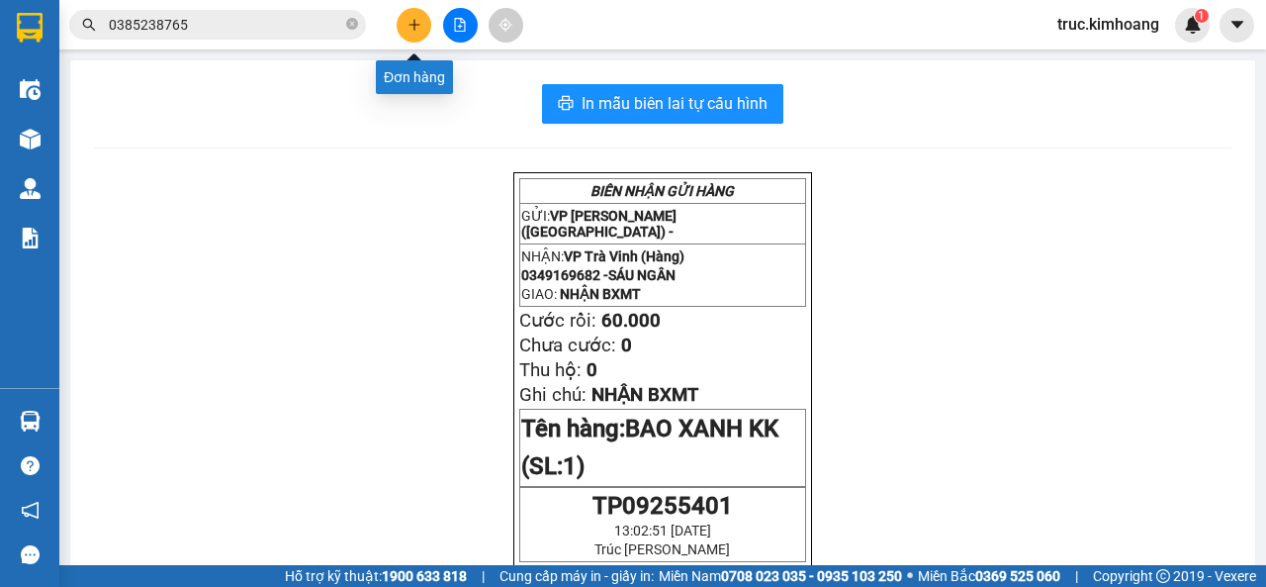
click at [408, 21] on icon "plus" at bounding box center [415, 25] width 14 height 14
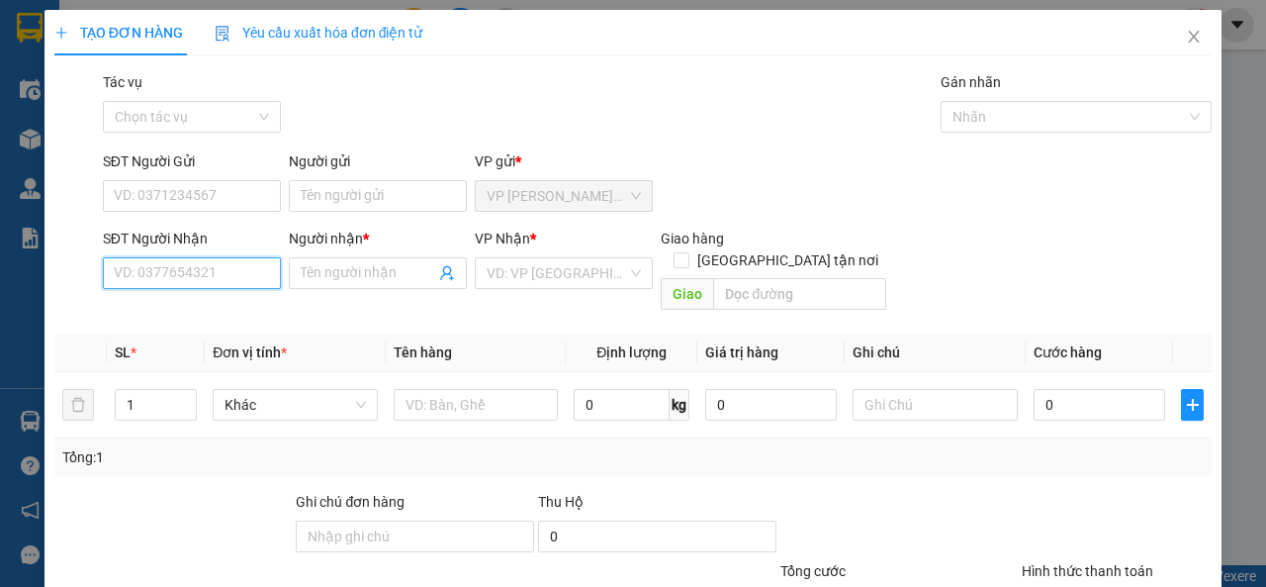
click at [231, 277] on input "SĐT Người Nhận" at bounding box center [192, 273] width 178 height 32
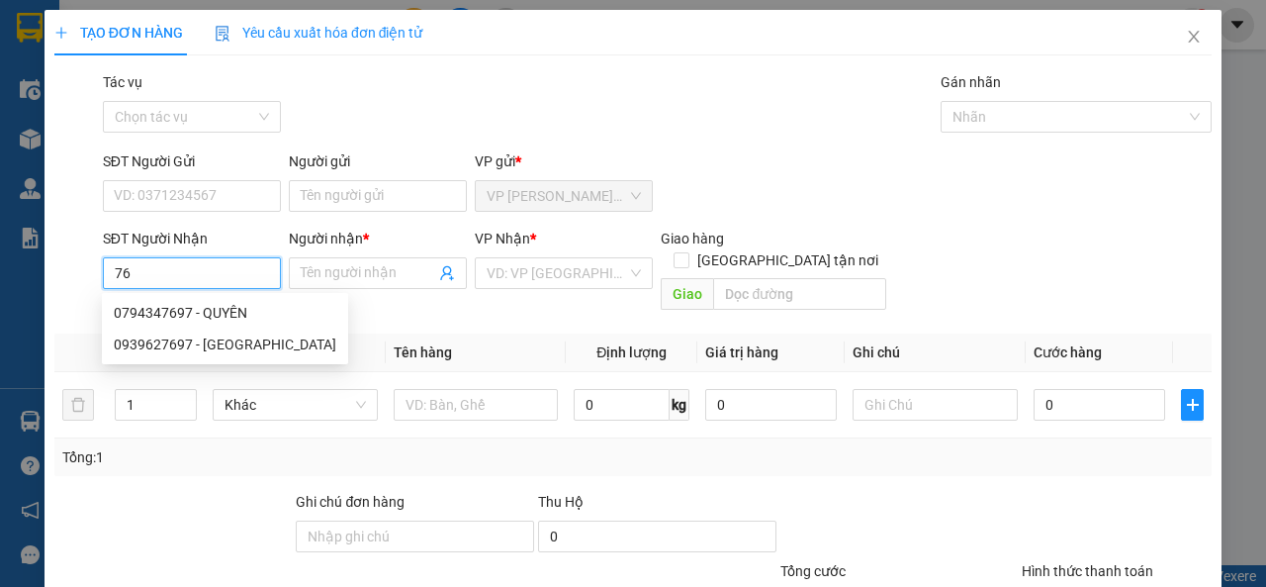
type input "7"
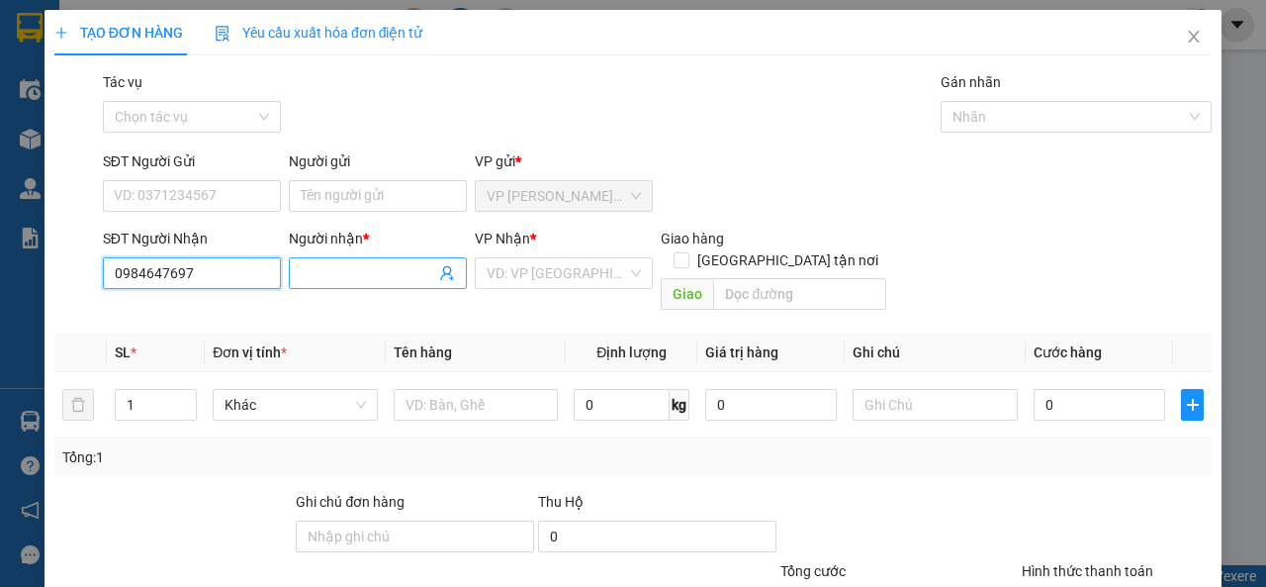
type input "0984647697"
click at [319, 282] on input "Người nhận *" at bounding box center [368, 273] width 135 height 22
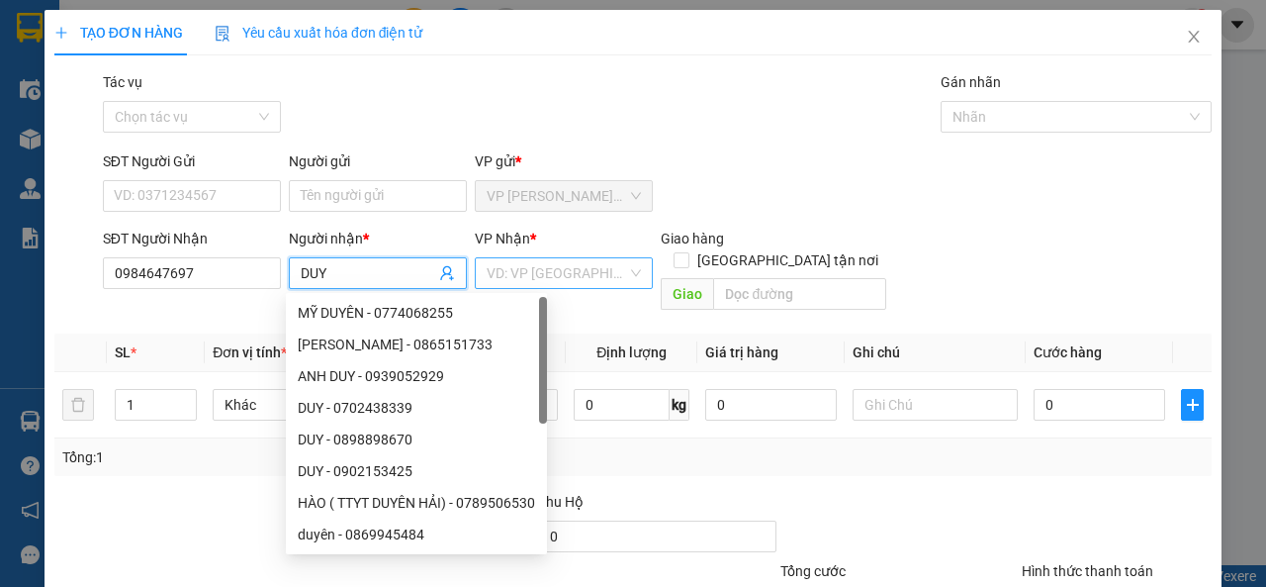
type input "DUY"
click at [521, 270] on input "search" at bounding box center [557, 273] width 140 height 30
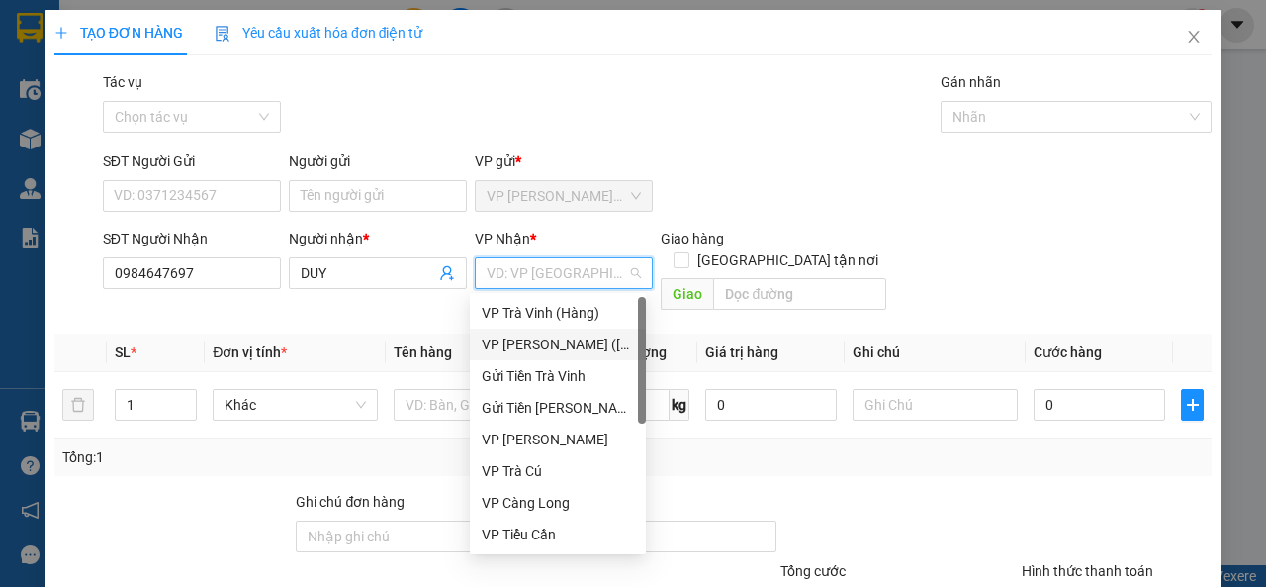
scroll to position [158, 0]
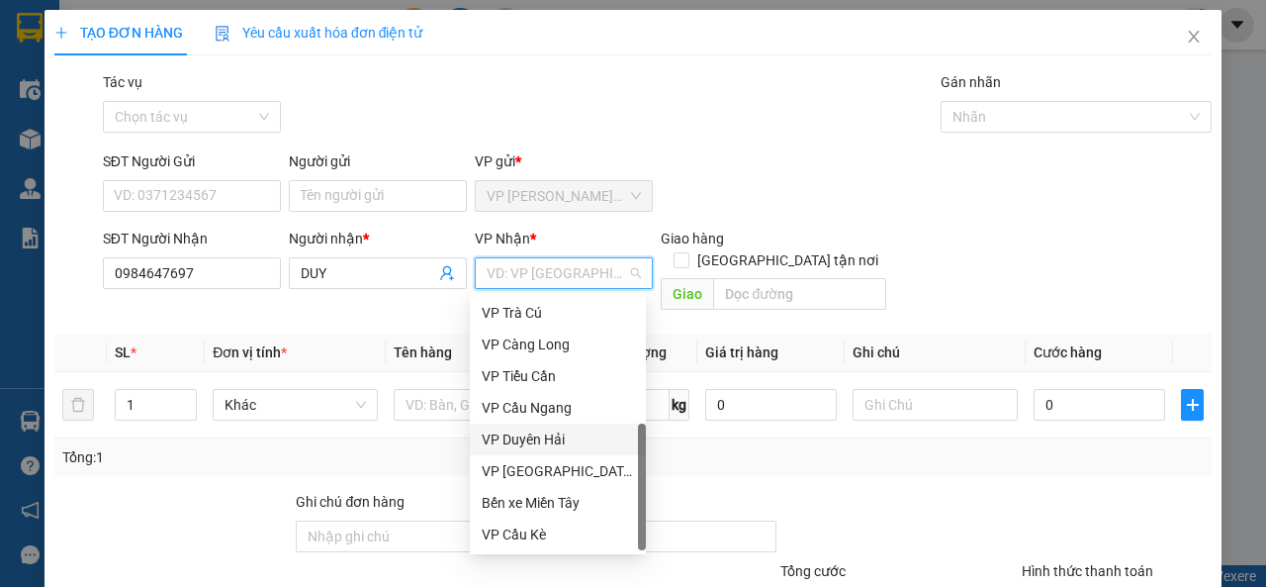
click at [575, 441] on div "VP Duyên Hải" at bounding box center [558, 439] width 152 height 22
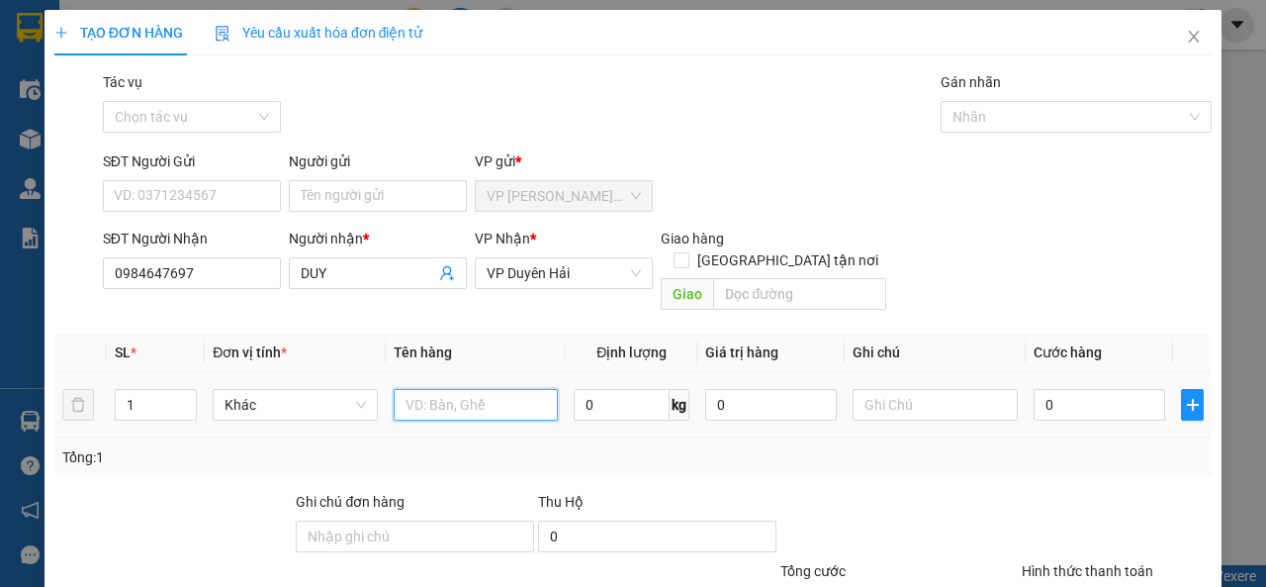
click at [440, 389] on input "text" at bounding box center [476, 405] width 165 height 32
type input "C"
type input "CÂY SẮT M ĐỎ KK"
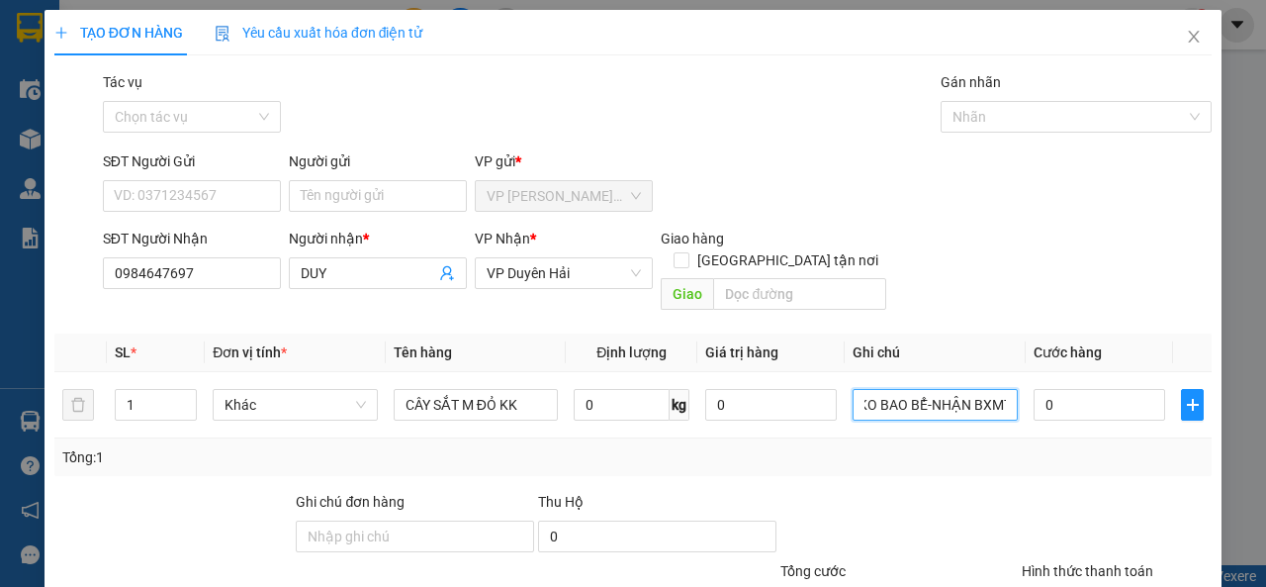
scroll to position [0, 14]
type input "KO BAO BỂ-NHẬN BXMT"
type input "4"
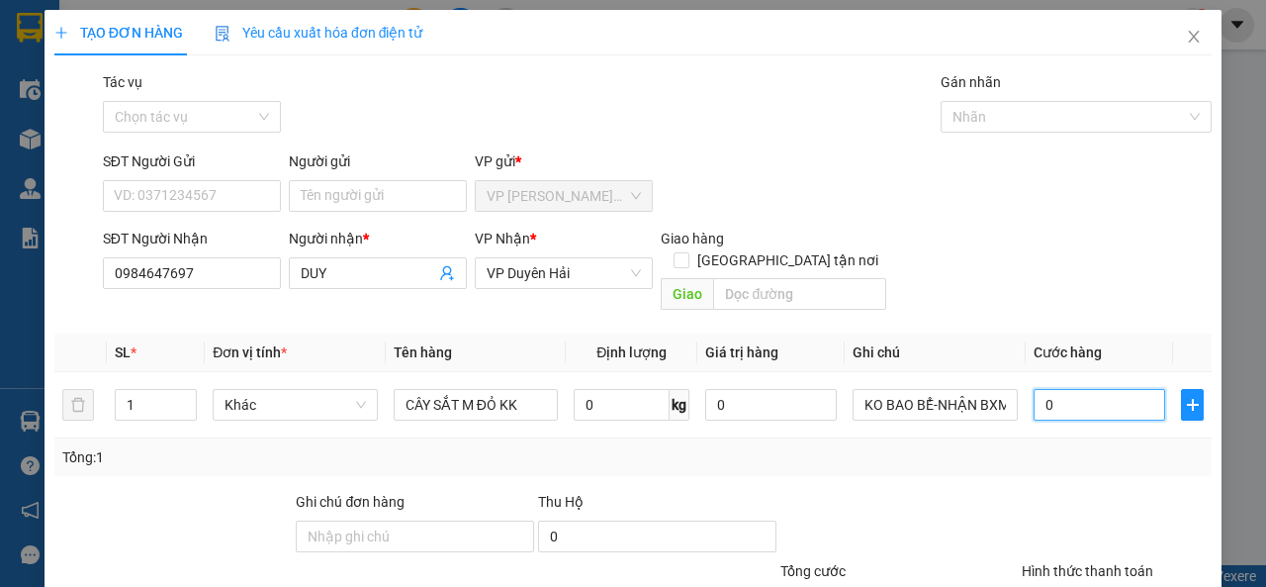
type input "4"
type input "40"
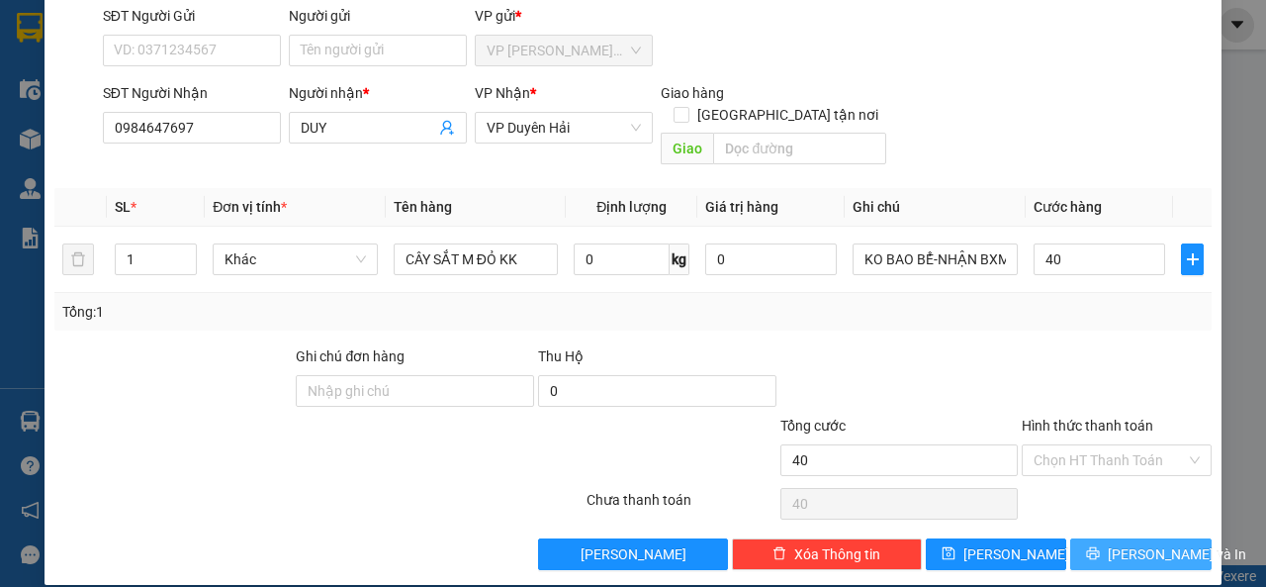
type input "40.000"
click at [1081, 538] on button "[PERSON_NAME] và In" at bounding box center [1140, 554] width 141 height 32
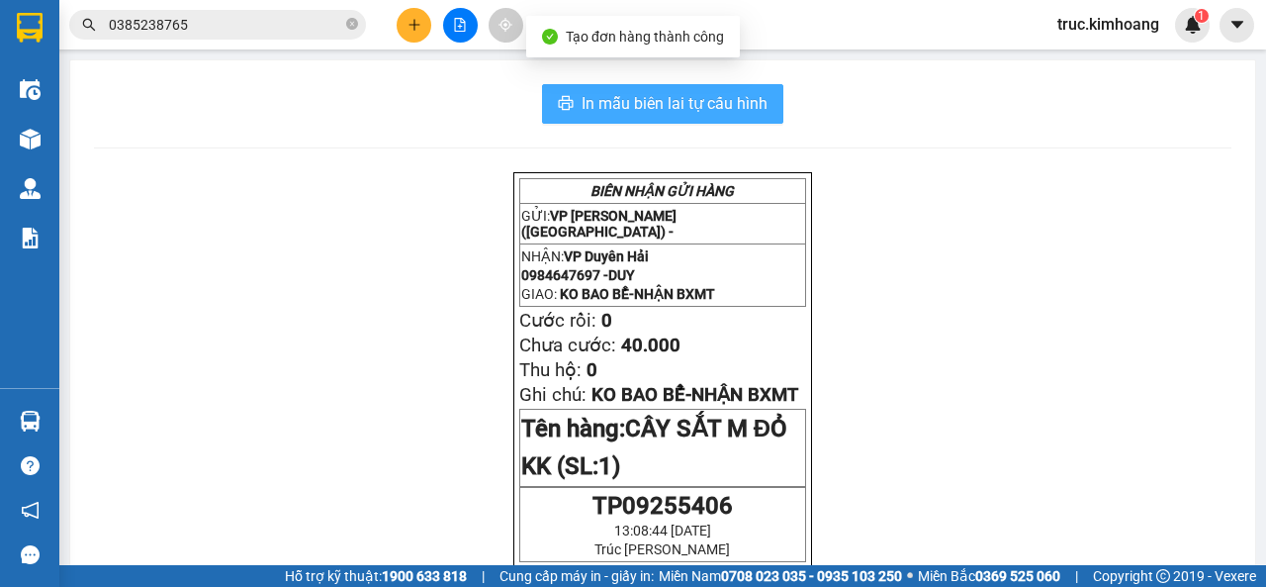
click at [738, 107] on span "In mẫu biên lai tự cấu hình" at bounding box center [675, 103] width 186 height 25
click at [686, 99] on span "In mẫu biên lai tự cấu hình" at bounding box center [675, 103] width 186 height 25
